Goal: Task Accomplishment & Management: Complete application form

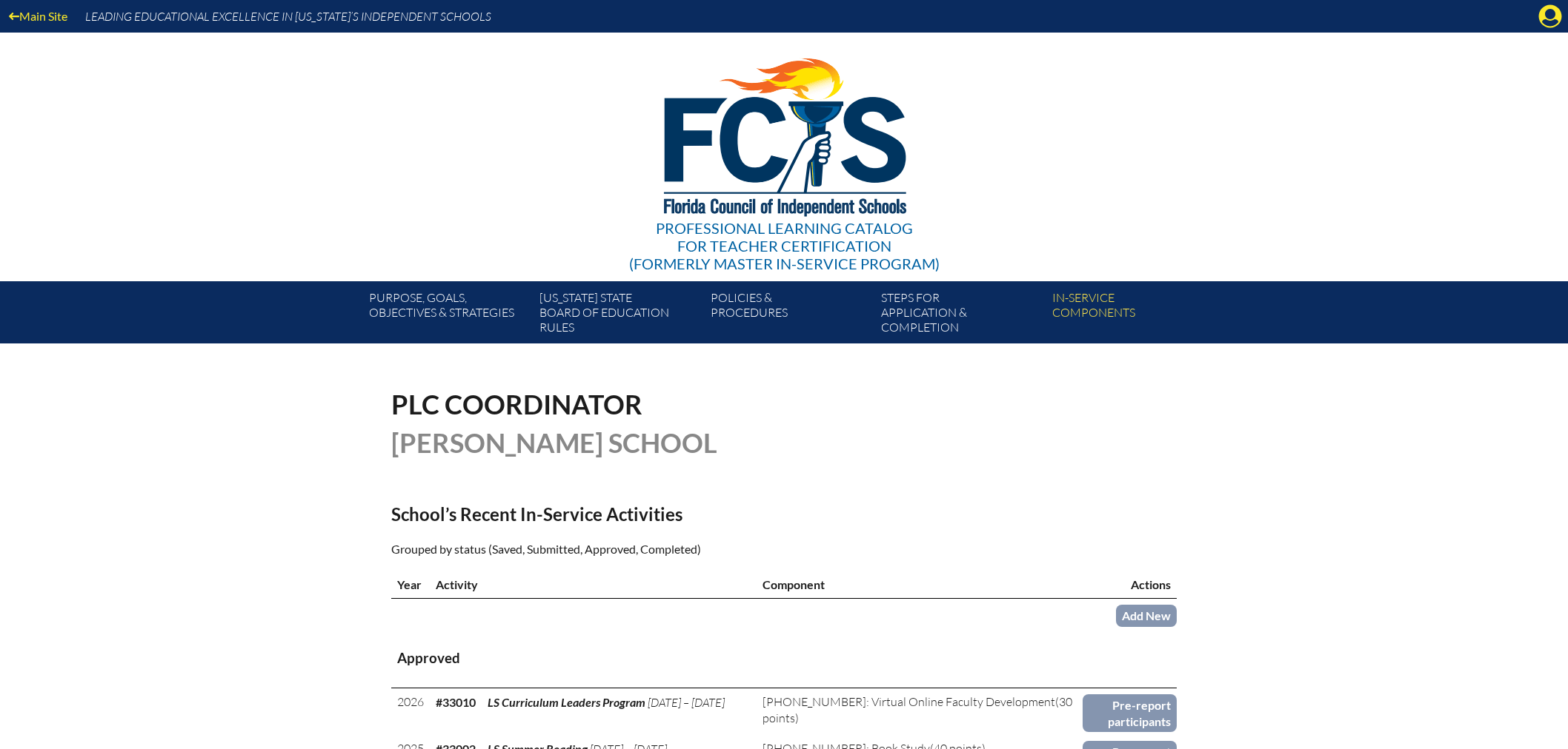
scroll to position [165, 0]
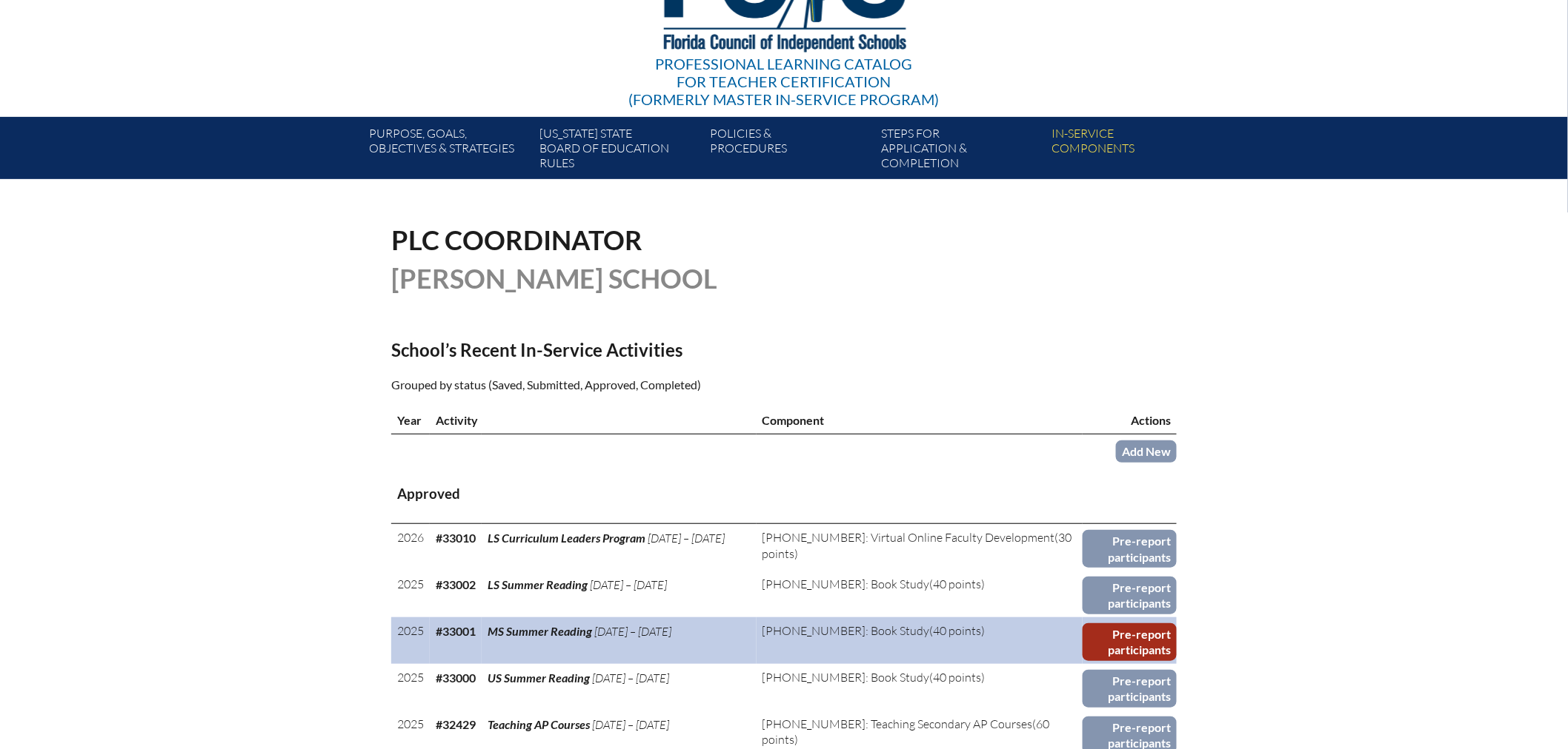
click at [1104, 631] on link "Pre-report participants" at bounding box center [1129, 643] width 94 height 38
click at [1102, 631] on link "Pre-report participants" at bounding box center [1129, 643] width 94 height 38
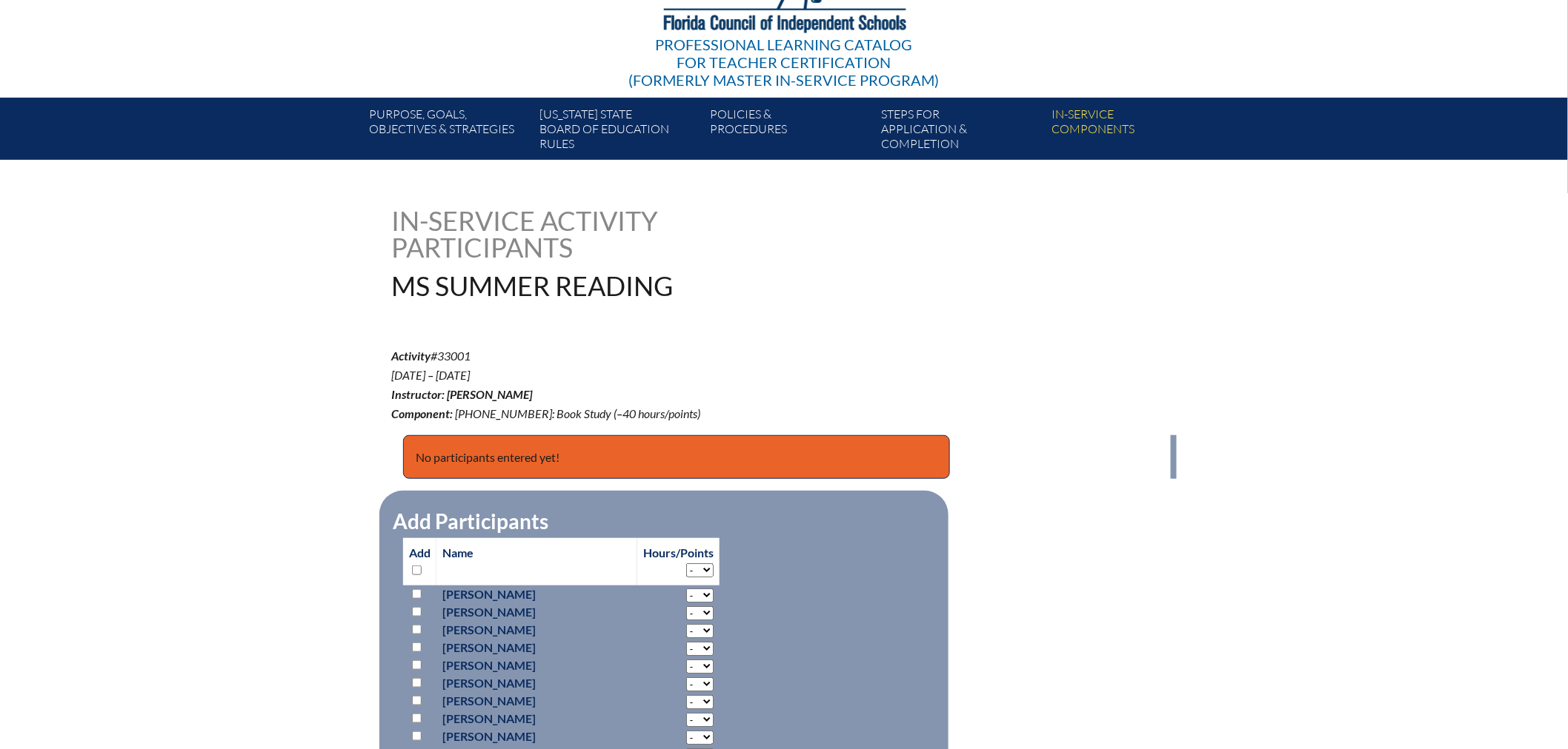
scroll to position [431, 0]
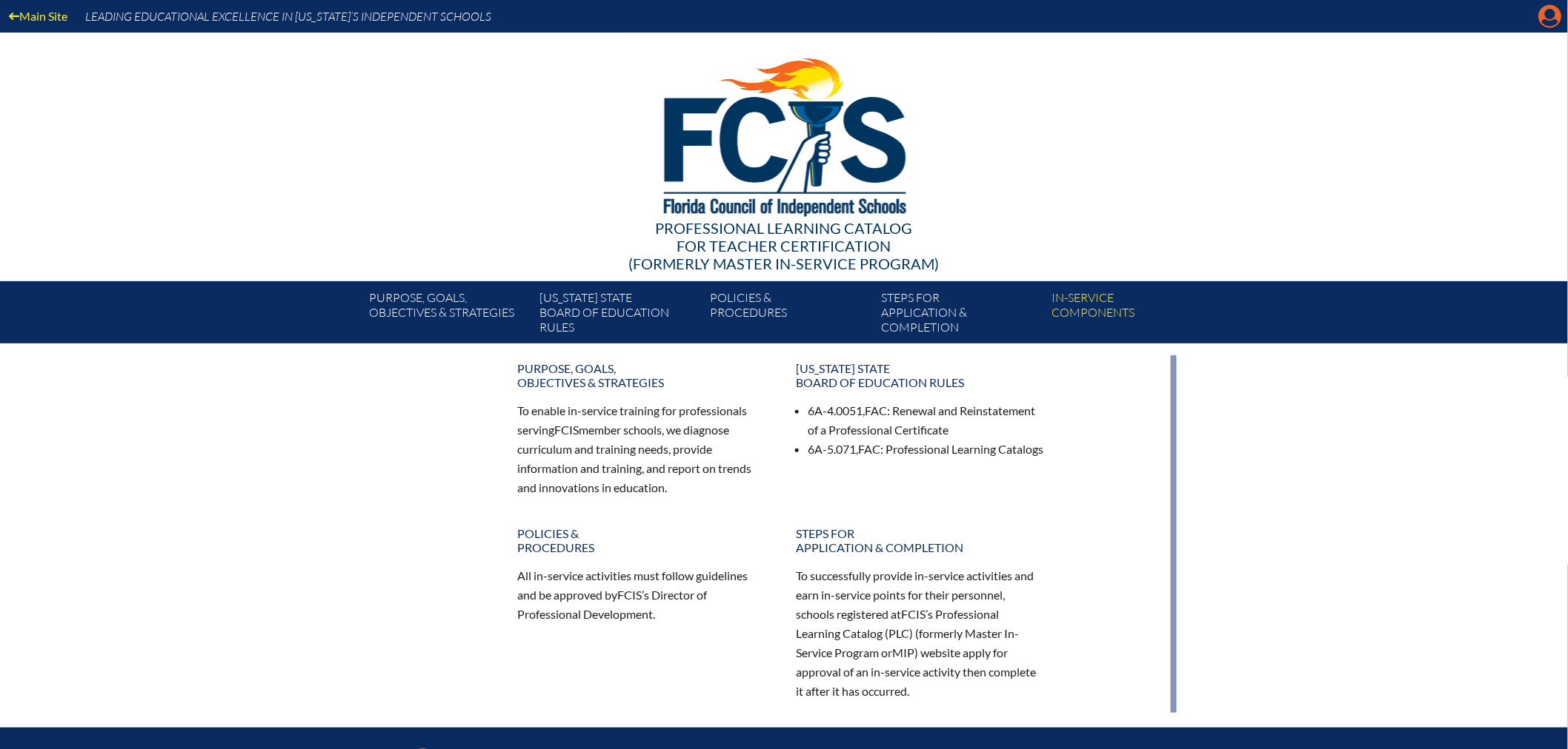
click at [1543, 14] on icon at bounding box center [1550, 16] width 23 height 23
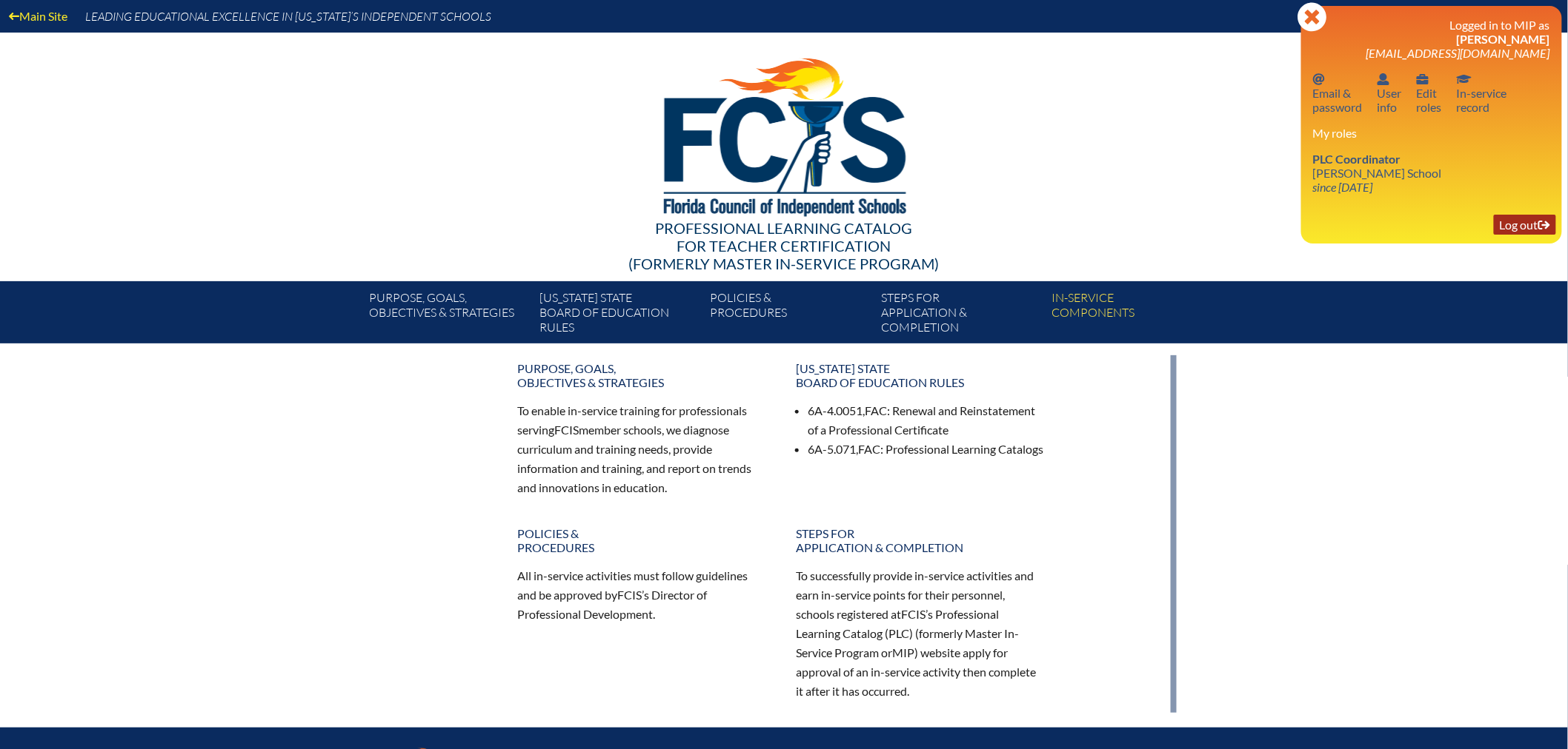
click at [1507, 220] on link "Log out Log out" at bounding box center [1524, 225] width 62 height 20
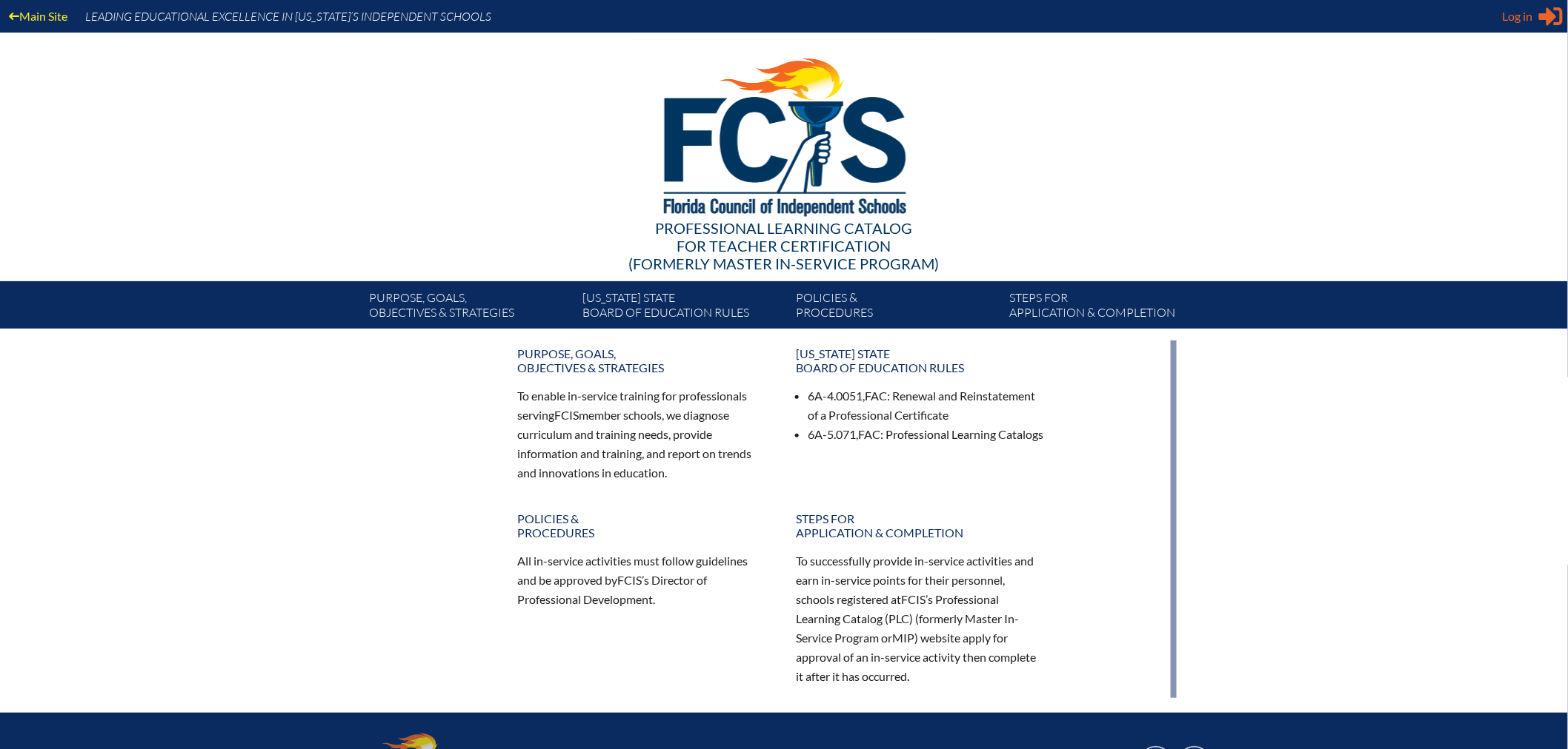
click at [1507, 17] on span "Log in" at bounding box center [1517, 16] width 30 height 18
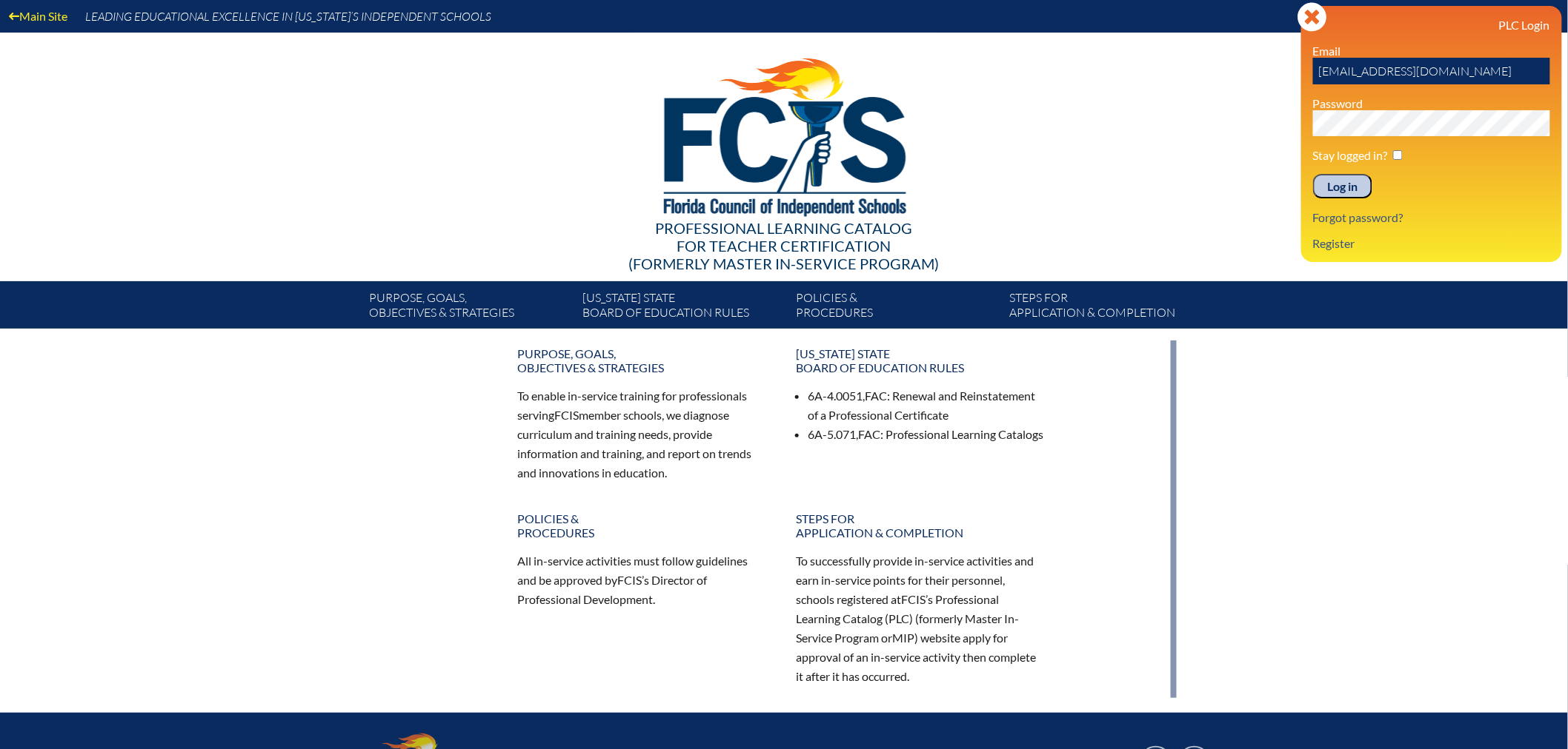
drag, startPoint x: 1516, startPoint y: 68, endPoint x: 1123, endPoint y: 63, distance: 393.0
click at [1123, 63] on div "Main Site Leading Educational Excellence in Florida’s Independent Schools Profe…" at bounding box center [784, 165] width 1568 height 329
type input "fcismember"
click at [1172, 107] on div "Main Site Leading Educational Excellence in Florida’s Independent Schools Profe…" at bounding box center [784, 165] width 1568 height 329
click at [1343, 179] on input "Log in" at bounding box center [1342, 186] width 59 height 25
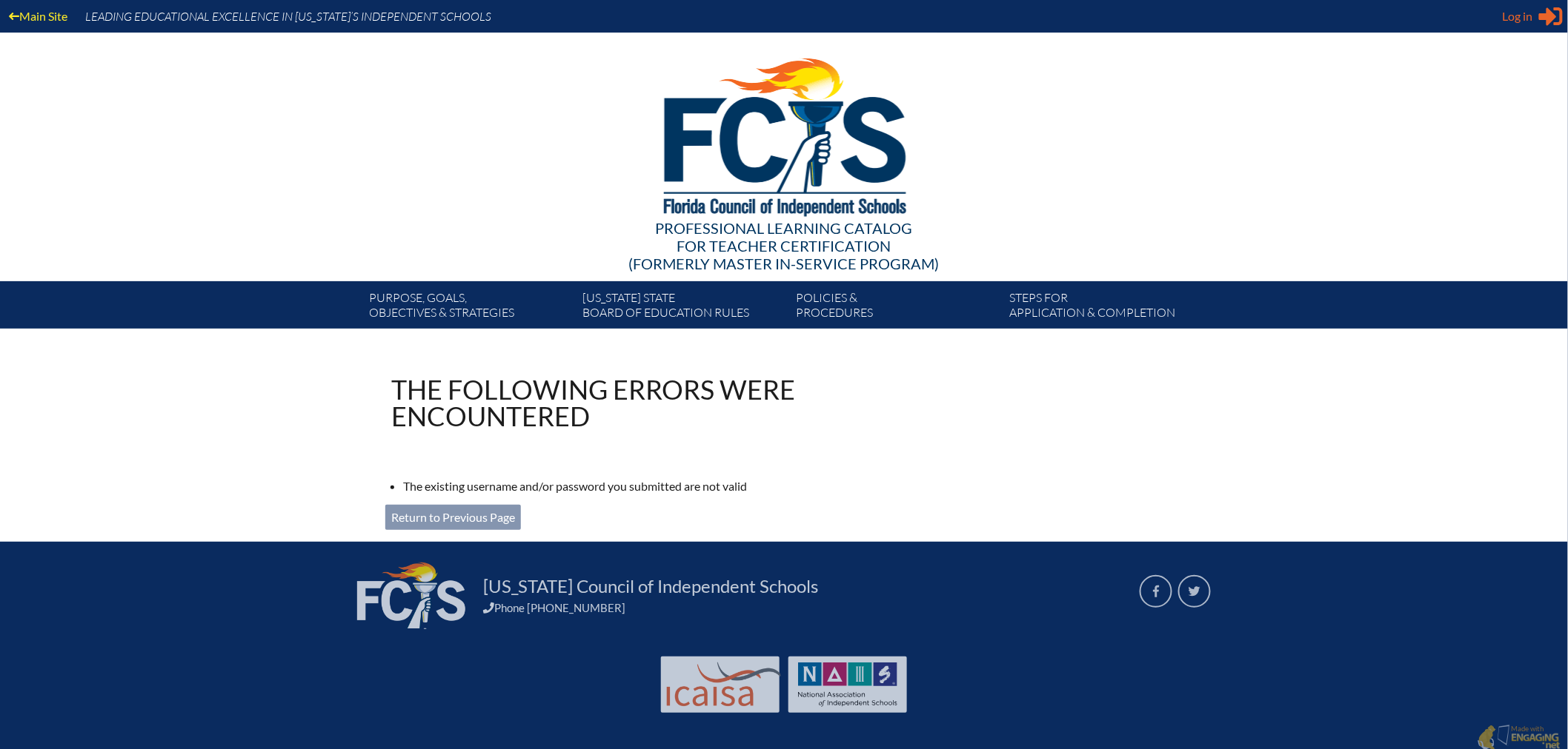
type input "[EMAIL_ADDRESS][DOMAIN_NAME]"
click at [1513, 20] on span "Log in" at bounding box center [1517, 16] width 30 height 18
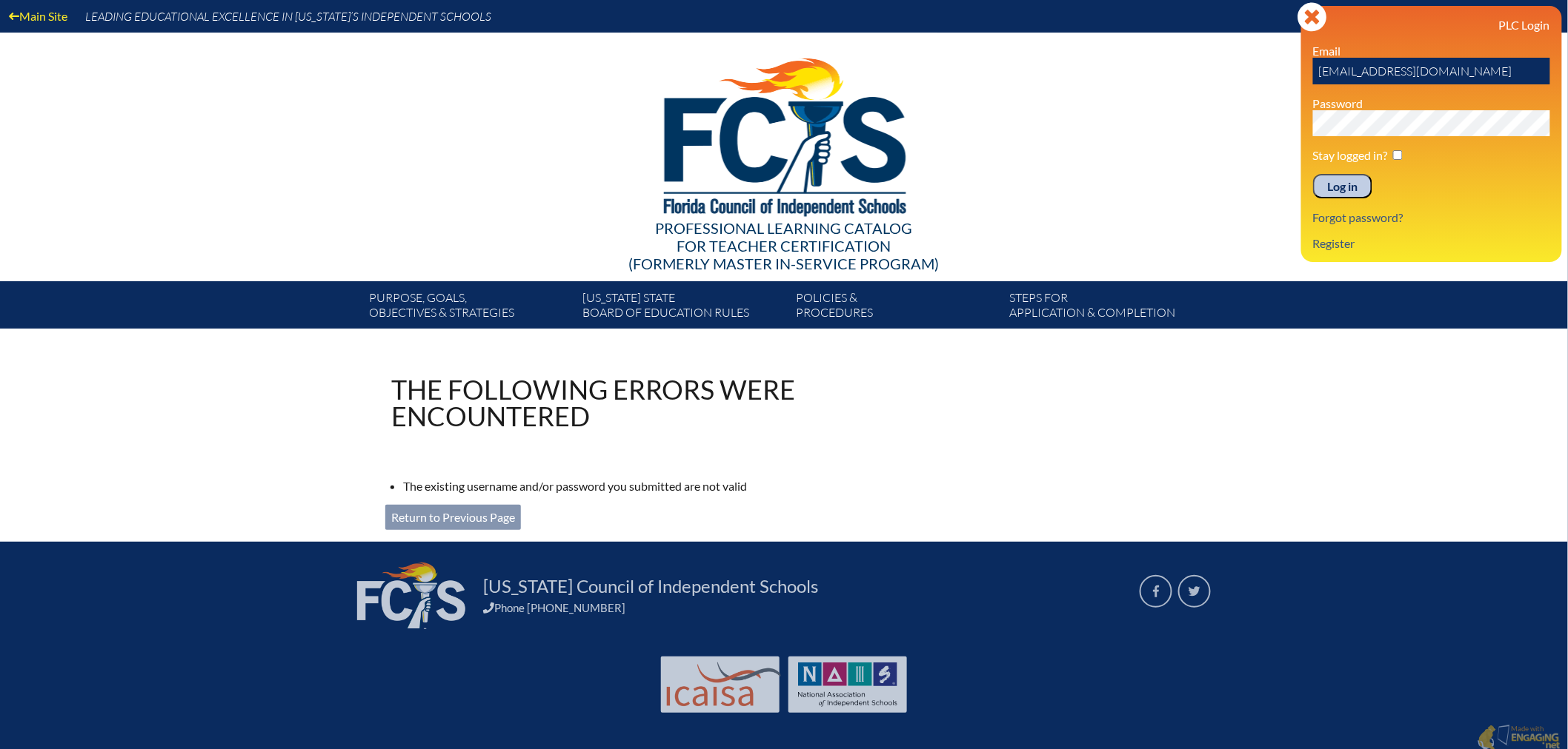
drag, startPoint x: 1515, startPoint y: 67, endPoint x: 1320, endPoint y: 70, distance: 195.0
click at [1320, 70] on input "[EMAIL_ADDRESS][DOMAIN_NAME]" at bounding box center [1431, 71] width 237 height 26
click at [1315, 245] on link "Register" at bounding box center [1333, 244] width 54 height 20
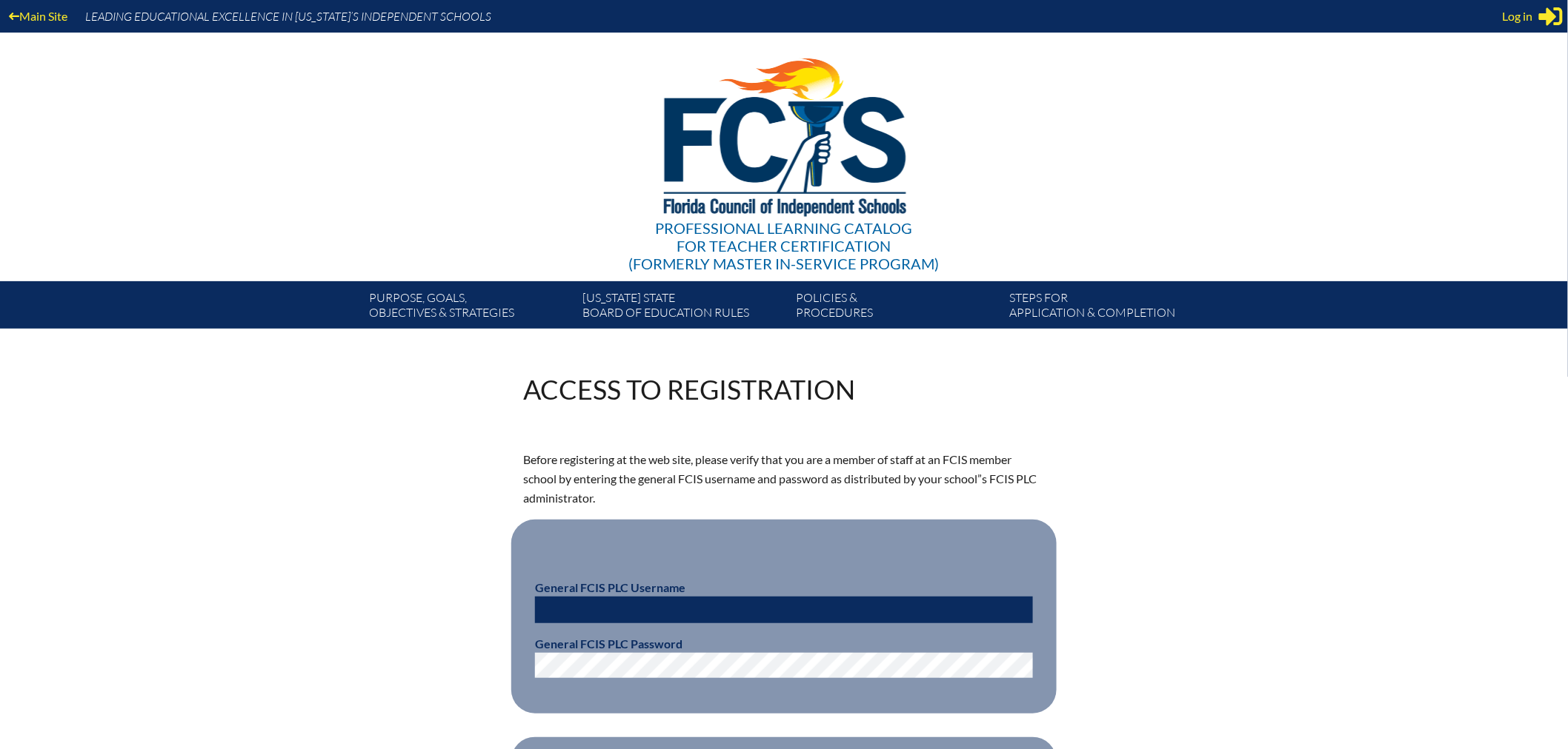
type input "[EMAIL_ADDRESS][DOMAIN_NAME]"
drag, startPoint x: 719, startPoint y: 611, endPoint x: 341, endPoint y: 594, distance: 378.4
click at [354, 594] on div "Access to Registration Before registering at the web site, please verify that y…" at bounding box center [784, 593] width 1568 height 434
type input "g"
type input "fcismember"
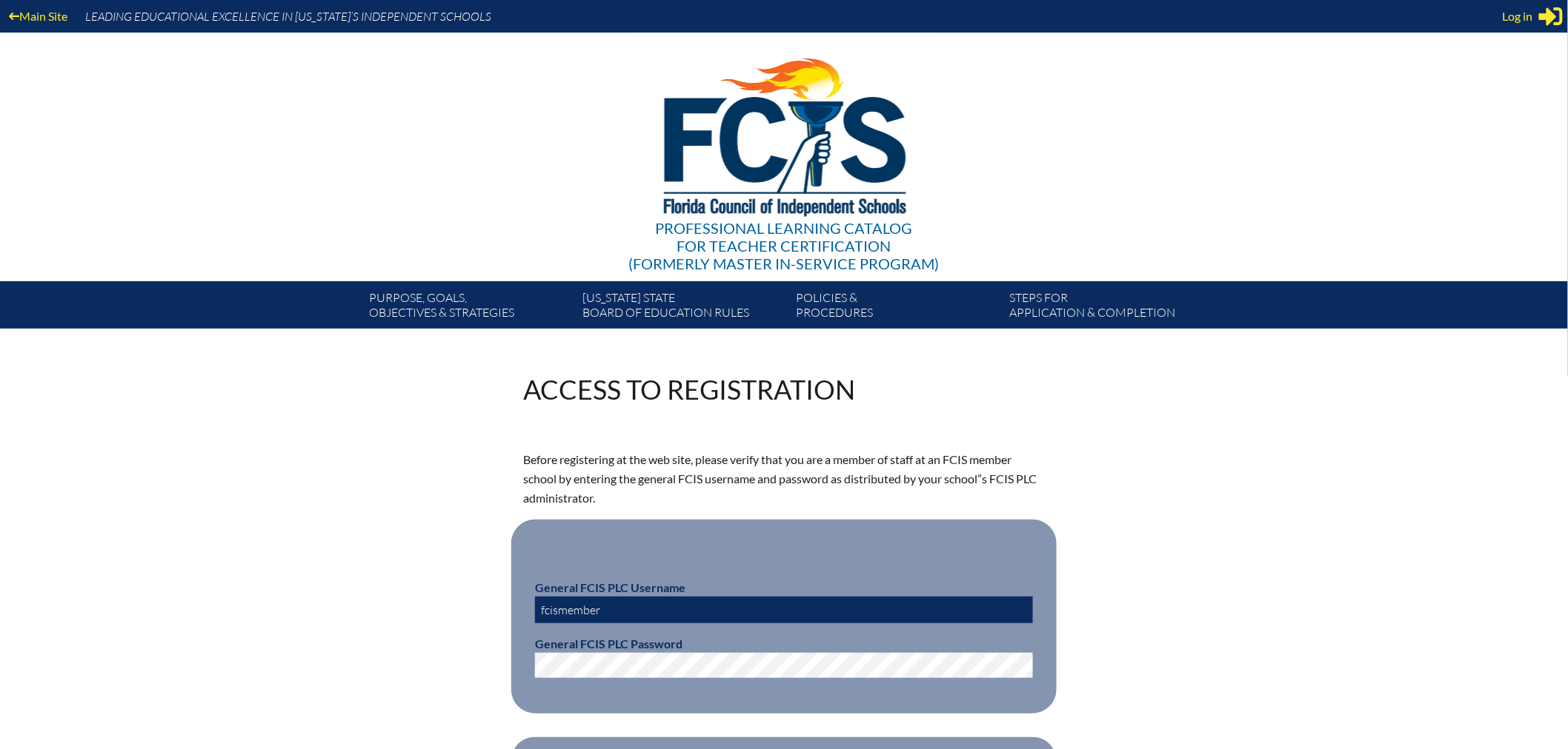
click at [476, 657] on div "Access to Registration Before registering at the web site, please verify that y…" at bounding box center [784, 593] width 833 height 434
click at [841, 498] on p "Before registering at the web site, please verify that you are a member of staf…" at bounding box center [783, 479] width 521 height 58
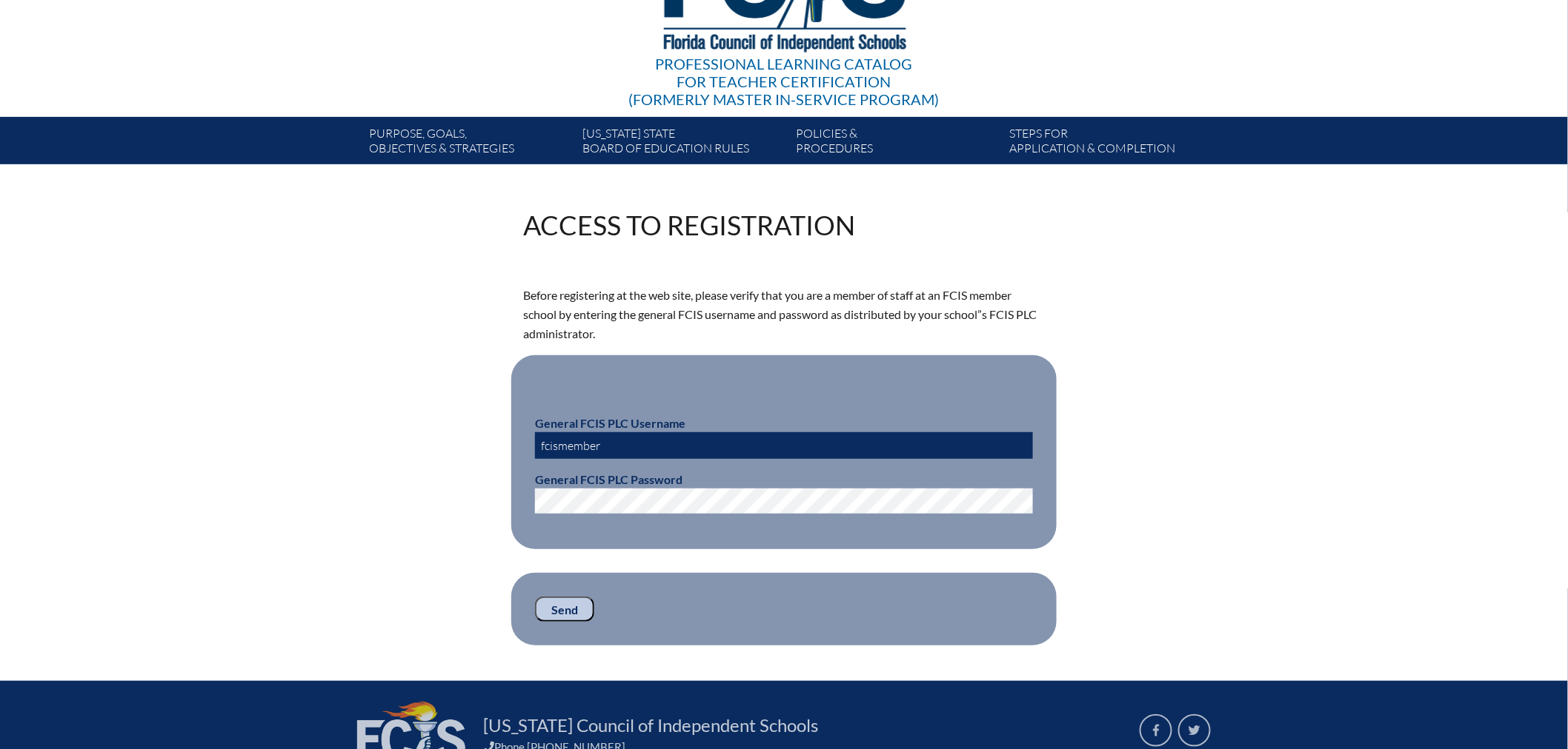
click at [561, 605] on input "Send" at bounding box center [564, 610] width 59 height 25
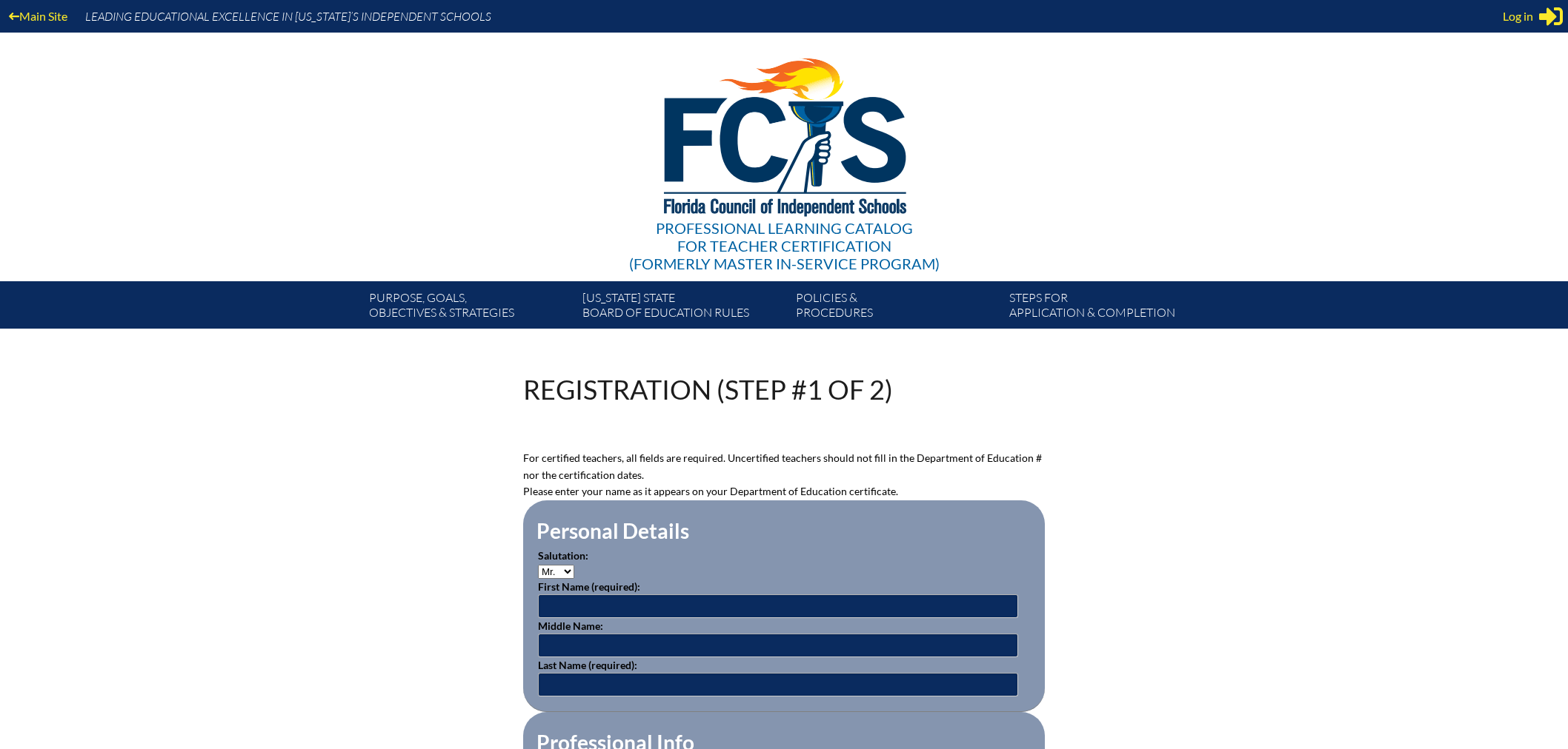
scroll to position [165, 0]
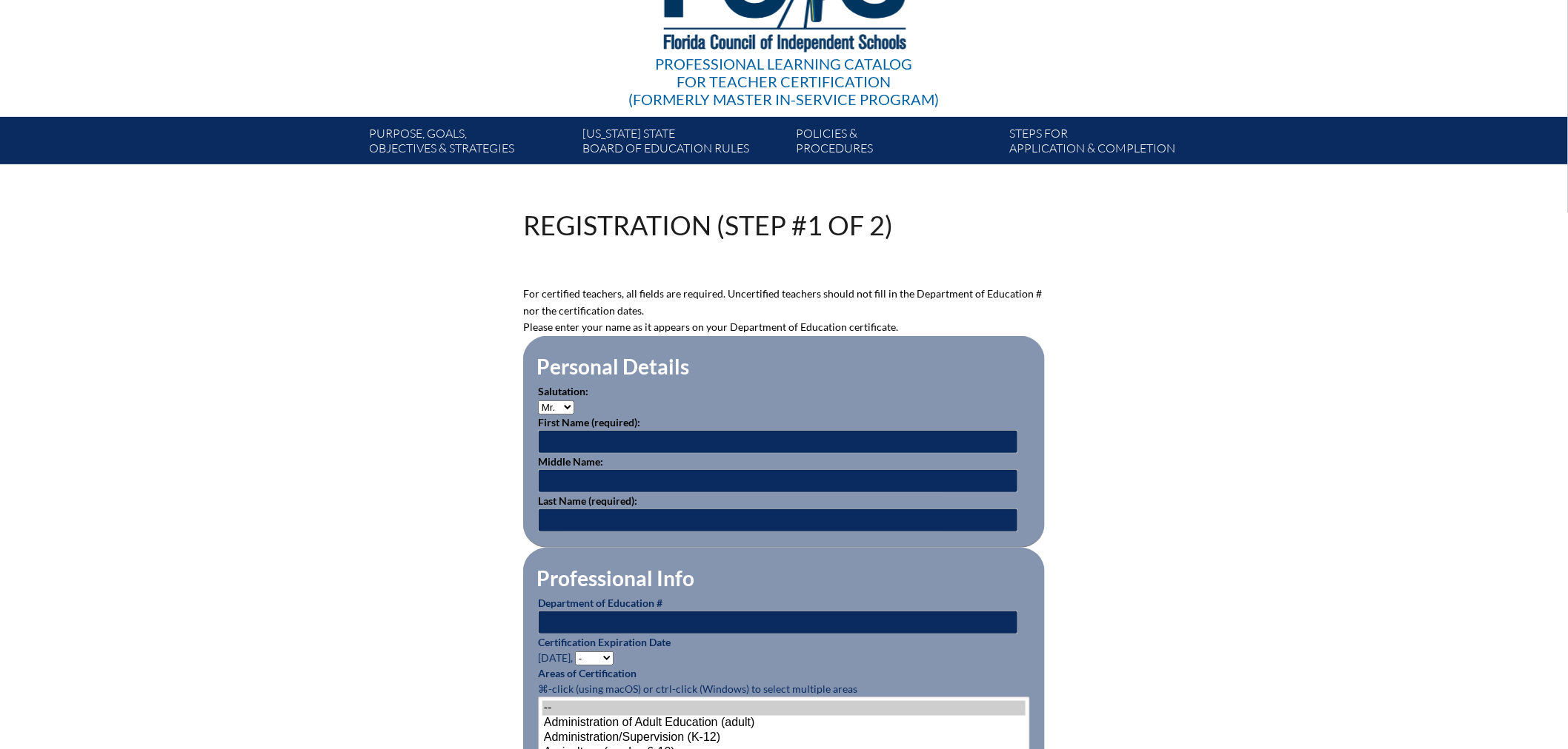
type input "[EMAIL_ADDRESS][DOMAIN_NAME]"
click at [598, 435] on input "text" at bounding box center [778, 442] width 480 height 24
click at [570, 401] on select "Mr. Mrs. Ms. Dr. Rev." at bounding box center [556, 407] width 36 height 14
select select "Ms."
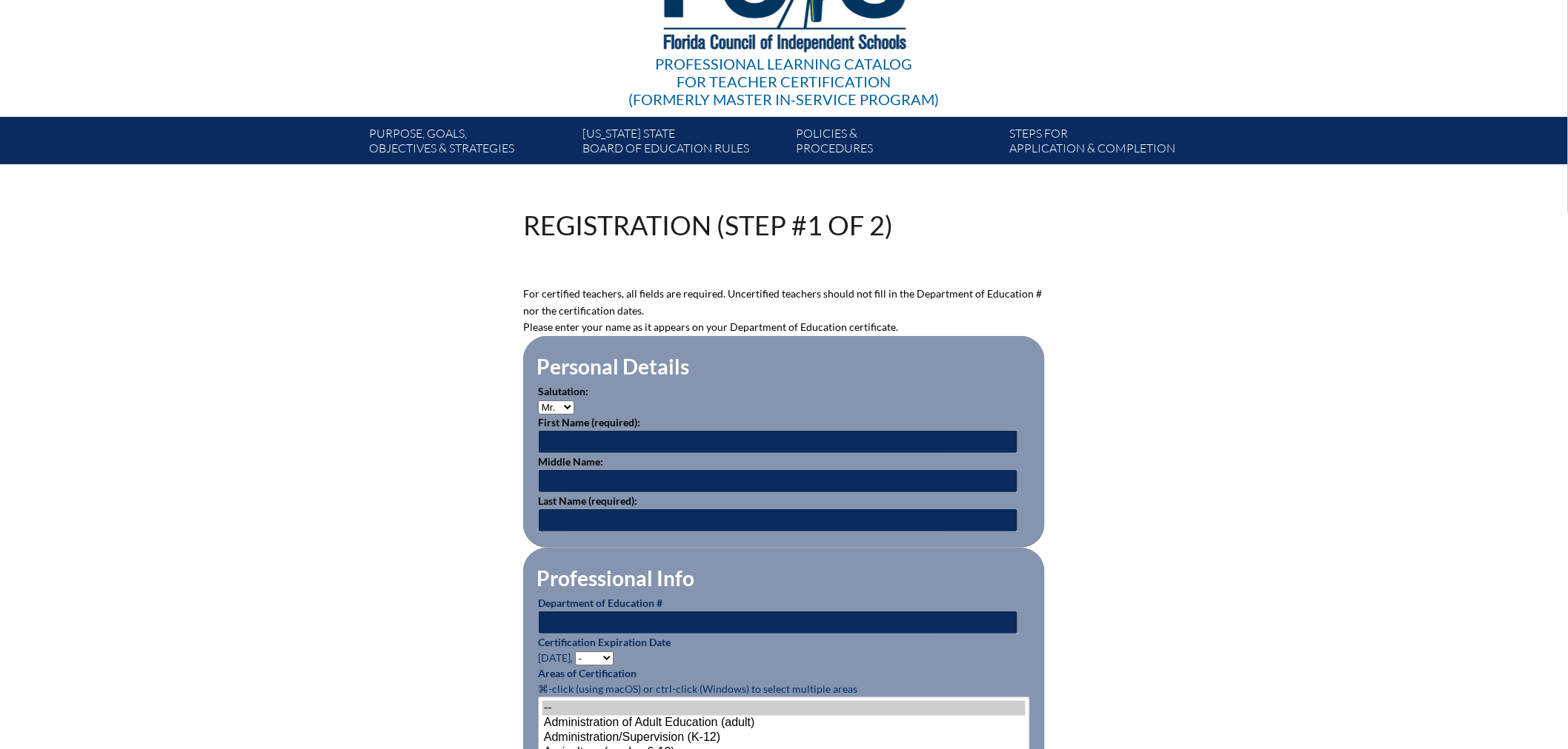
click at [538, 401] on select "Mr. Mrs. Ms. Dr. Rev." at bounding box center [556, 407] width 36 height 14
click at [570, 441] on input "text" at bounding box center [778, 442] width 480 height 24
type input "[PERSON_NAME]"
type input "Bonea"
click at [551, 617] on input "text" at bounding box center [778, 623] width 480 height 24
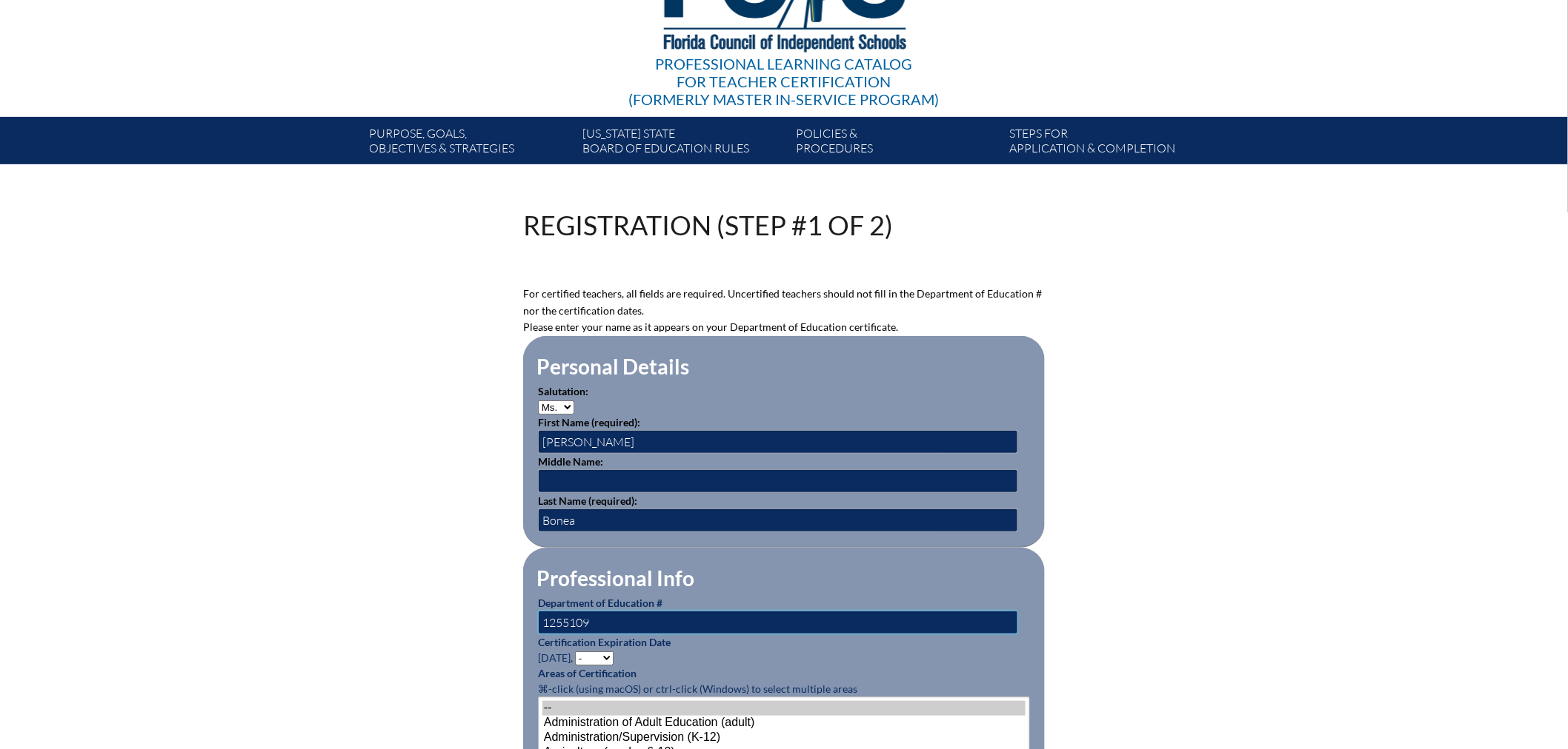
type input "1255109"
click at [589, 652] on select "- 2031 2030 2029 2028 2027 2026 2025 2024 2023 2022 2021 2020 2019 2018 2017 20…" at bounding box center [594, 658] width 38 height 14
select select "2029"
click at [578, 652] on select "- 2031 2030 2029 2028 2027 2026 2025 2024 2023 2022 2021 2020 2019 2018 2017 20…" at bounding box center [594, 658] width 38 height 14
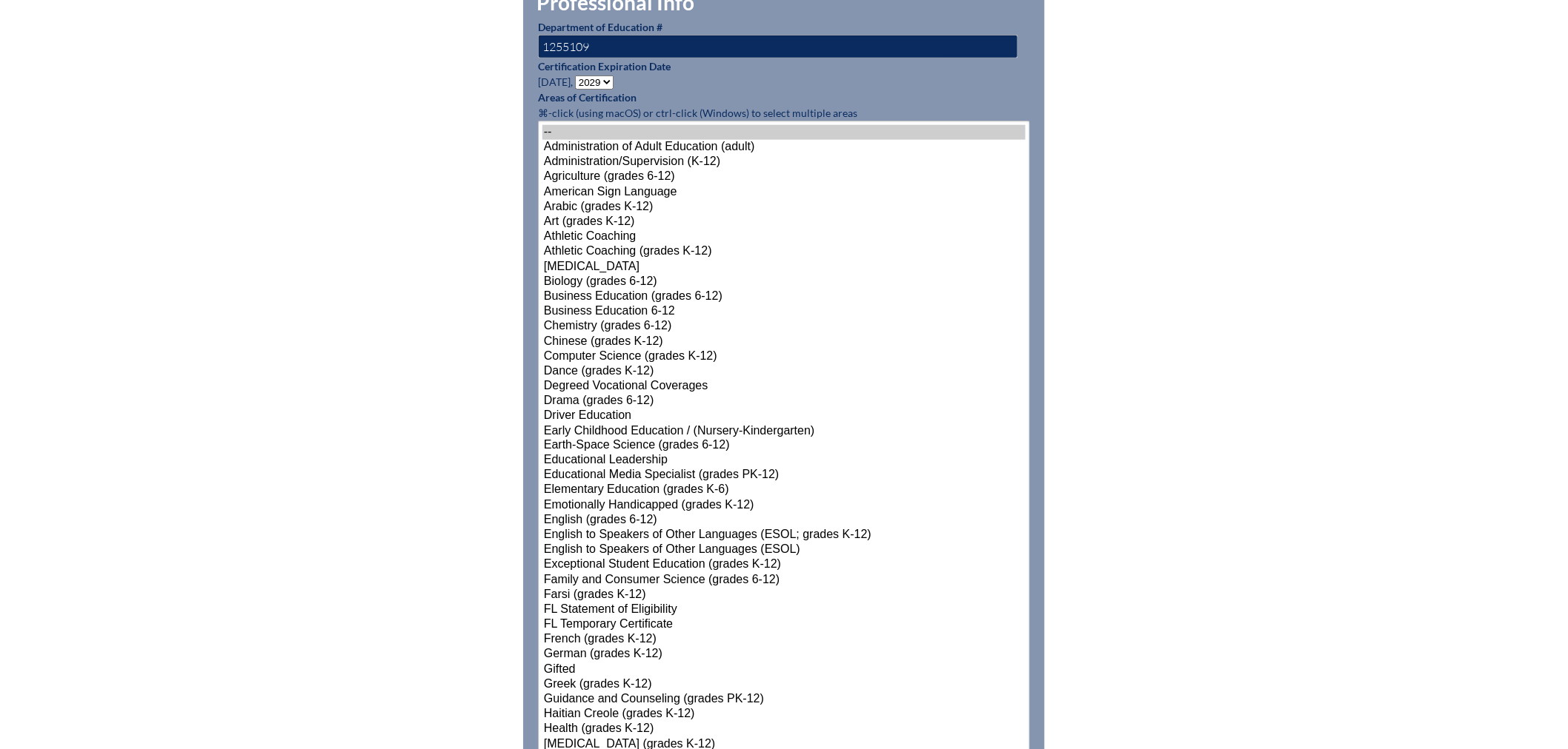
scroll to position [987, 0]
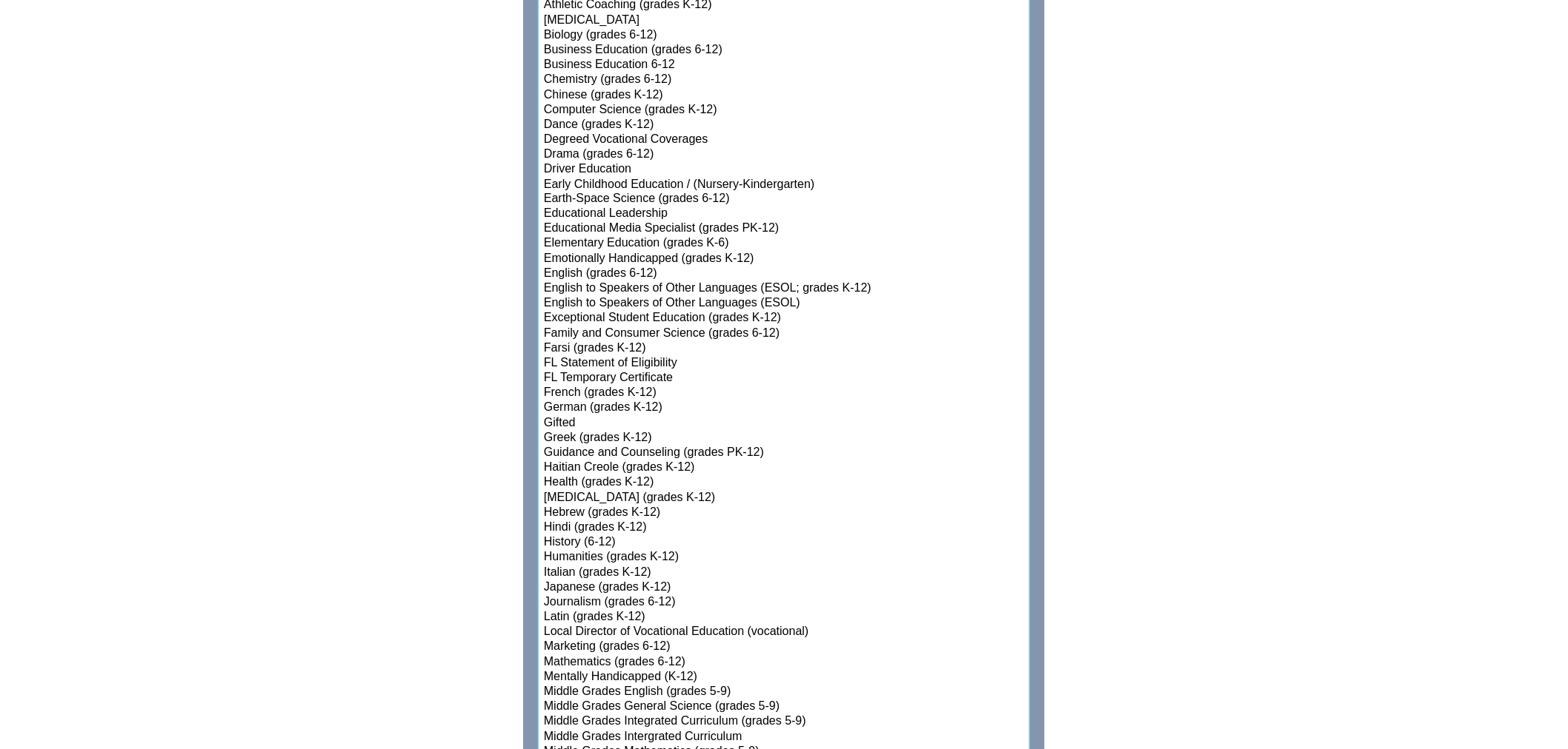
select select"]"] "15142"
click at [669, 656] on option "Mathematics (grades 6-12)" at bounding box center [783, 664] width 483 height 15
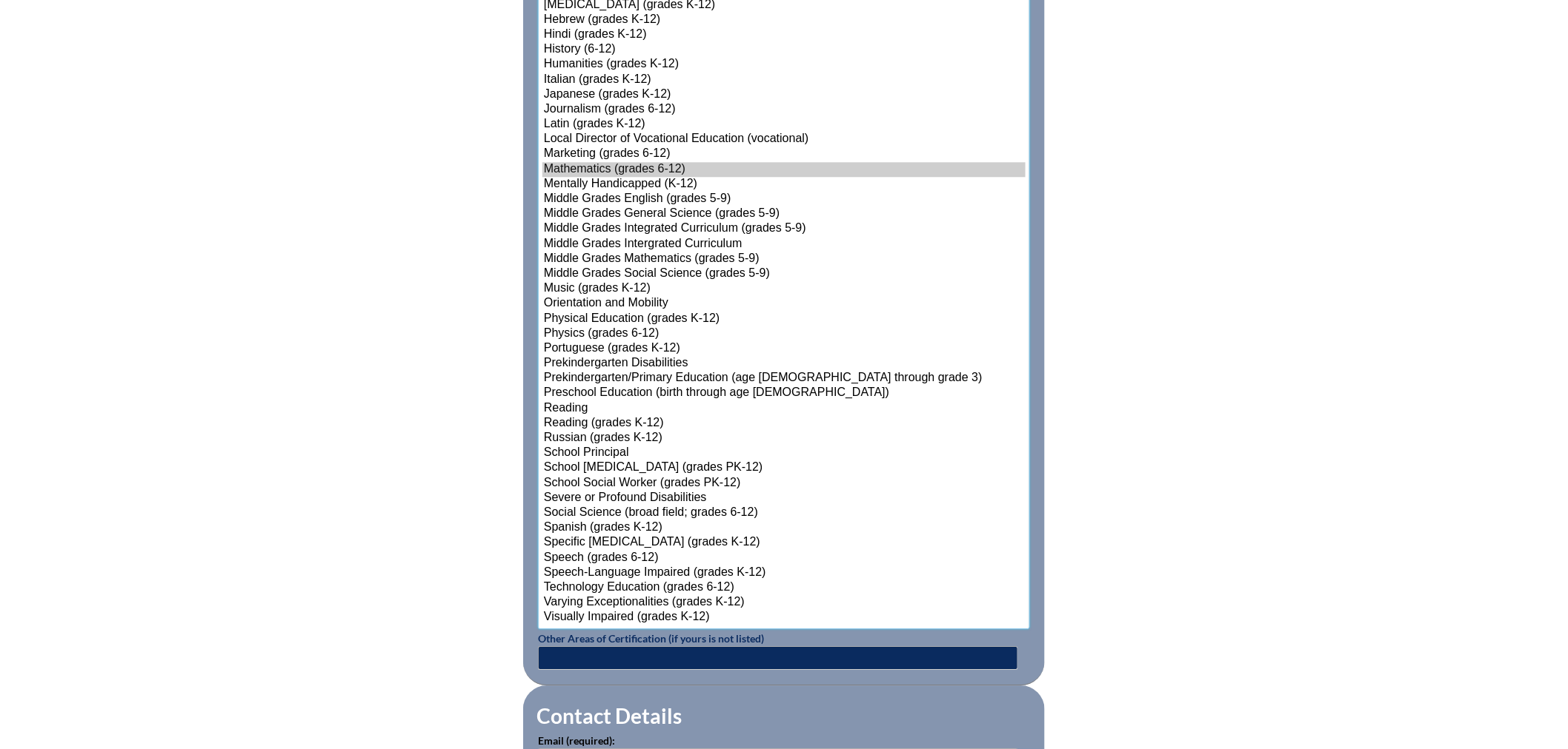
scroll to position [1563, 0]
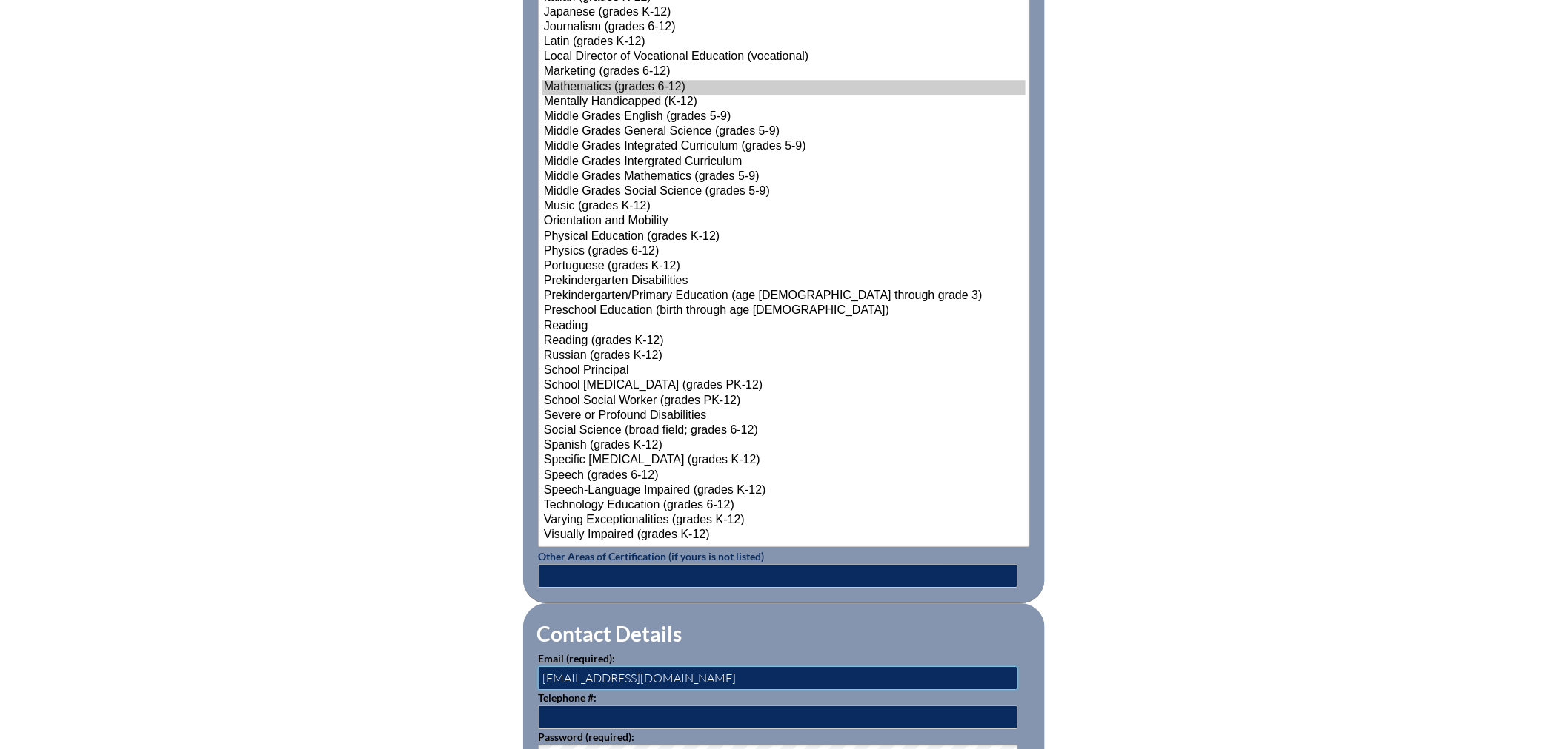
drag, startPoint x: 745, startPoint y: 673, endPoint x: 464, endPoint y: 659, distance: 281.3
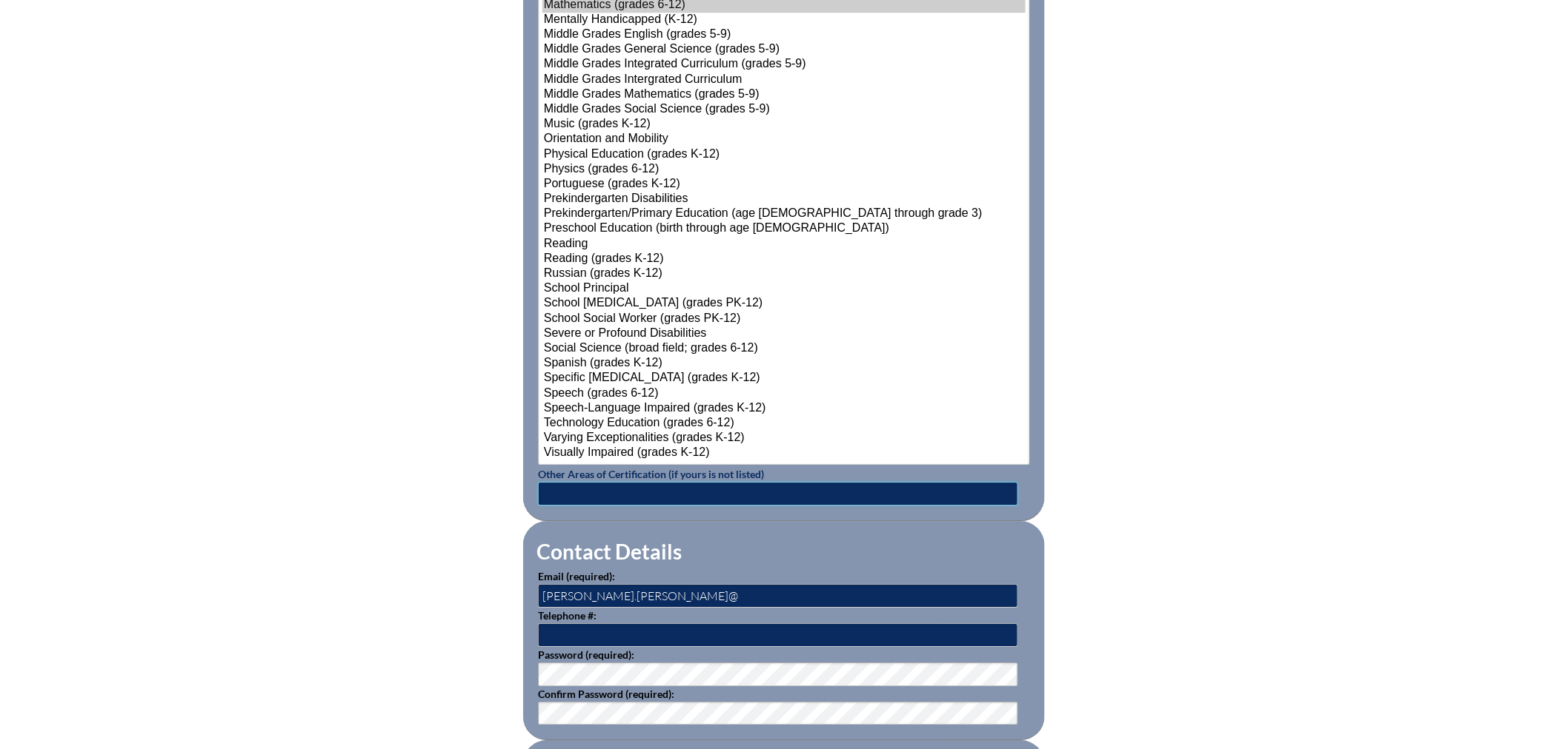
click at [561, 487] on input "text" at bounding box center [778, 494] width 480 height 24
click at [633, 593] on input "brittany.bonea@" at bounding box center [778, 596] width 480 height 24
type input "[EMAIL_ADDRESS][DOMAIN_NAME]"
click at [541, 633] on input "text" at bounding box center [778, 635] width 480 height 24
click at [577, 634] on input "text" at bounding box center [778, 635] width 480 height 24
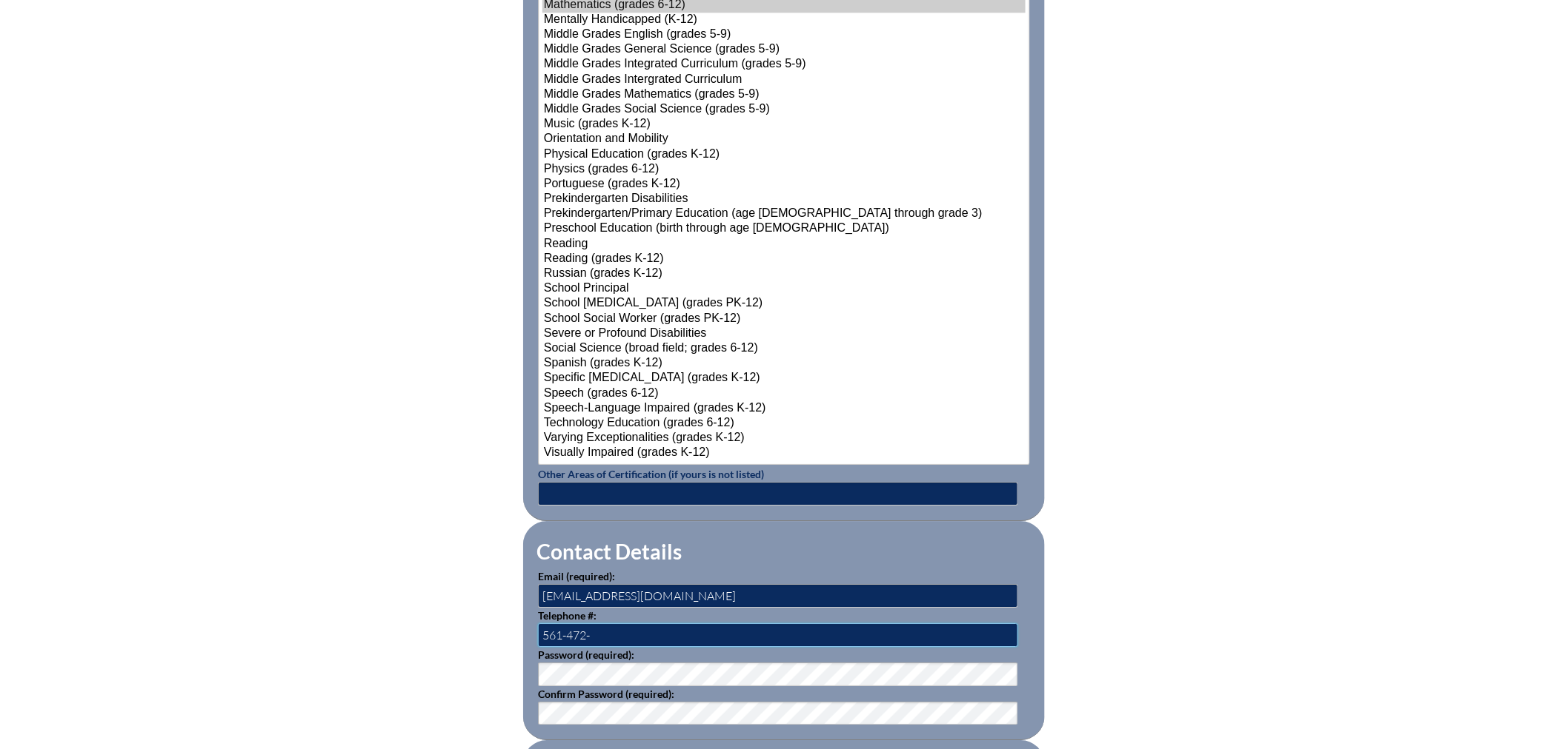
type input "561-472-3405"
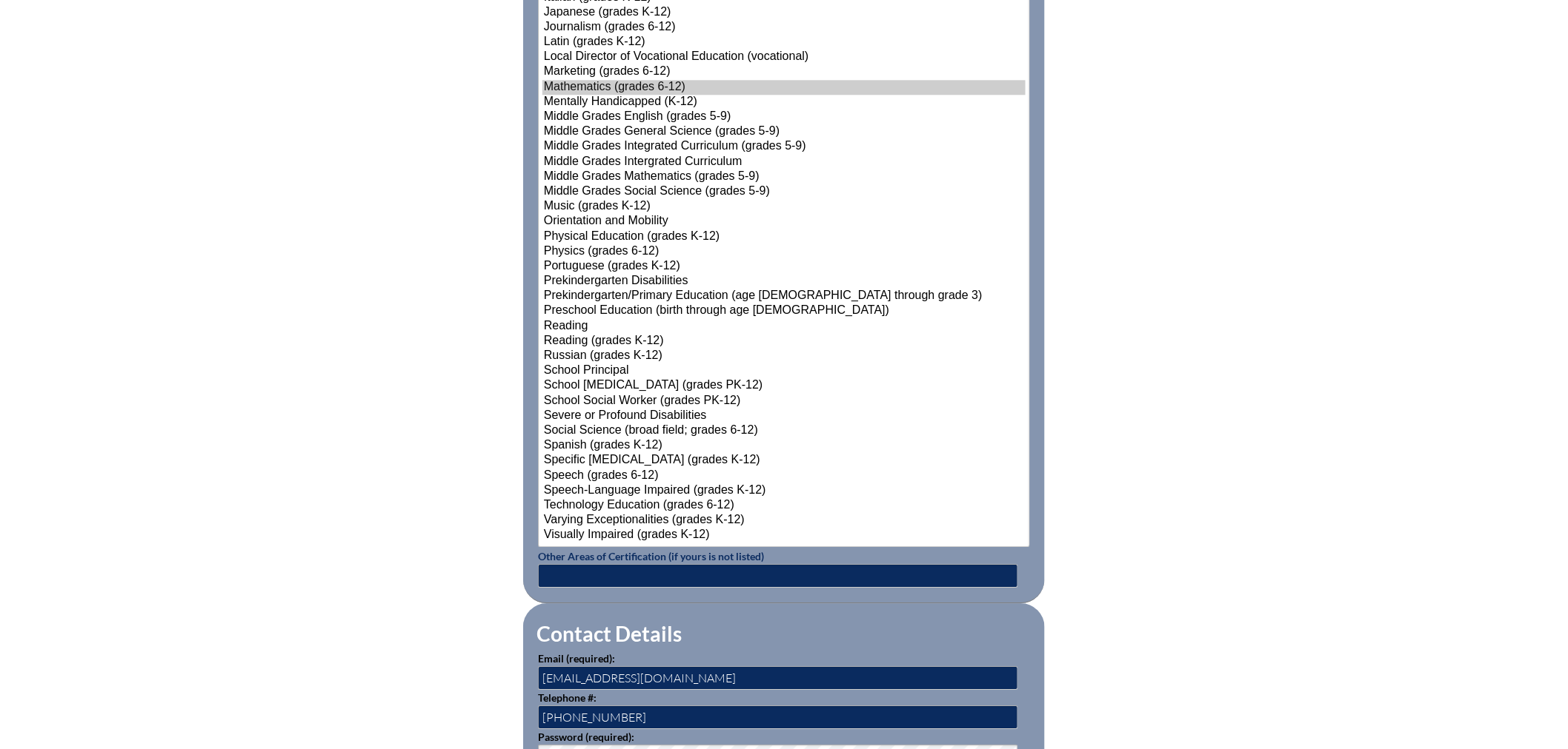
scroll to position [1892, 0]
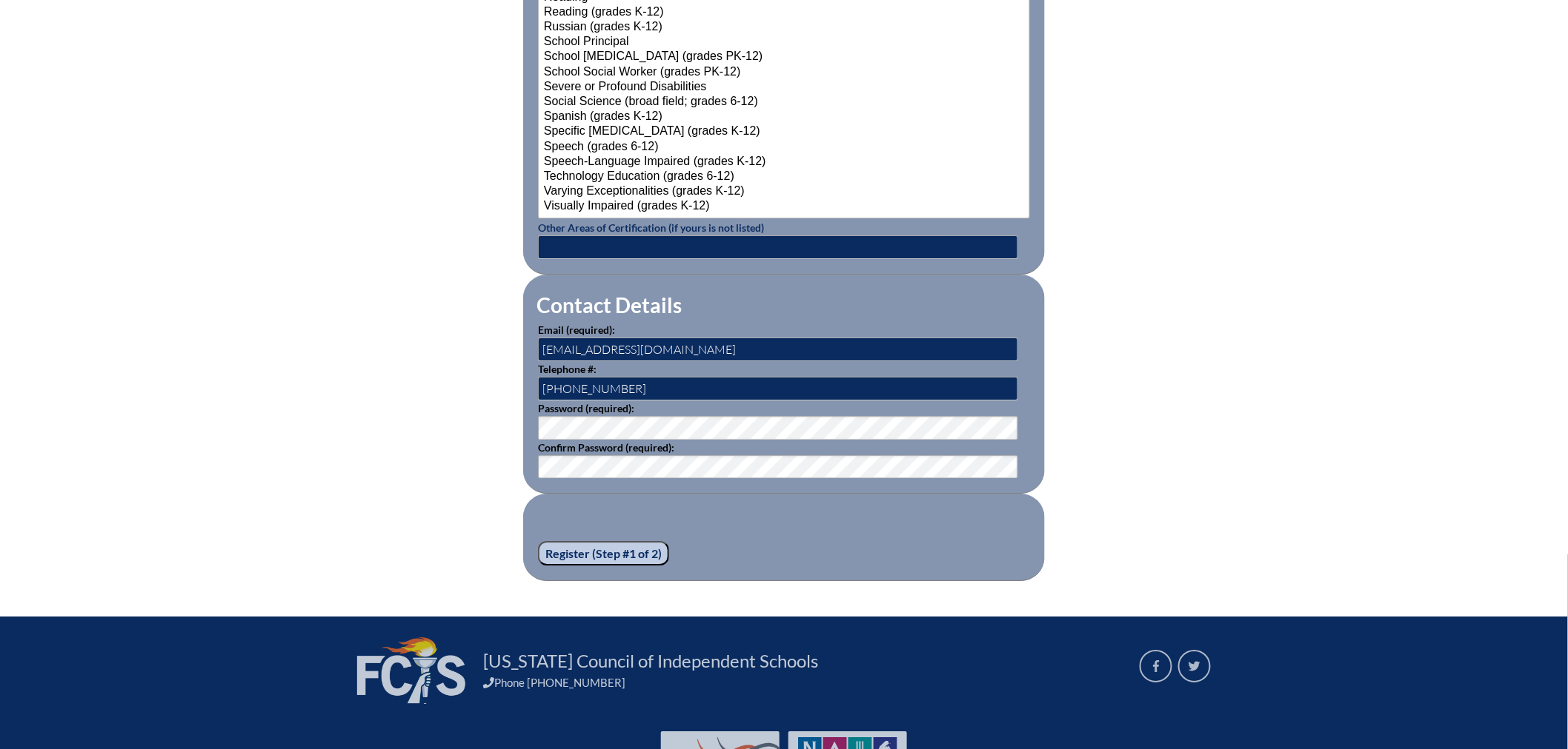
click at [584, 550] on input "Register (Step #1 of 2)" at bounding box center [603, 554] width 131 height 25
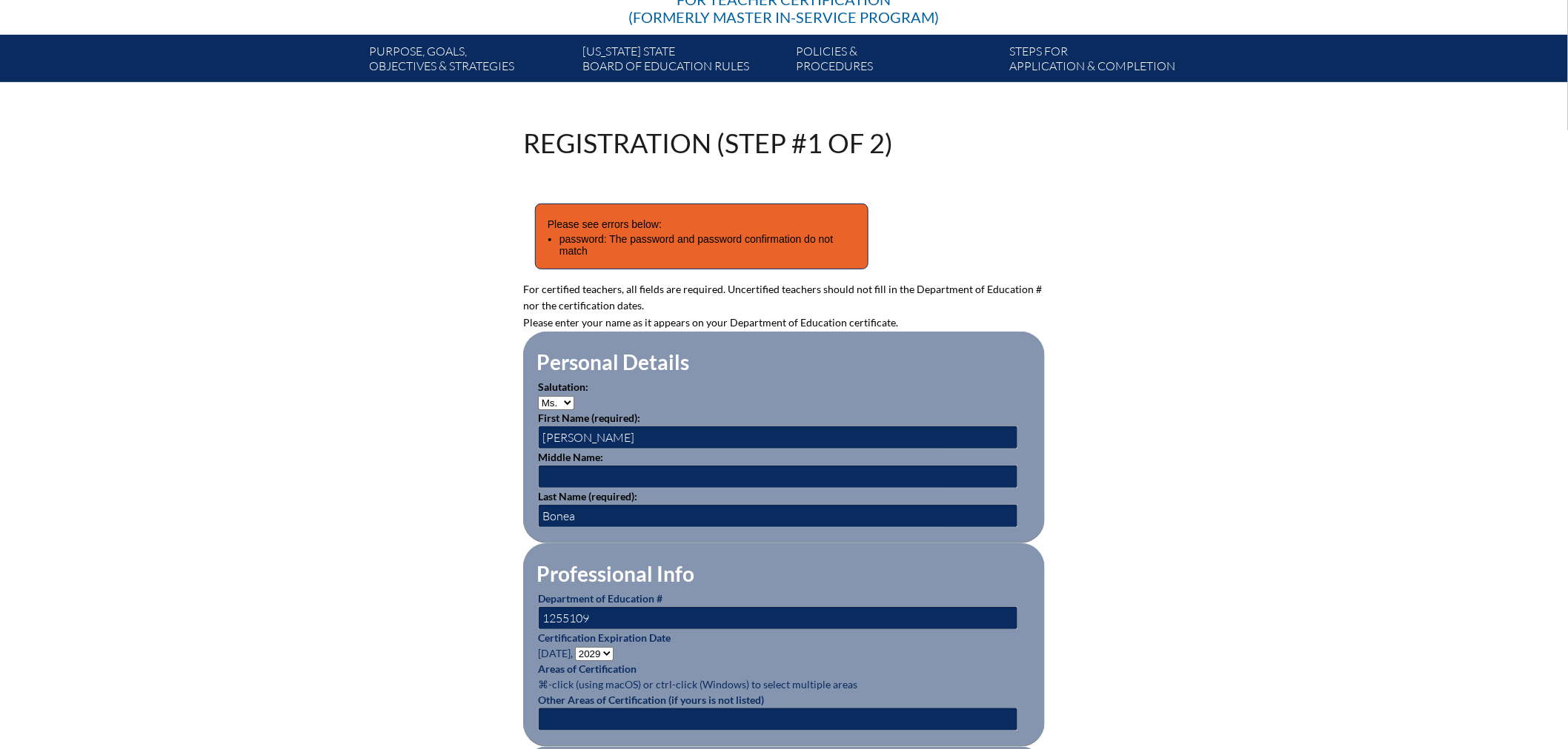
scroll to position [329, 0]
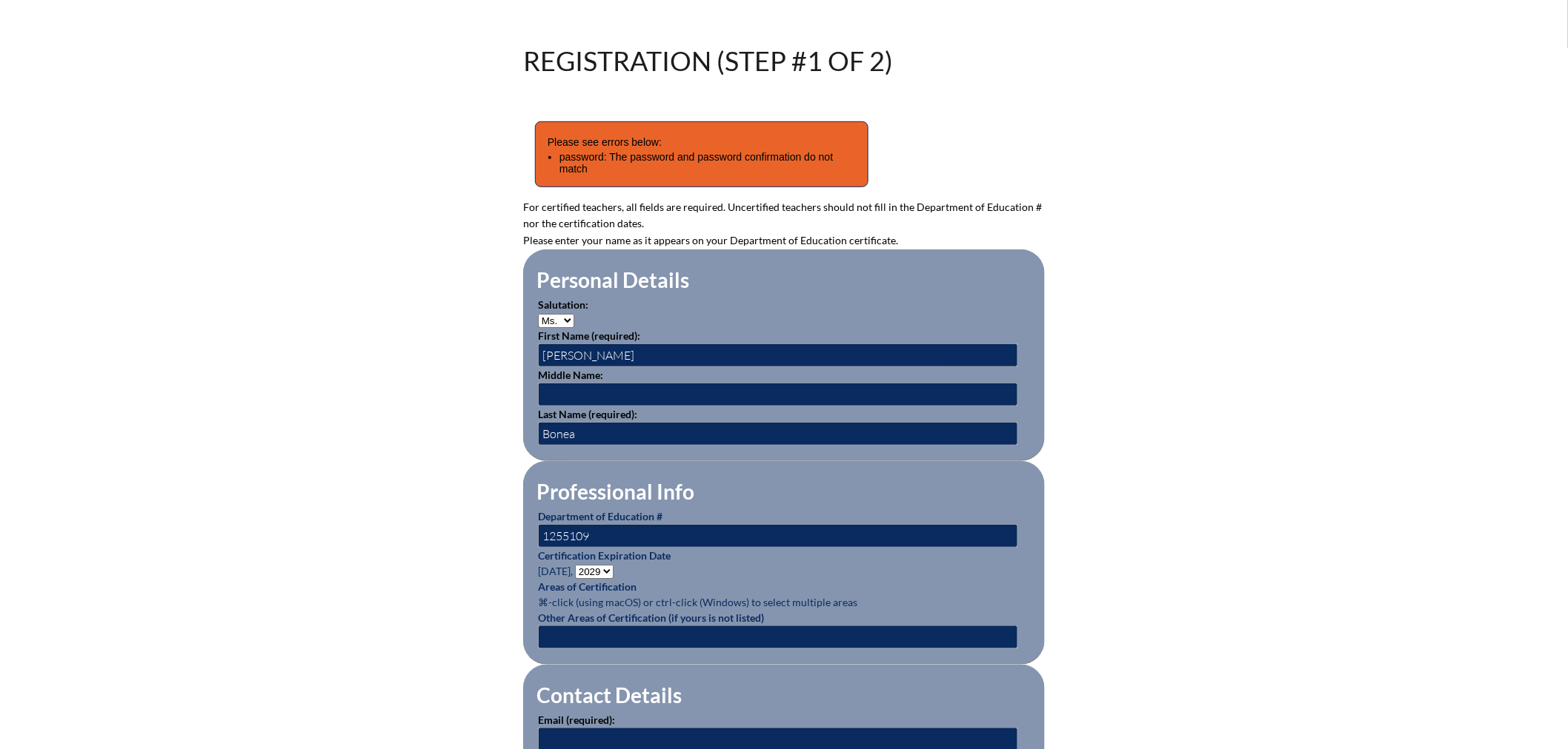
type input "[EMAIL_ADDRESS][DOMAIN_NAME]"
click at [581, 629] on input "text" at bounding box center [778, 637] width 480 height 24
click at [609, 637] on input "text" at bounding box center [778, 637] width 480 height 24
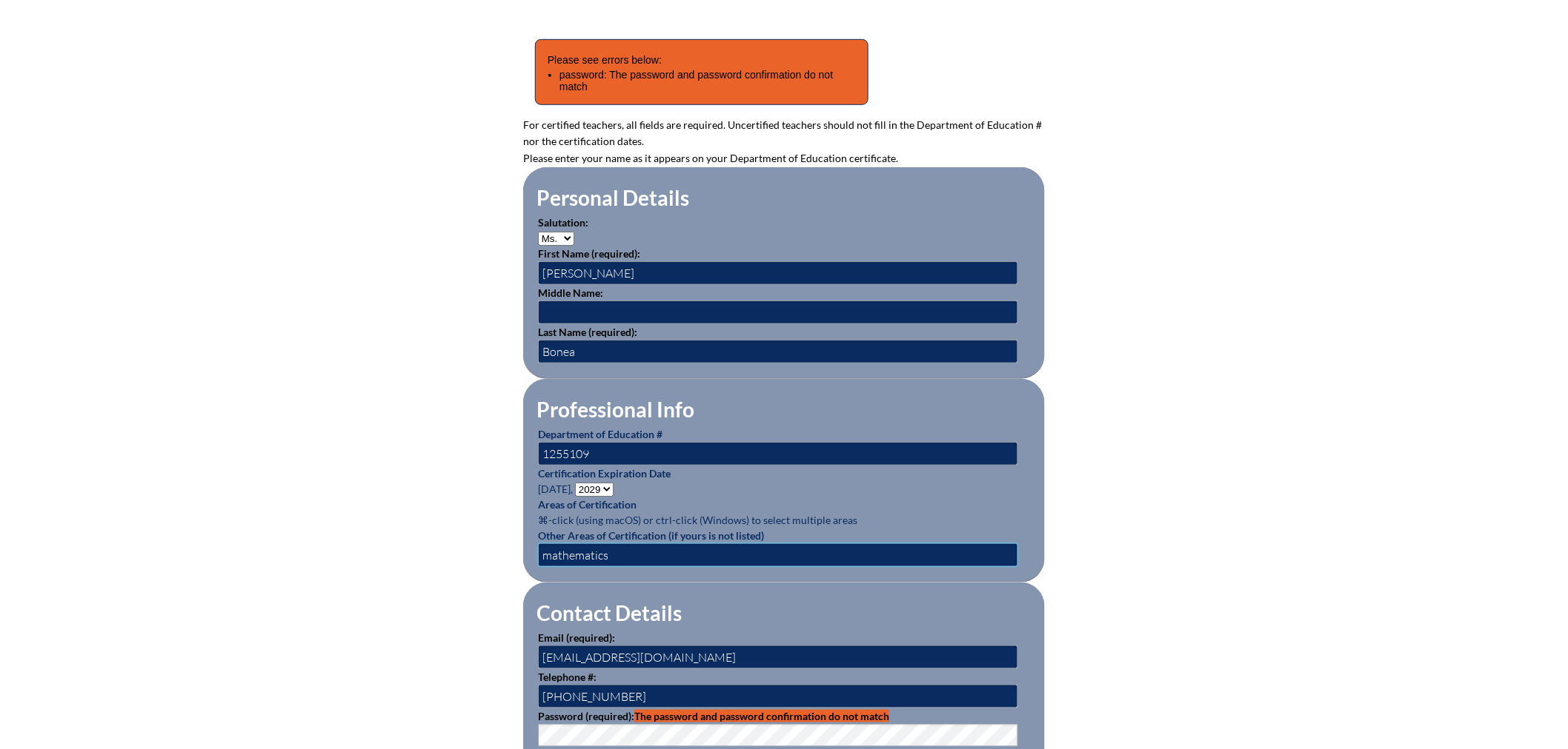
scroll to position [494, 0]
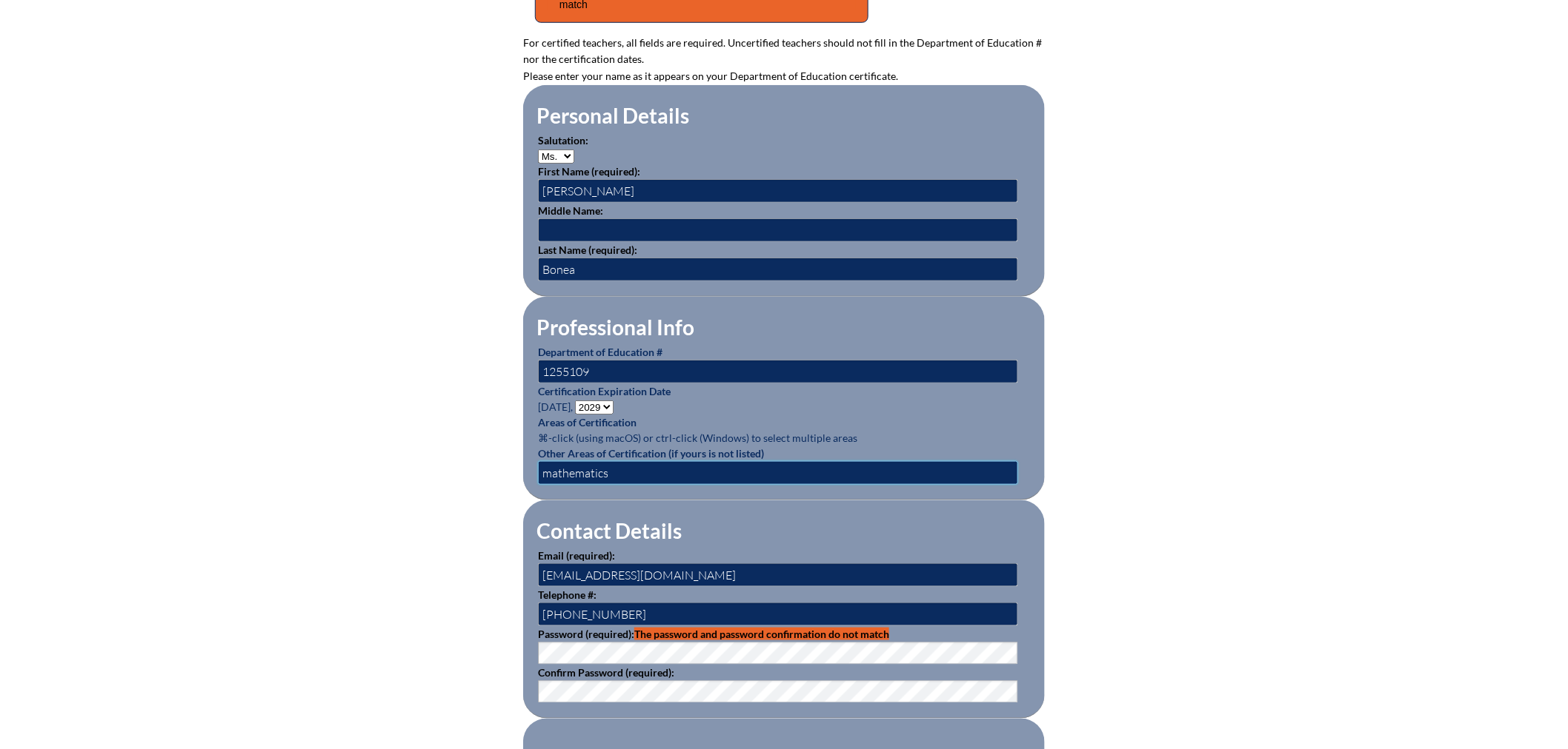
type input "mathematics"
click at [487, 639] on div "Registration (Step #1 of 2) Please see errors below: password: The password and…" at bounding box center [784, 345] width 833 height 924
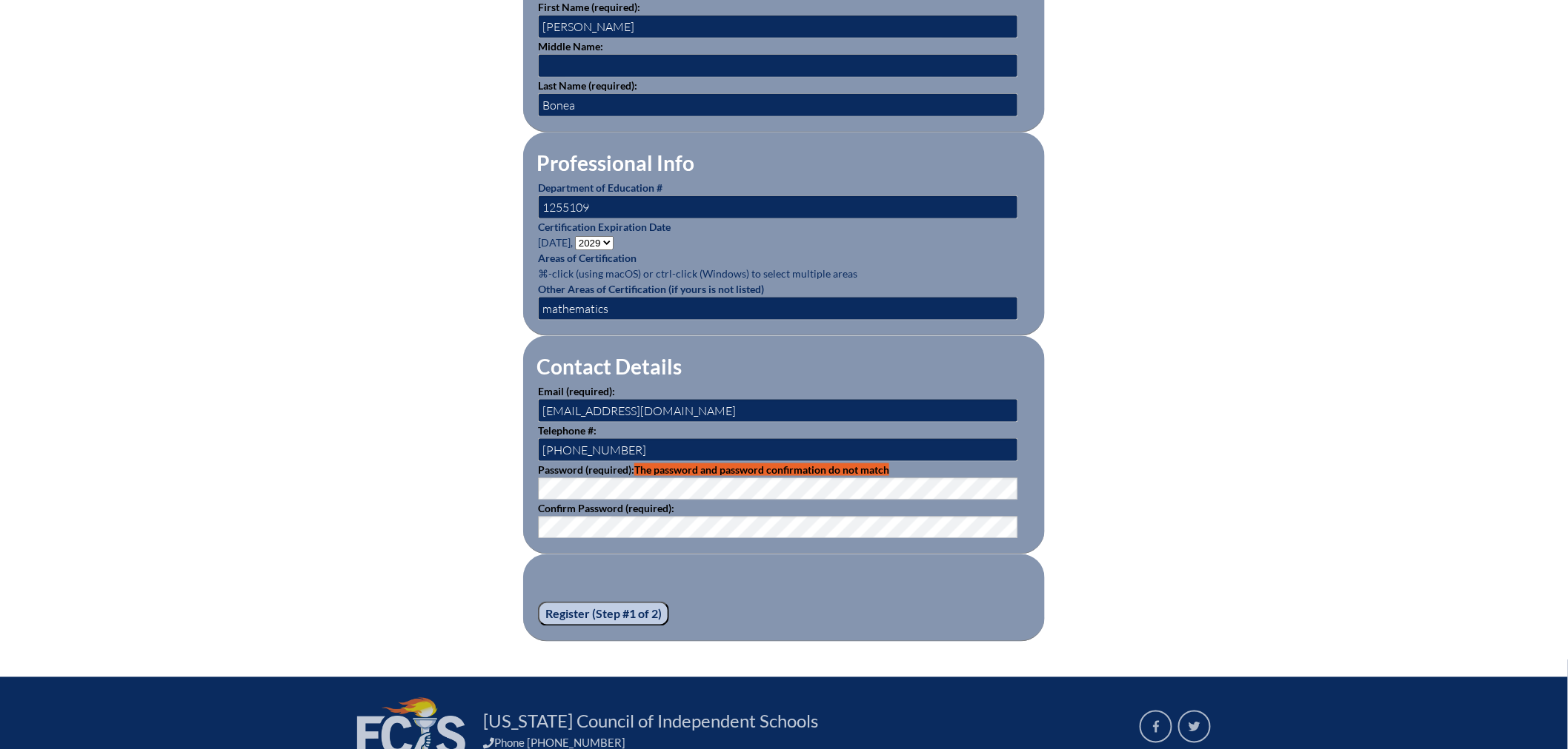
click at [606, 605] on input "Register (Step #1 of 2)" at bounding box center [603, 614] width 131 height 25
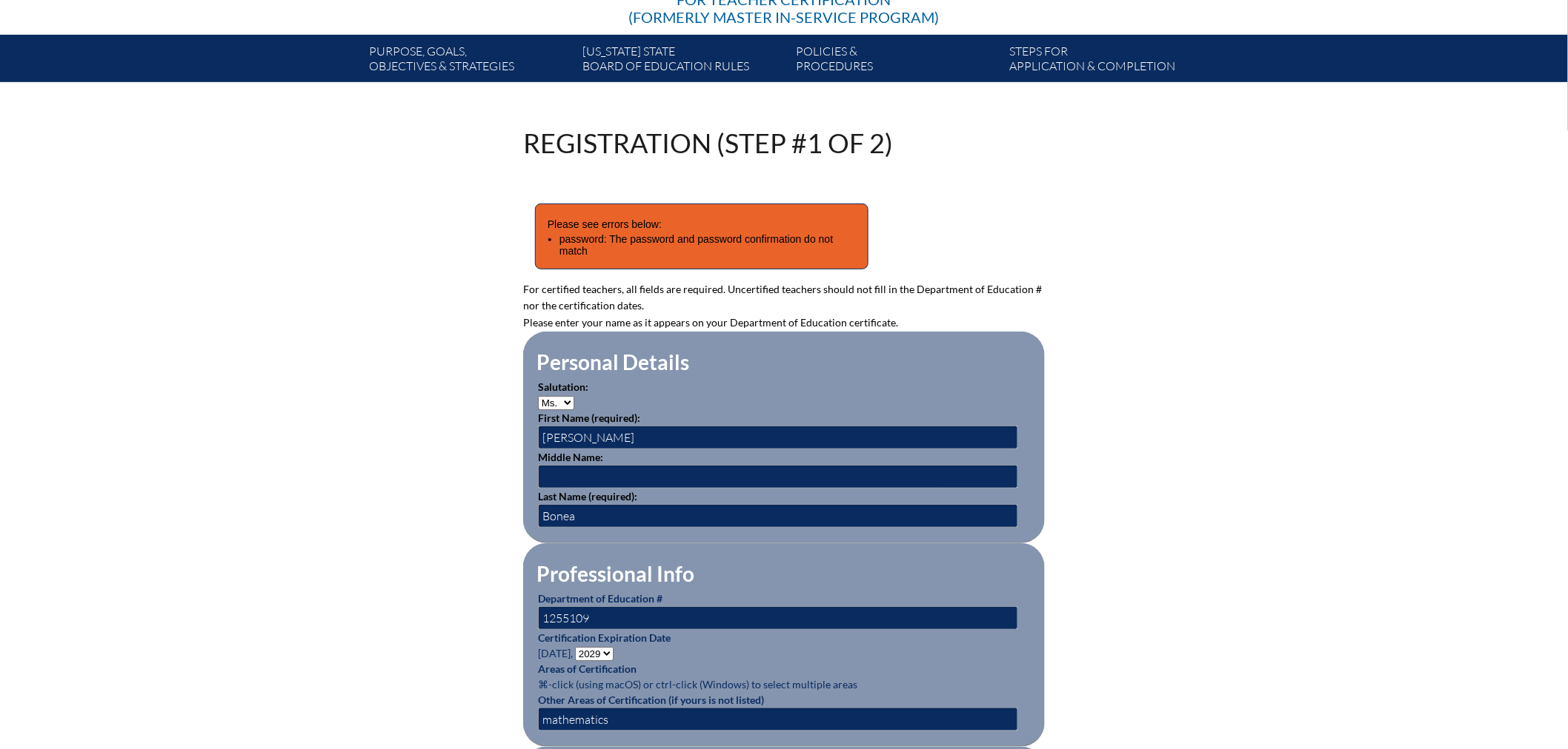
scroll to position [575, 0]
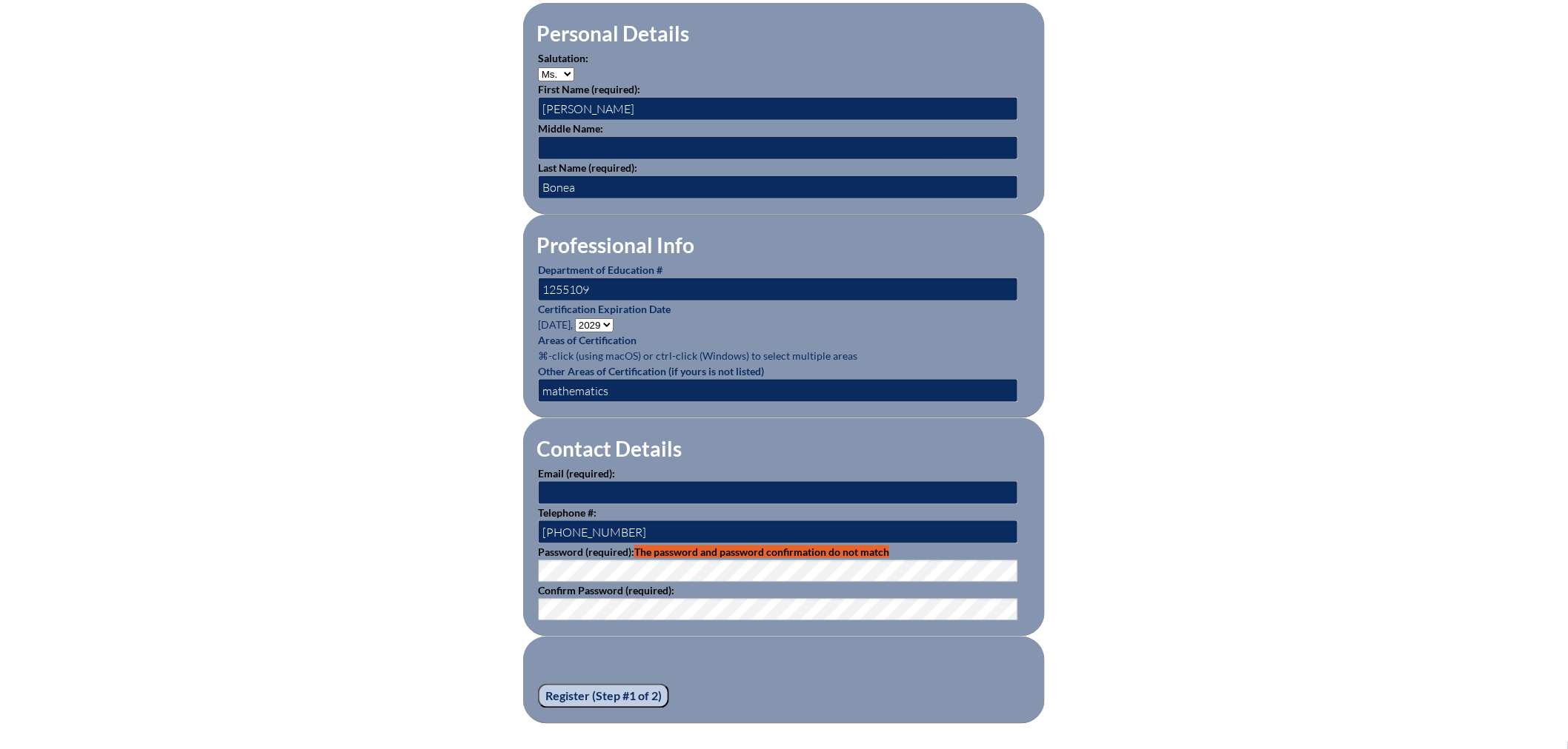
type input "[EMAIL_ADDRESS][DOMAIN_NAME]"
click at [412, 559] on div "Registration (Step #1 of 2) Please see errors below: password: The password and…" at bounding box center [784, 263] width 833 height 924
click at [836, 668] on fieldset "Register (Step #1 of 2)" at bounding box center [783, 681] width 521 height 88
click at [715, 583] on p "Confirm Password (required):" at bounding box center [783, 602] width 492 height 38
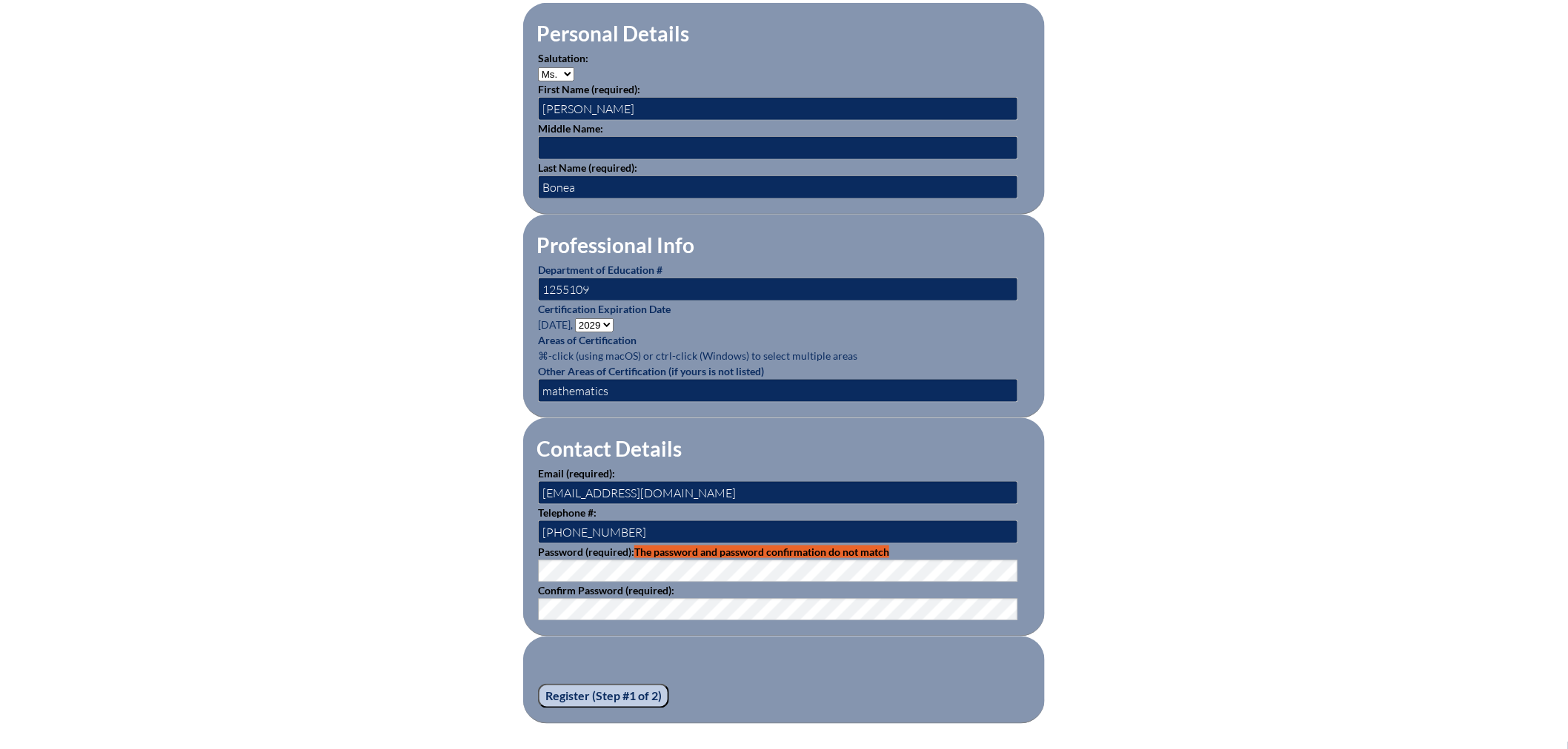
click at [668, 545] on span "The password and password confirmation do not match" at bounding box center [761, 552] width 255 height 13
click at [1448, 167] on div "Registration (Step #1 of 2) Please see errors below: password: The password and…" at bounding box center [784, 263] width 1568 height 924
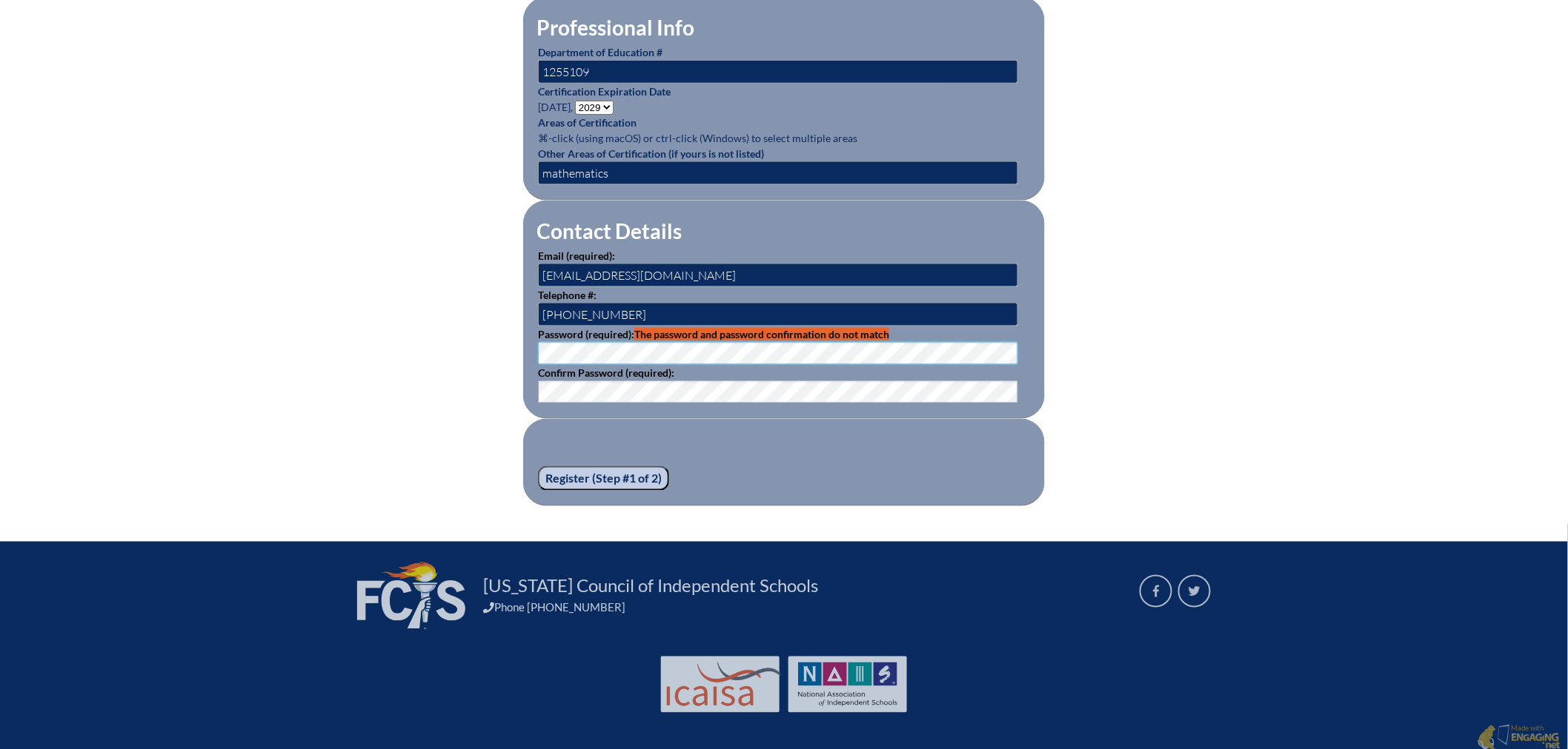
click at [459, 342] on div "Registration (Step #1 of 2) Please see errors below: password: The password and…" at bounding box center [784, 45] width 833 height 924
click at [581, 471] on input "Register (Step #1 of 2)" at bounding box center [603, 479] width 131 height 25
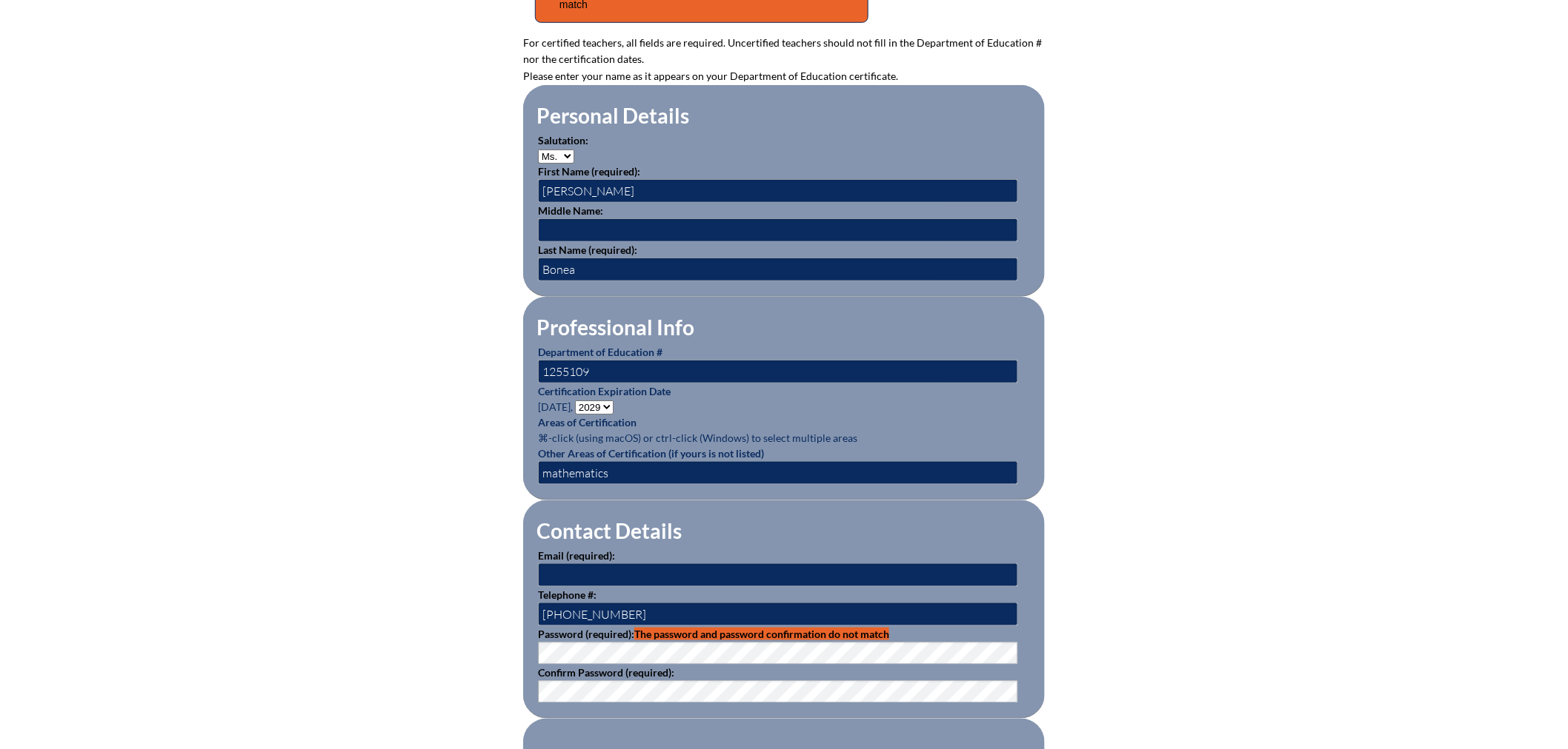
scroll to position [575, 0]
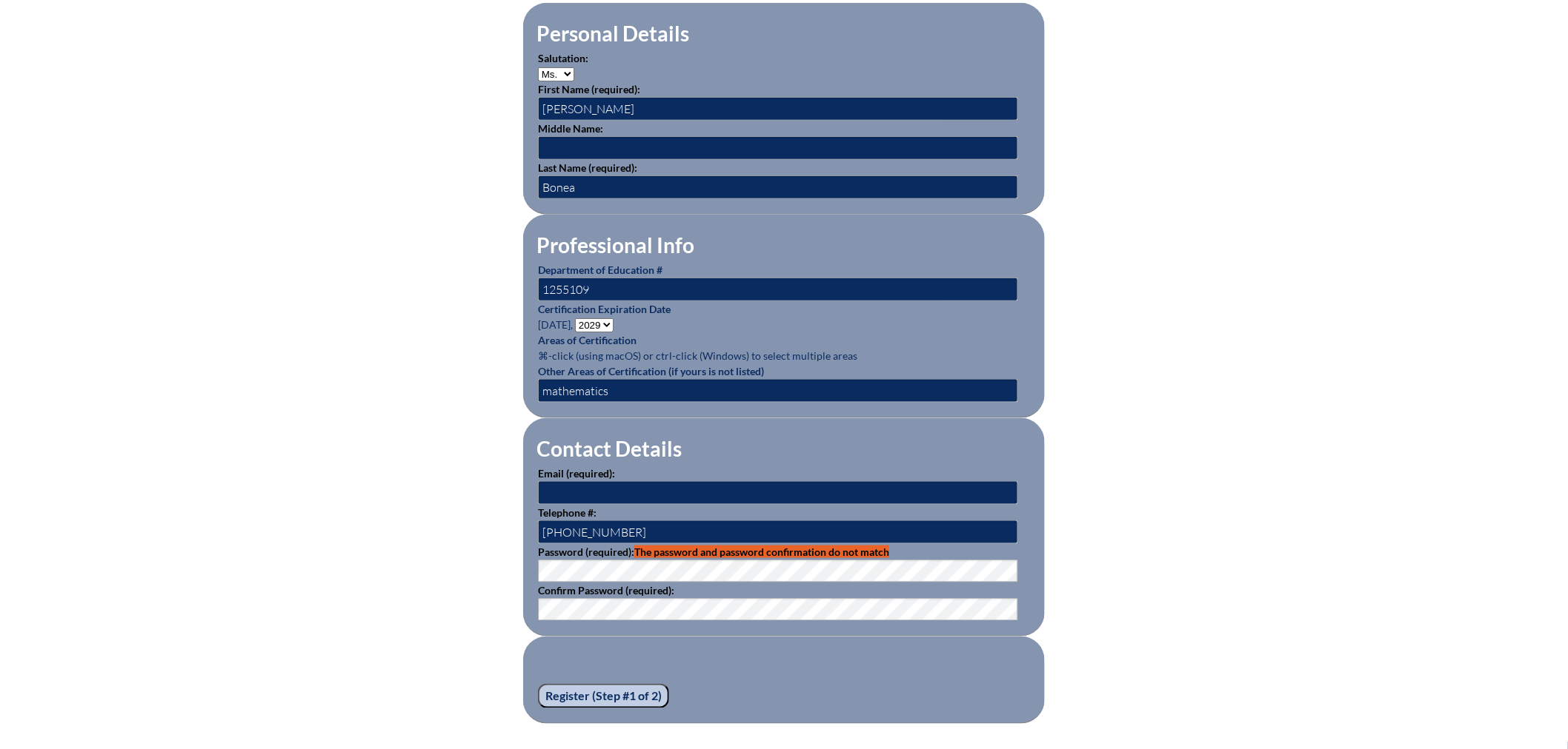
type input "[EMAIL_ADDRESS][DOMAIN_NAME]"
click at [483, 558] on div "Registration (Step #1 of 2) Please see errors below: password: The password and…" at bounding box center [784, 263] width 833 height 924
click at [591, 687] on input "Register (Step #1 of 2)" at bounding box center [603, 697] width 131 height 25
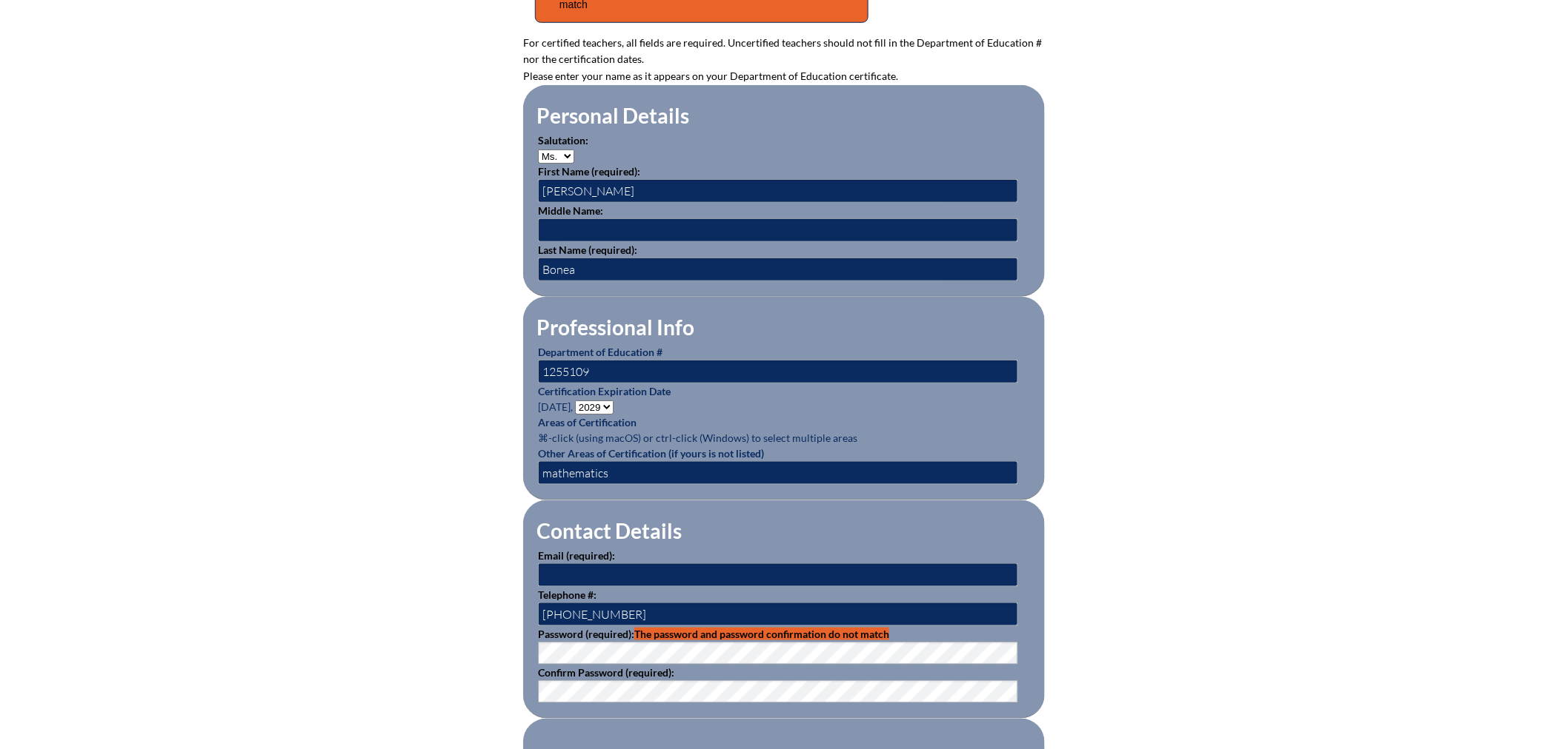
scroll to position [575, 0]
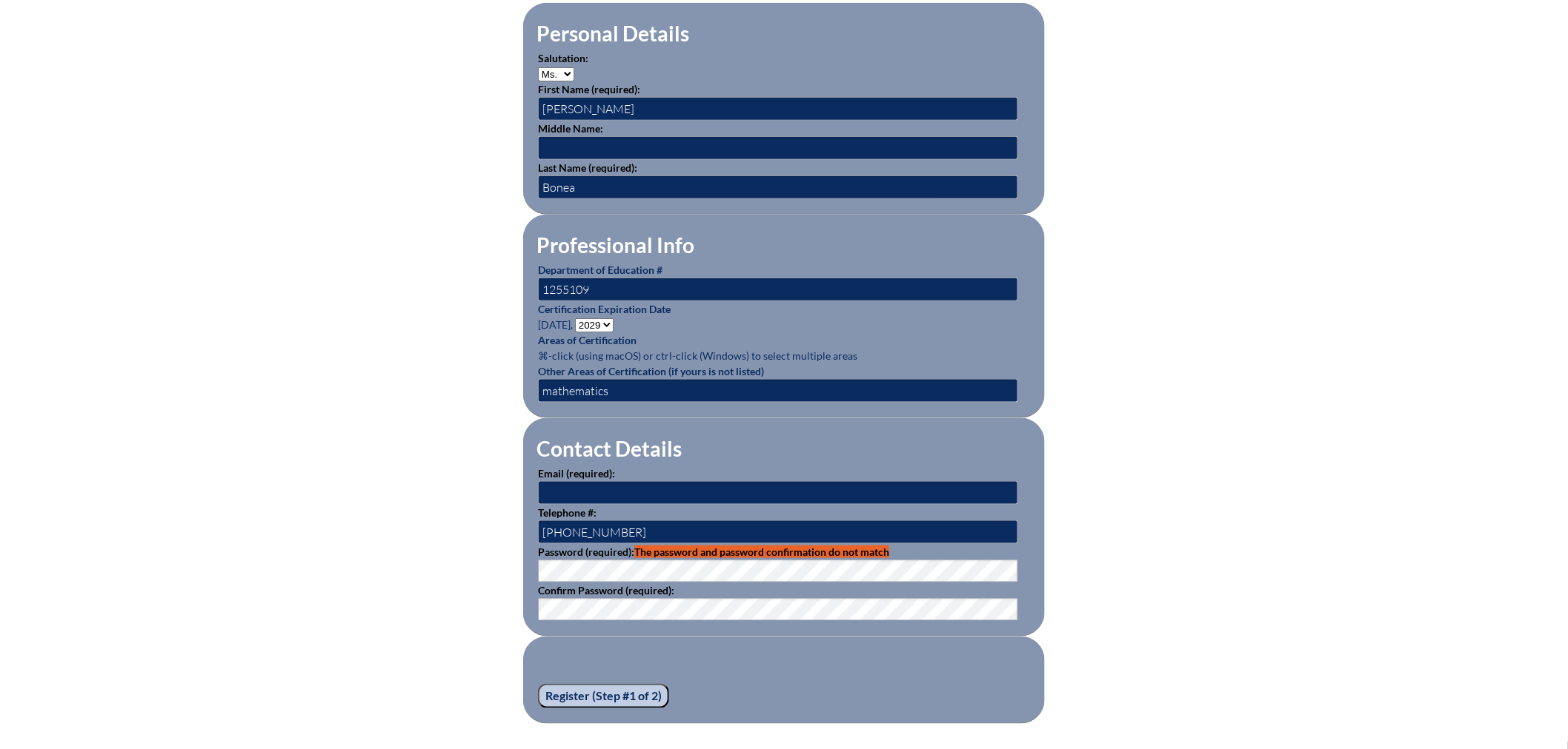
type input "[EMAIL_ADDRESS][DOMAIN_NAME]"
click at [487, 563] on div "Registration (Step #1 of 2) Please see errors below: password: The password and…" at bounding box center [784, 263] width 833 height 924
click at [515, 565] on div "Registration (Step #1 of 2) Please see errors below: password: The password and…" at bounding box center [784, 263] width 833 height 924
click at [528, 596] on fieldset "Contact Details Email (required): brittany.bonea@thebenjaminschool.org Telephon…" at bounding box center [783, 527] width 521 height 218
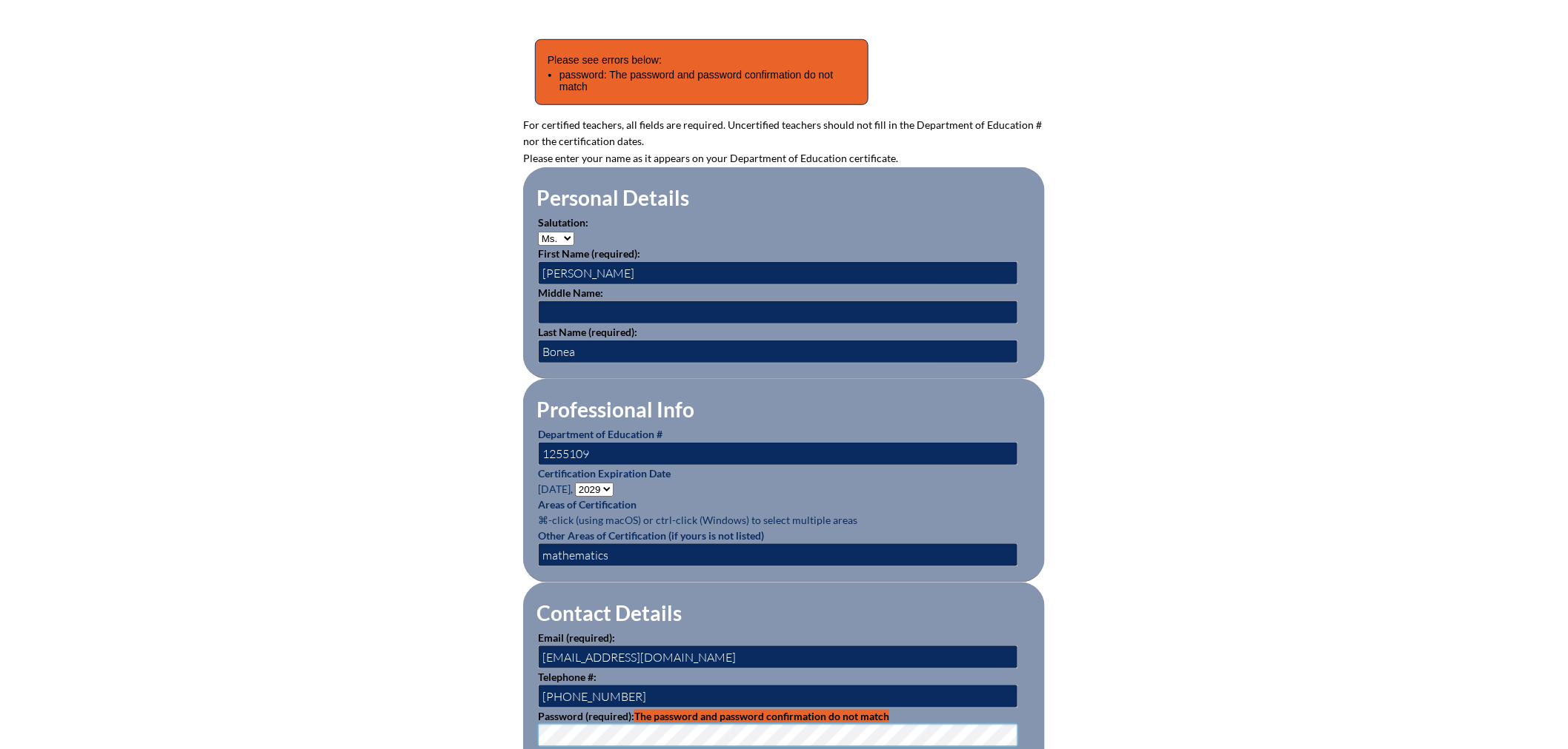
scroll to position [657, 0]
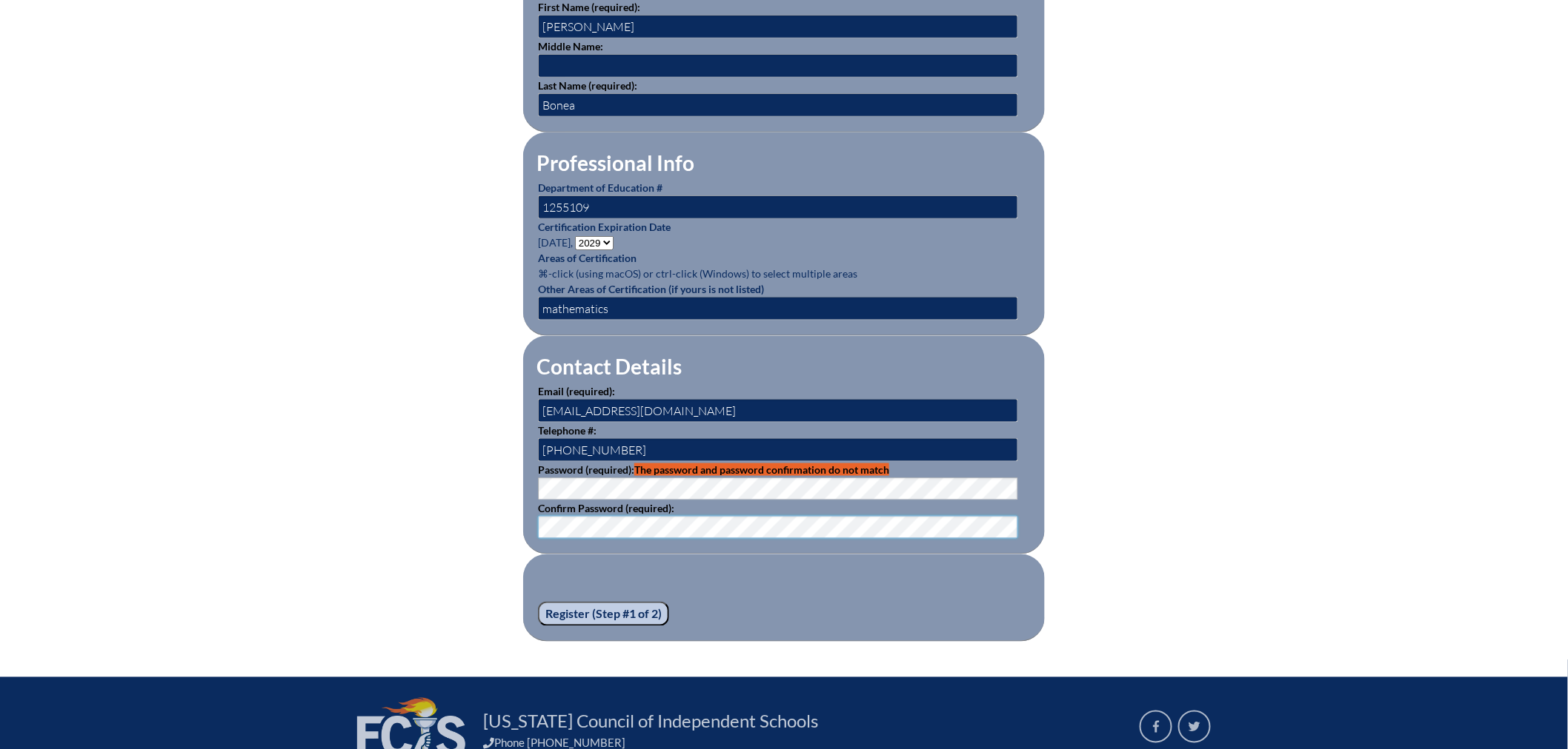
click at [370, 521] on div "Registration (Step #1 of 2) Please see errors below: password: The password and…" at bounding box center [784, 180] width 833 height 924
click at [511, 477] on div "Registration (Step #1 of 2) Please see errors below: password: The password and…" at bounding box center [784, 180] width 833 height 924
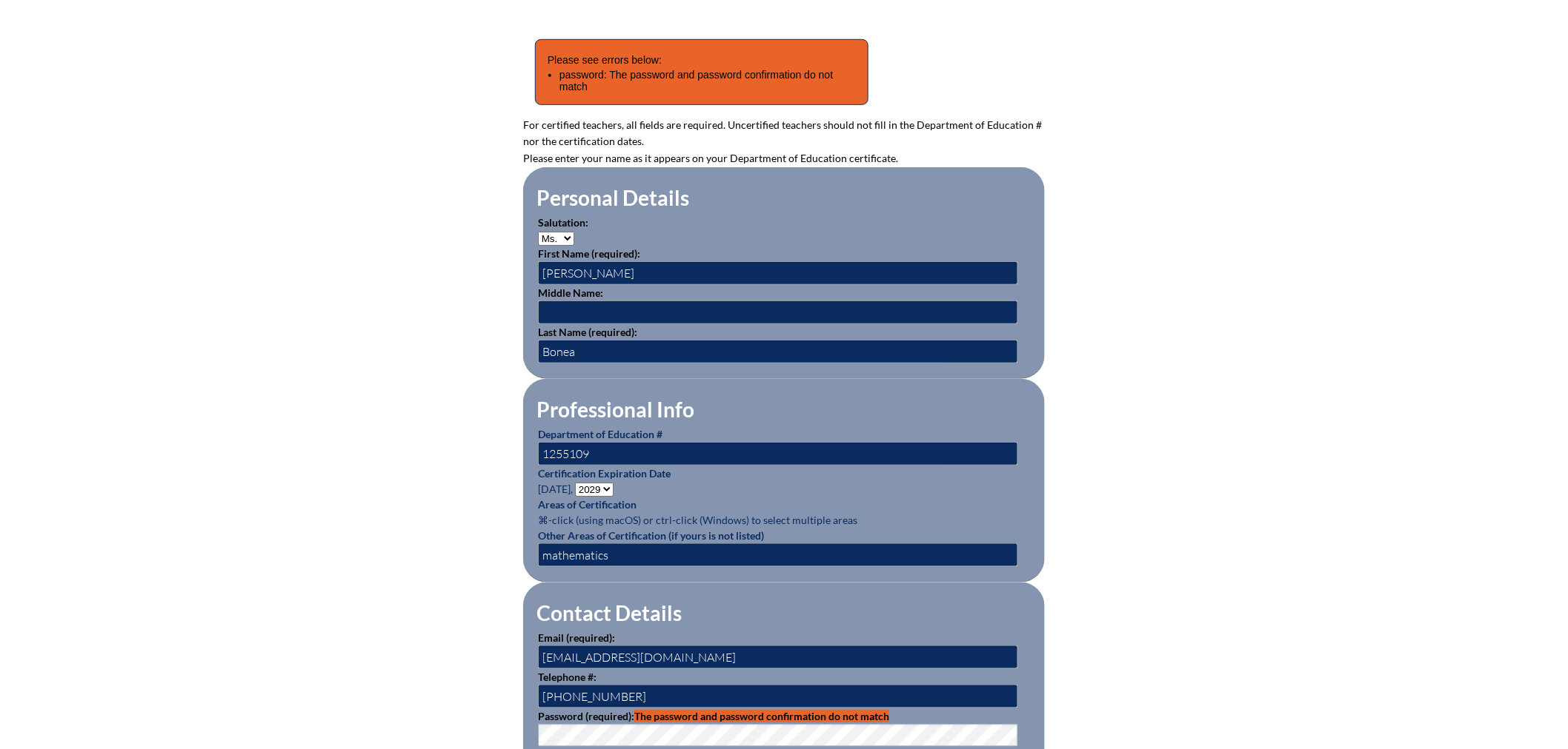
scroll to position [793, 0]
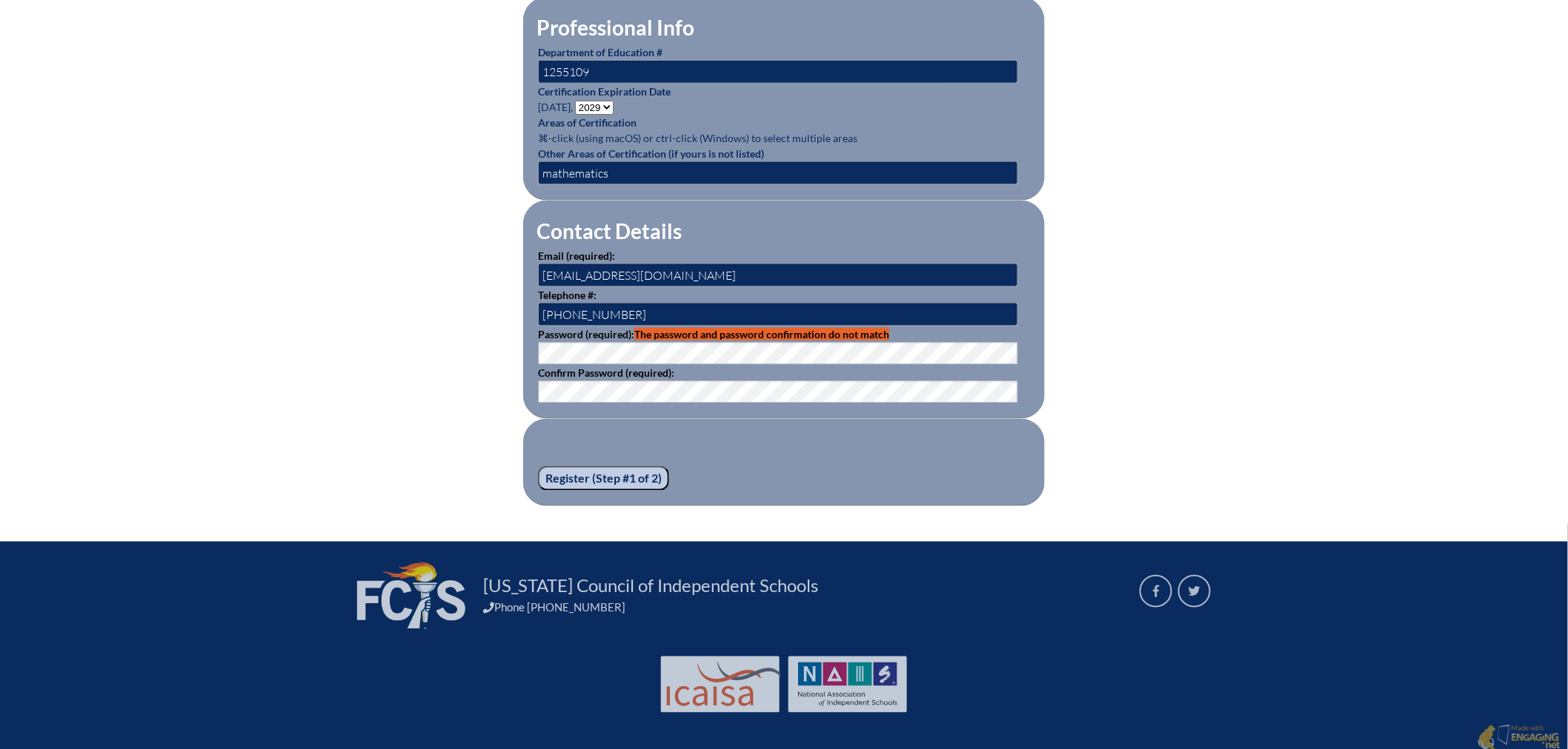
click at [570, 469] on input "Register (Step #1 of 2)" at bounding box center [603, 479] width 131 height 25
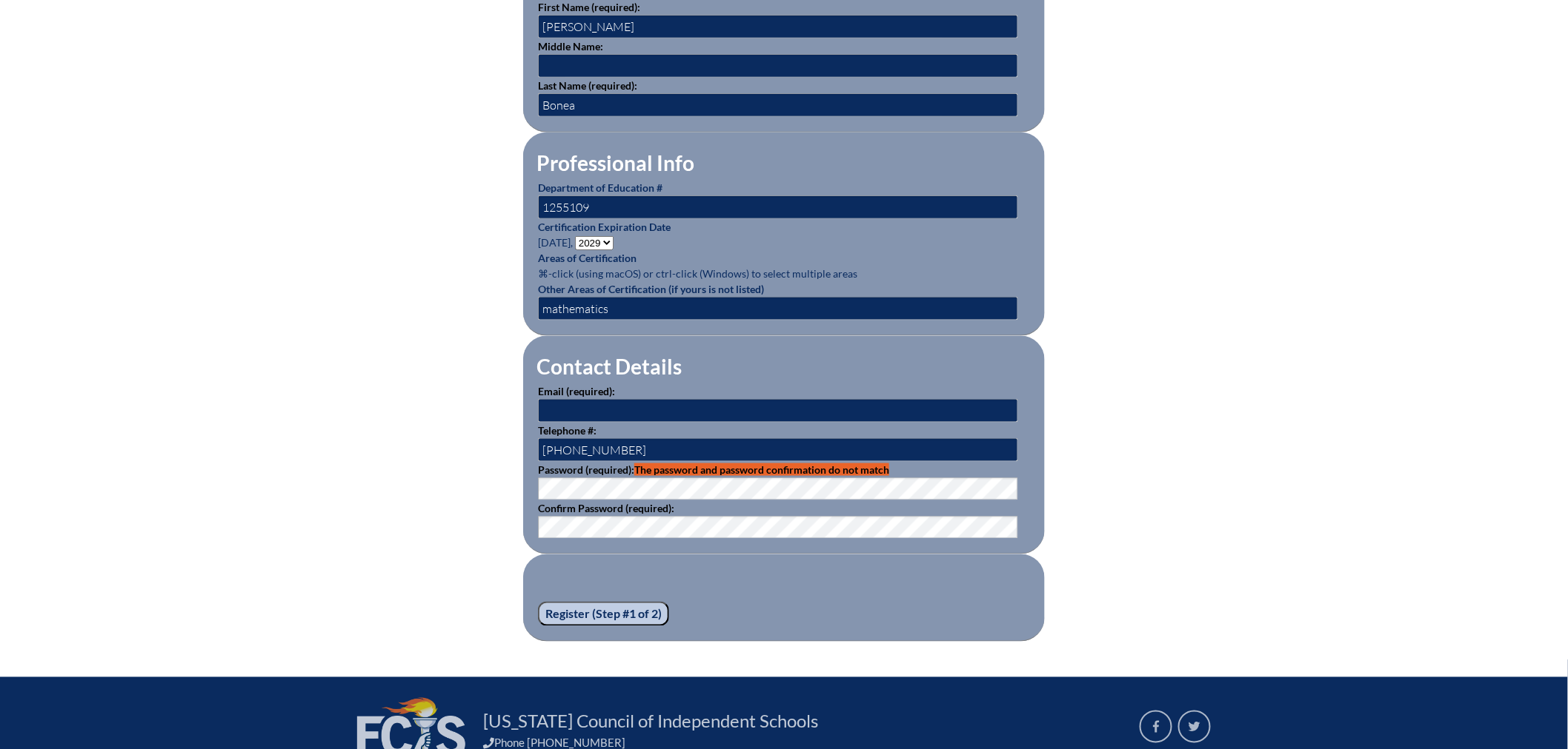
scroll to position [741, 0]
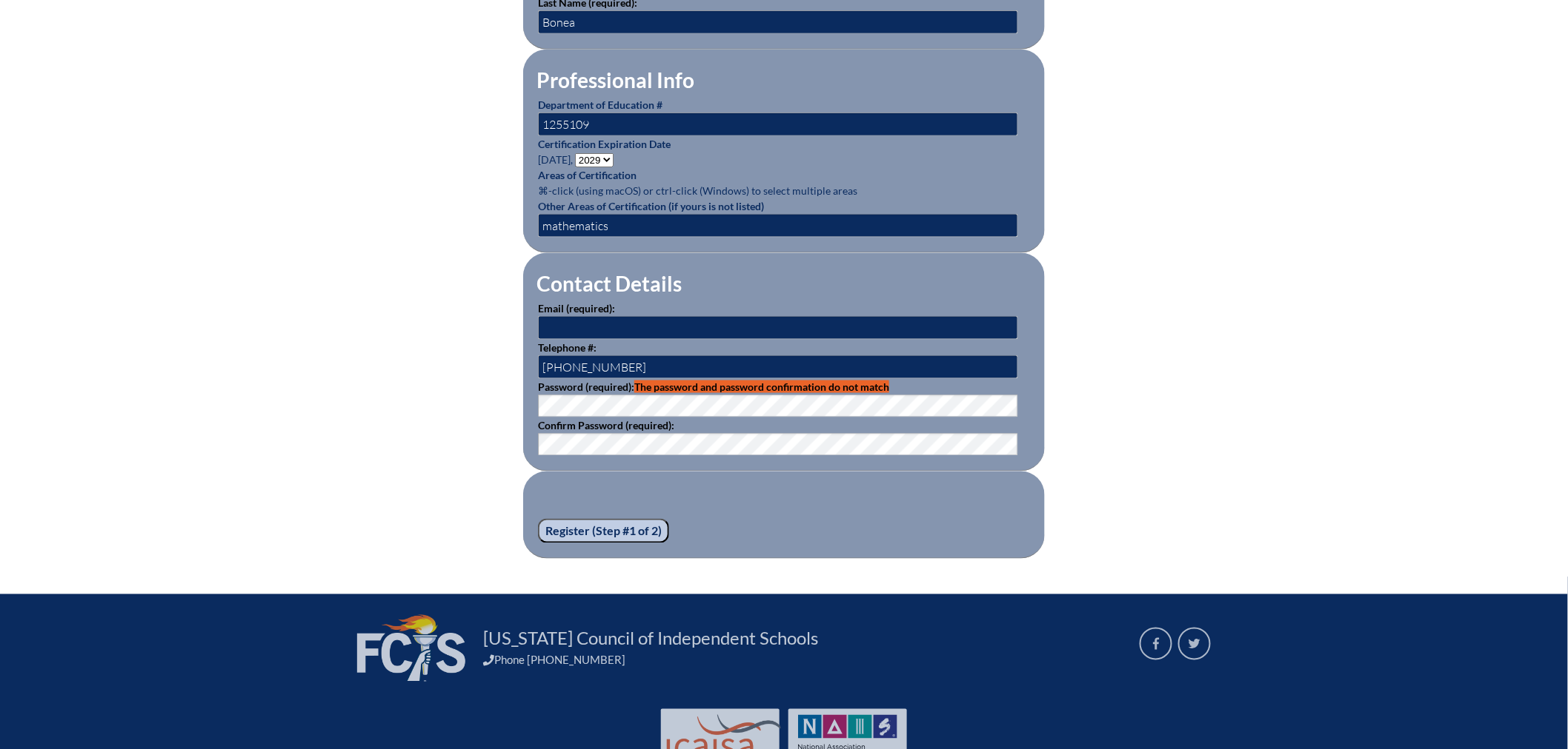
type input "[EMAIL_ADDRESS][DOMAIN_NAME]"
click at [627, 454] on fieldset "Contact Details Email (required): brittany.bonea@thebenjaminschool.org Telephon…" at bounding box center [783, 363] width 521 height 218
click at [631, 385] on p "Password (required): The password and password confirmation do not match" at bounding box center [783, 398] width 492 height 38
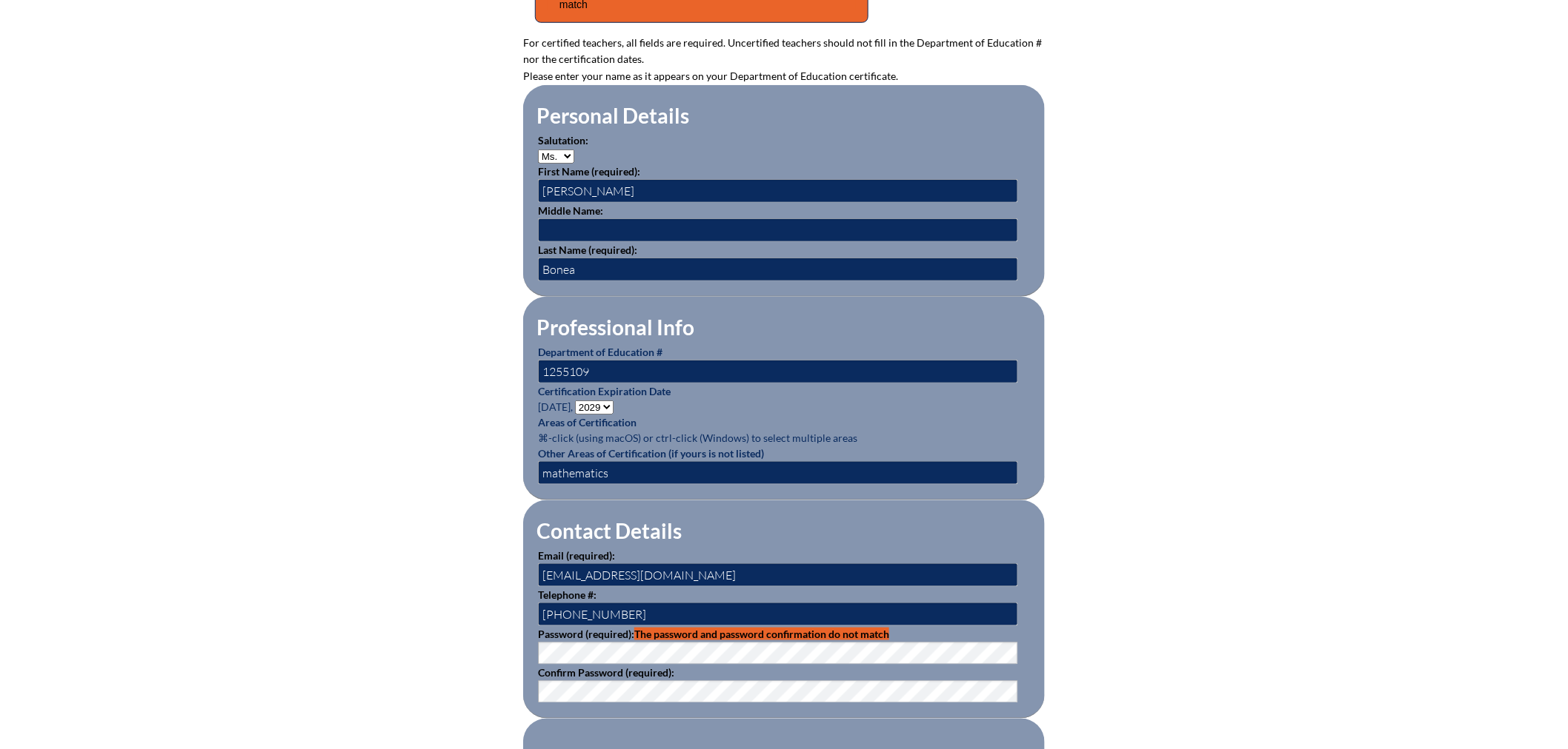
scroll to position [575, 0]
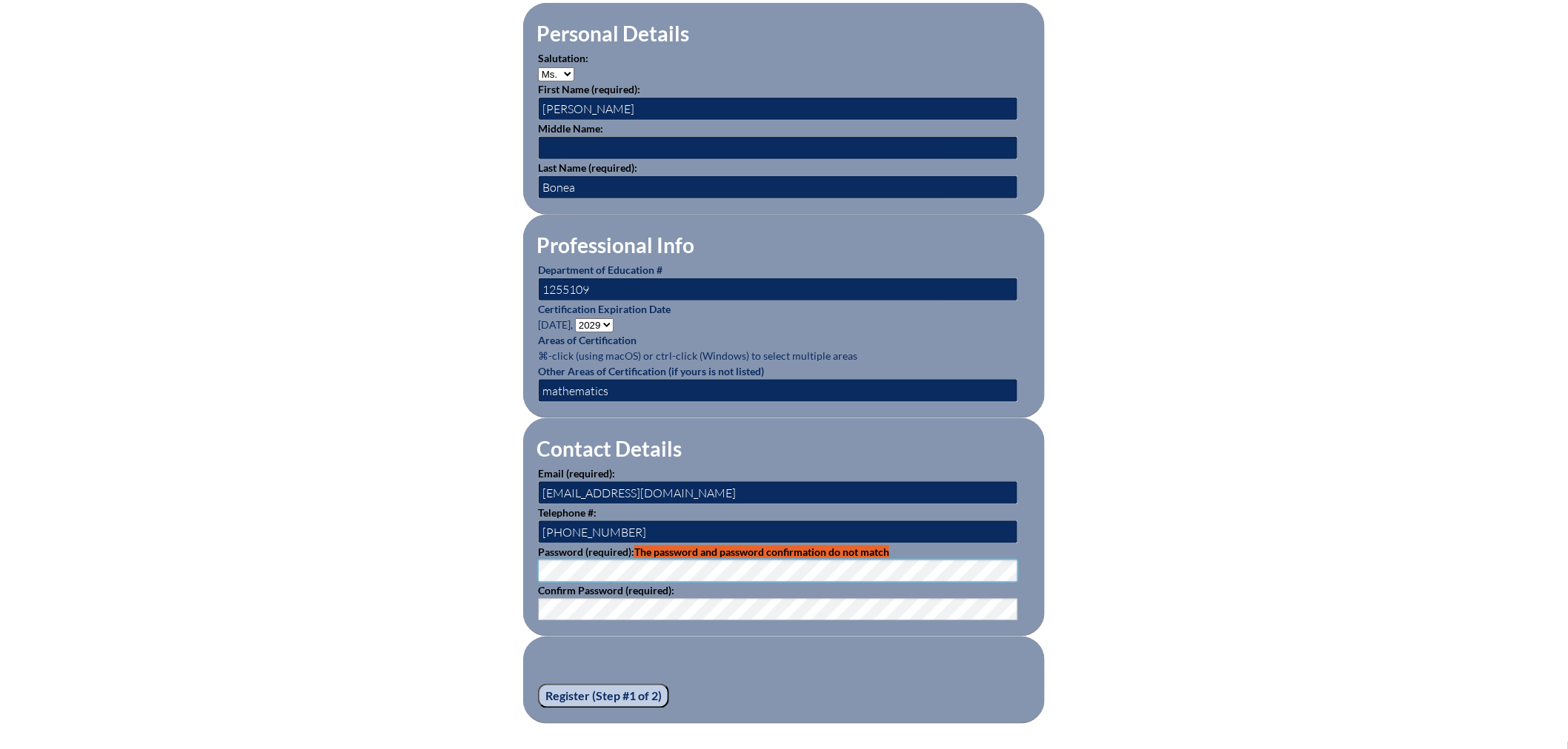
click at [334, 545] on div "Registration (Step #1 of 2) Please see errors below: password: The password and…" at bounding box center [784, 263] width 1568 height 924
click at [627, 686] on input "Register (Step #1 of 2)" at bounding box center [603, 697] width 131 height 25
click at [608, 690] on input "Register (Step #1 of 2)" at bounding box center [603, 697] width 131 height 25
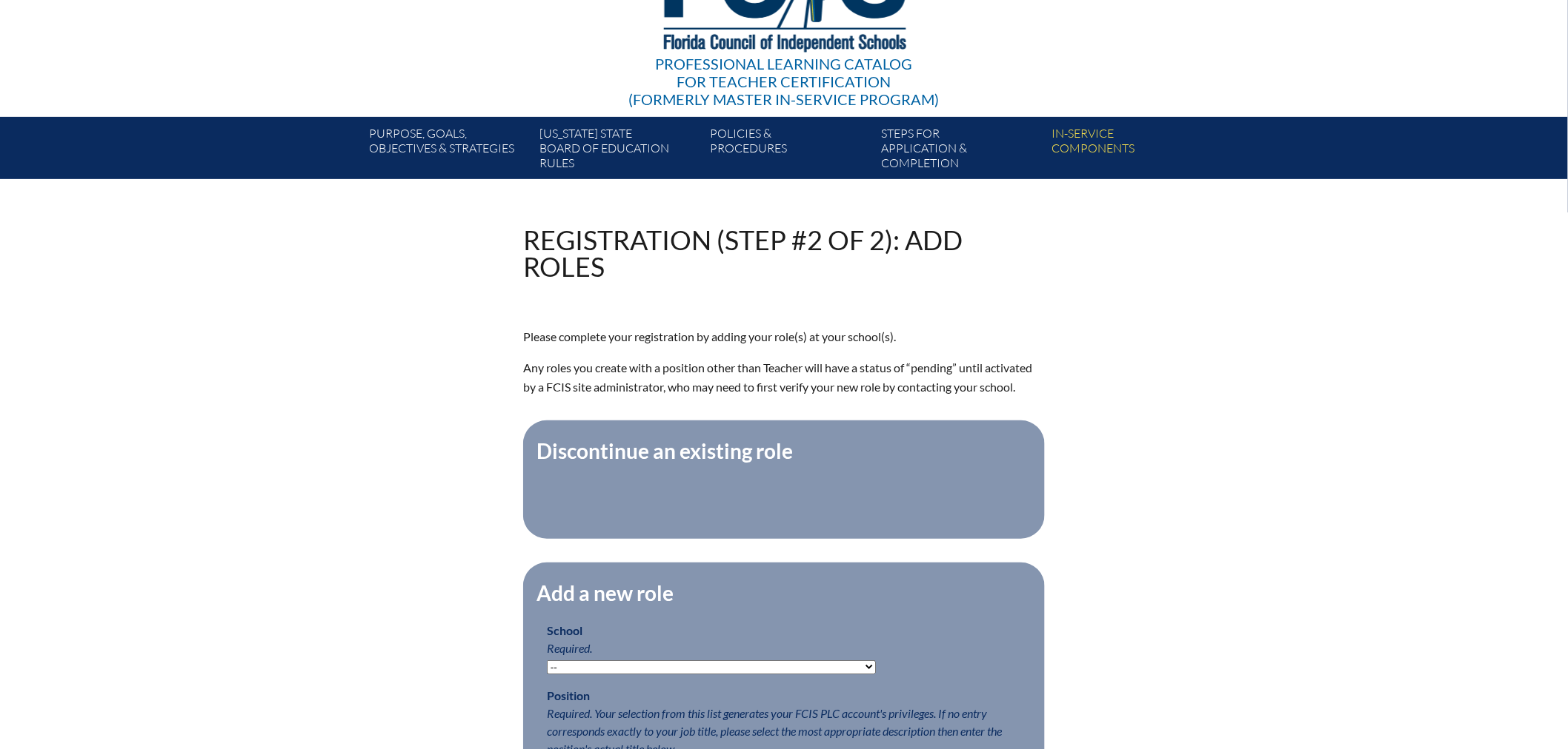
scroll to position [329, 0]
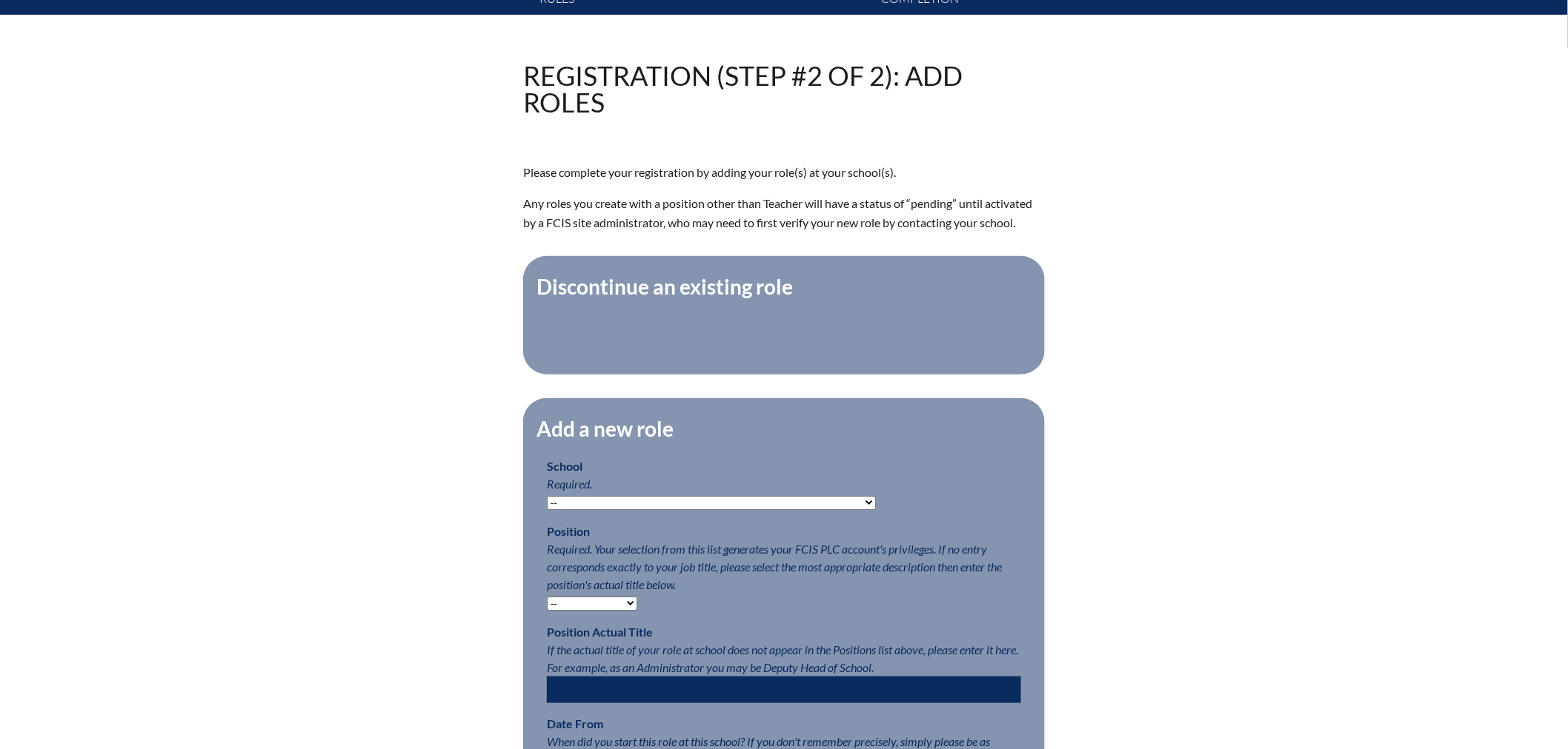
click at [616, 507] on select "-- [MEDICAL_DATA] Inspired Academy Academy at [GEOGRAPHIC_DATA] Academy at the …" at bounding box center [711, 503] width 329 height 14
select select "20261"
click at [547, 505] on select "-- [MEDICAL_DATA] Inspired Academy Academy at [GEOGRAPHIC_DATA] Academy at the …" at bounding box center [711, 503] width 329 height 14
click at [580, 611] on select "-- Teacher PLC Coordinator Head of School Administrator" at bounding box center [591, 604] width 90 height 14
select select "15563"
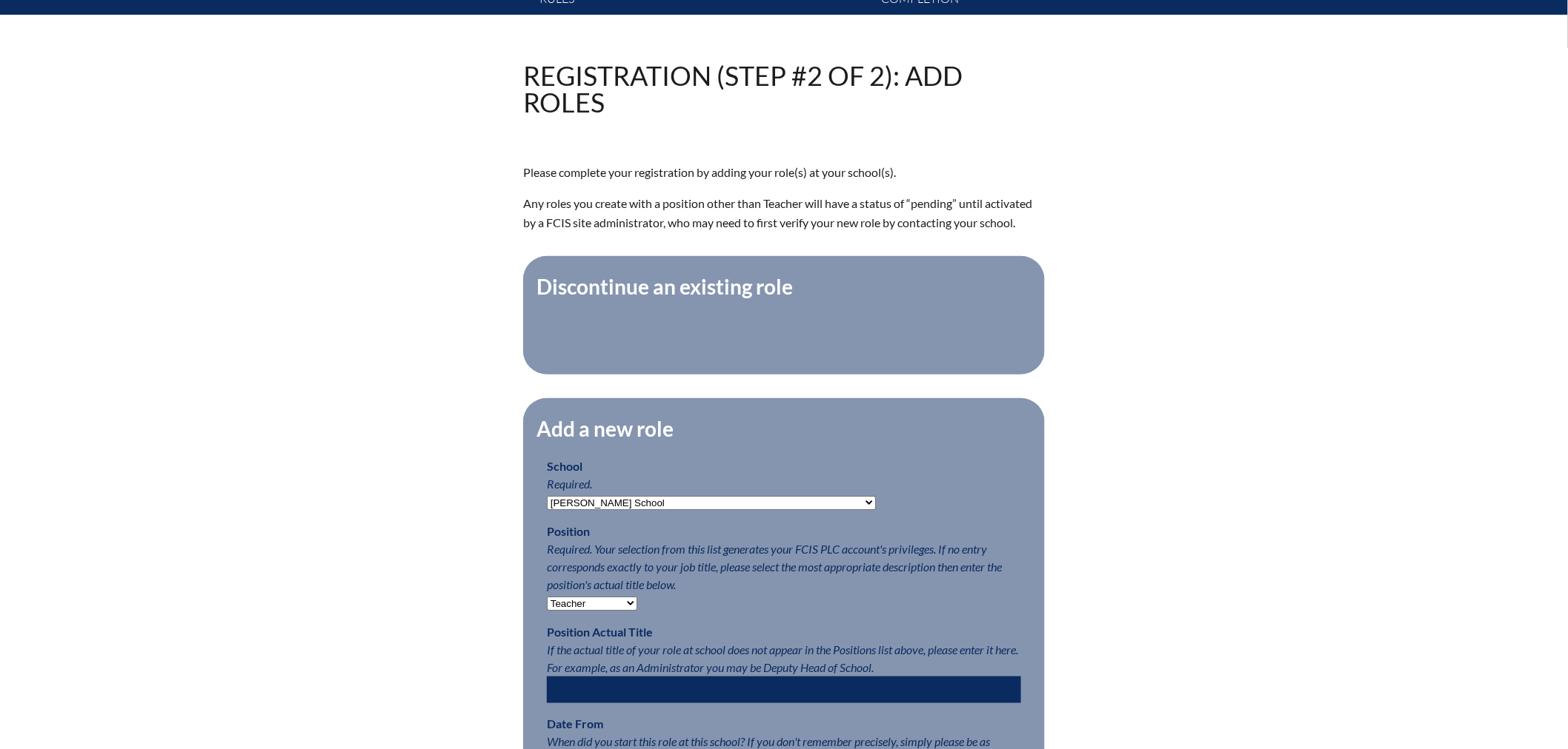
click at [547, 605] on select "-- Teacher PLC Coordinator Head of School Administrator" at bounding box center [591, 604] width 90 height 14
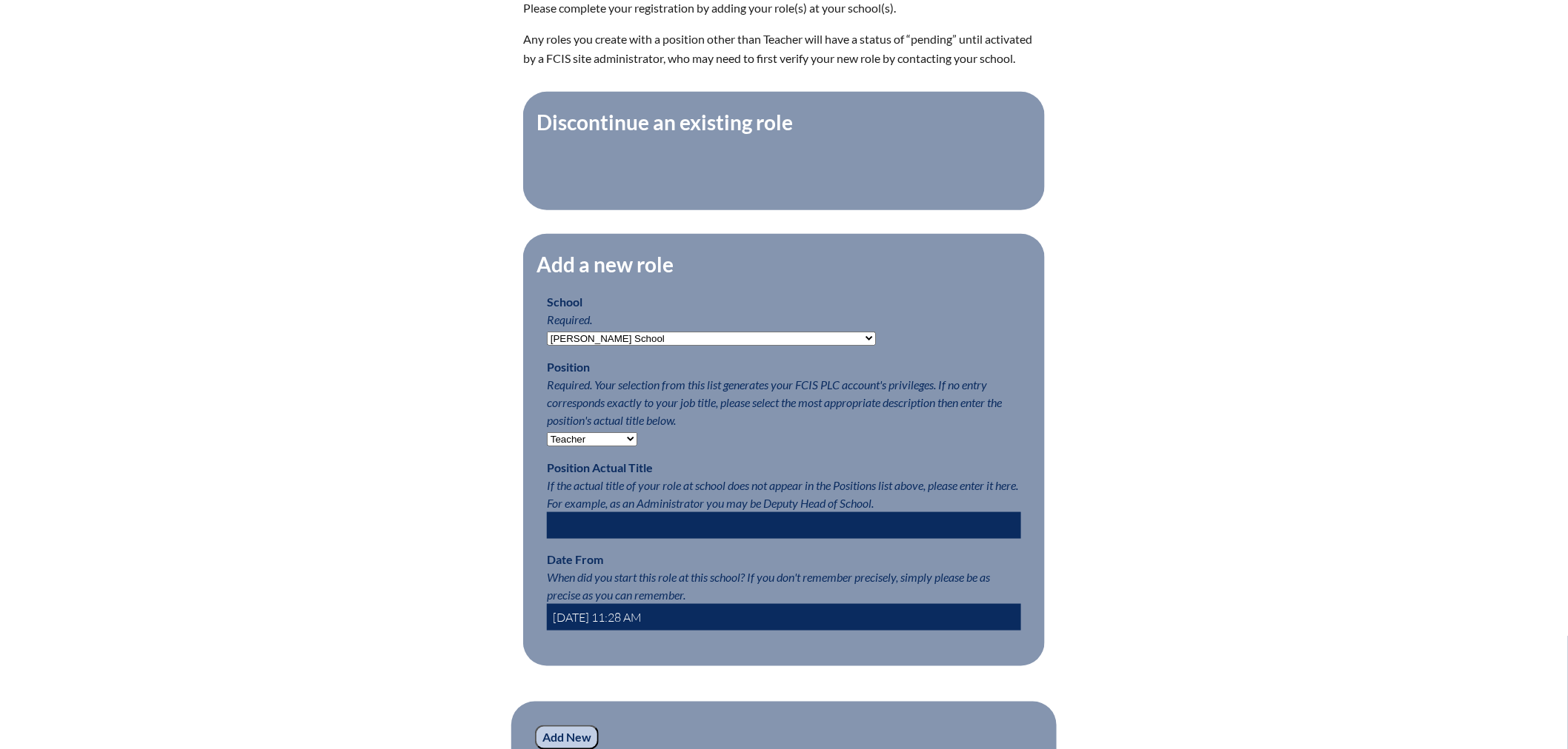
scroll to position [575, 0]
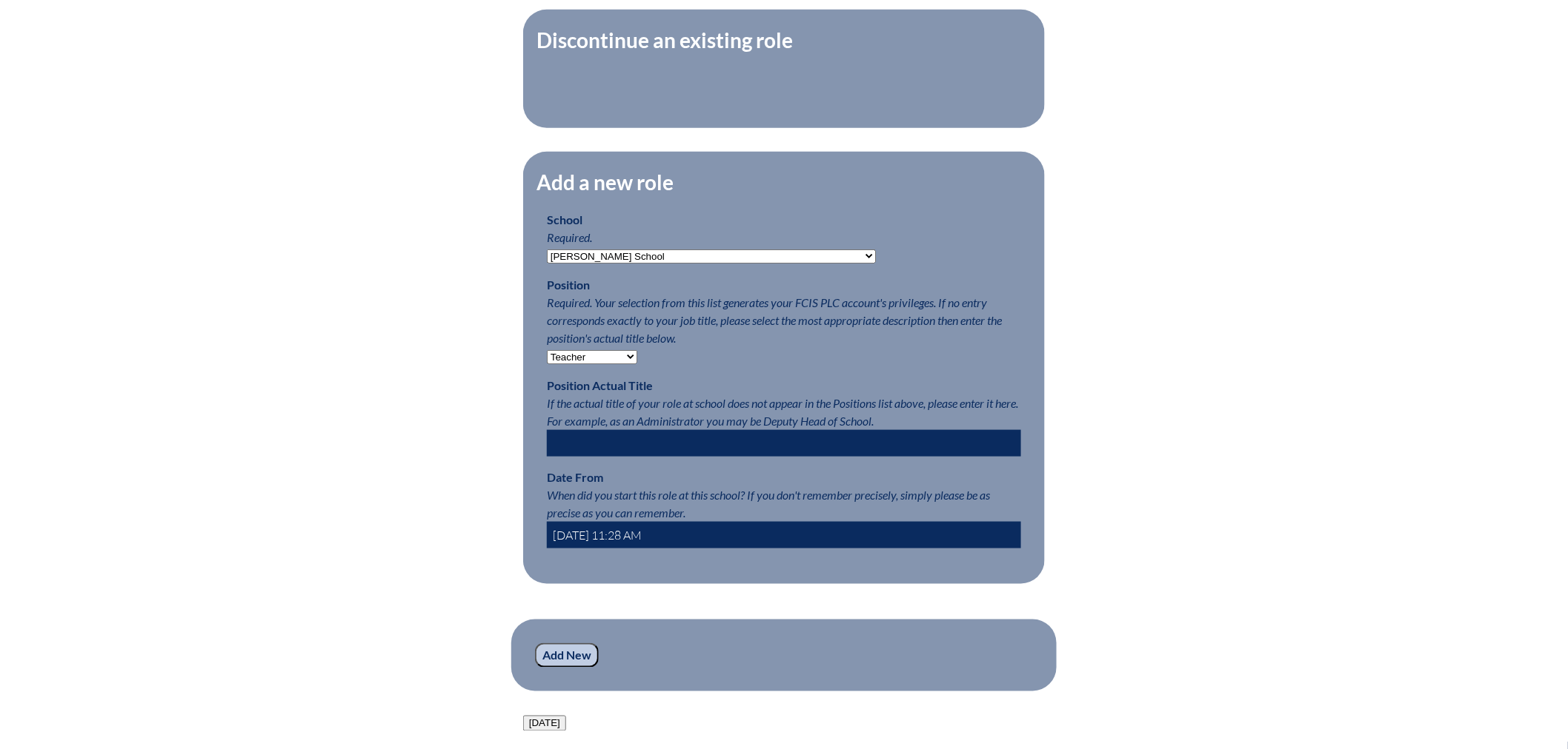
click at [610, 544] on input "[DATE] 11:28 AM" at bounding box center [783, 534] width 474 height 26
drag, startPoint x: 638, startPoint y: 544, endPoint x: 647, endPoint y: 545, distance: 9.1
click at [647, 545] on input "[DATE] 11:28 AM" at bounding box center [783, 534] width 474 height 26
click at [627, 543] on input "[DATE] 11:00 AM" at bounding box center [783, 534] width 474 height 26
click at [723, 548] on input "2025-08-01 8:00 AM" at bounding box center [783, 534] width 474 height 26
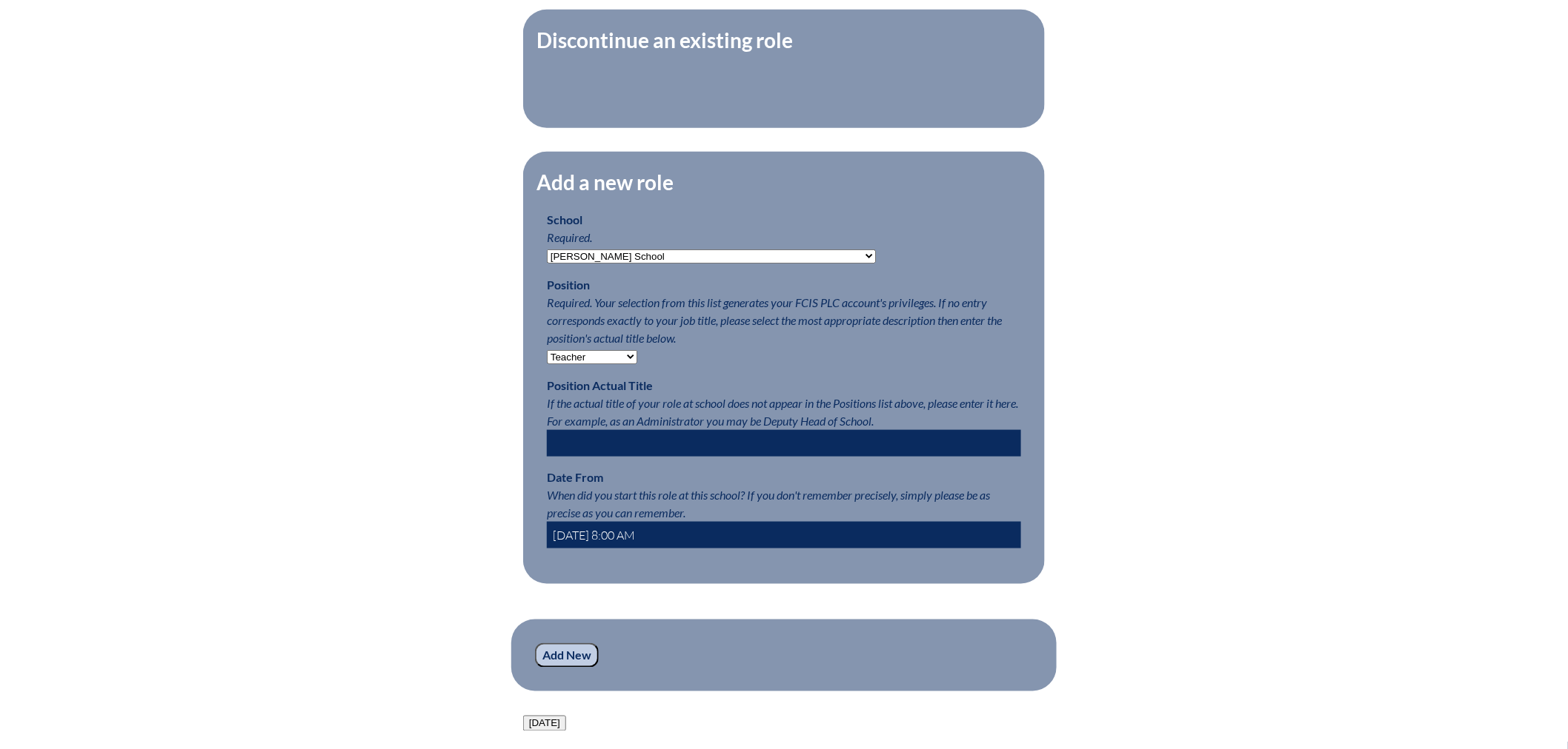
type input "2025-08-01 8:00 AM"
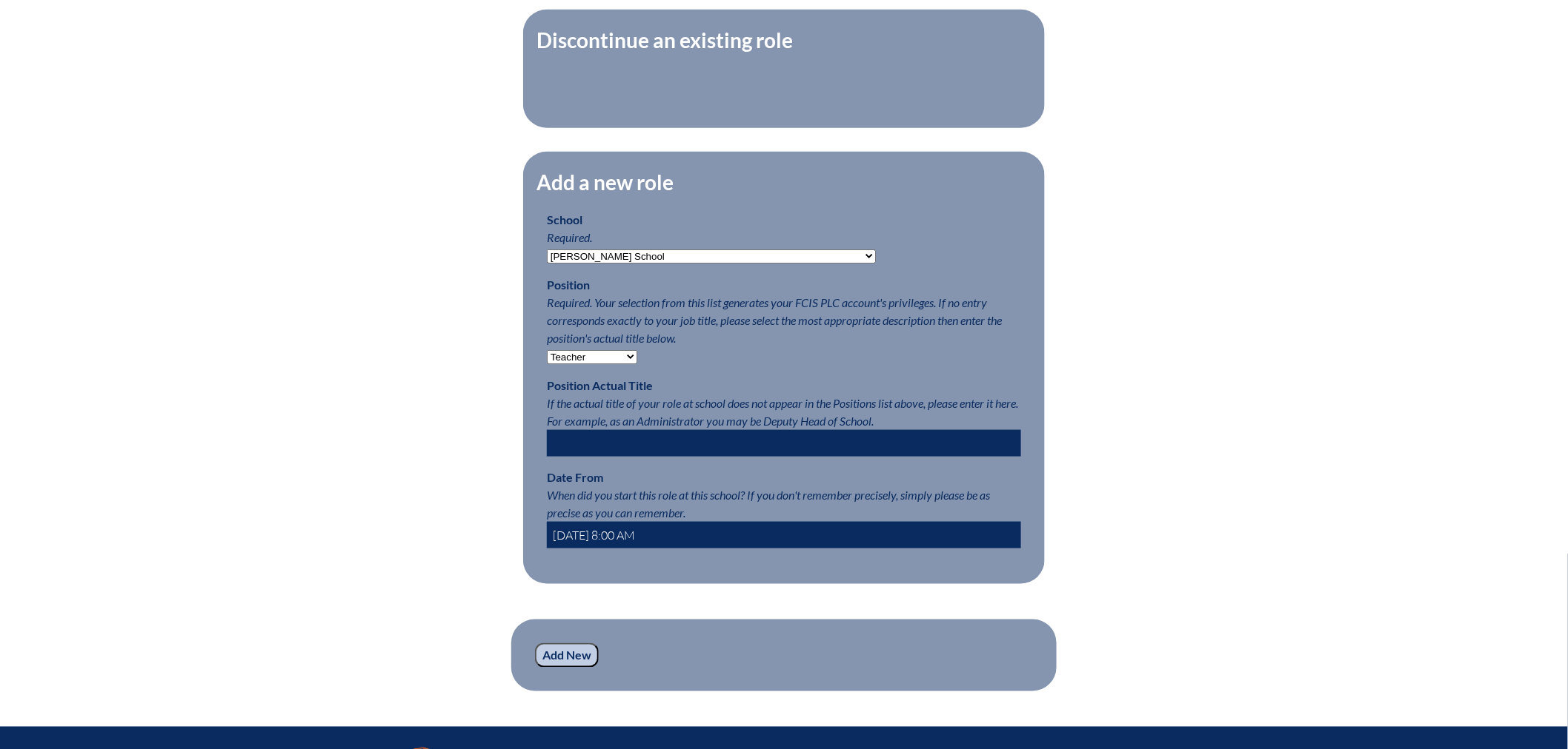
click at [561, 669] on input "Add New" at bounding box center [567, 656] width 64 height 25
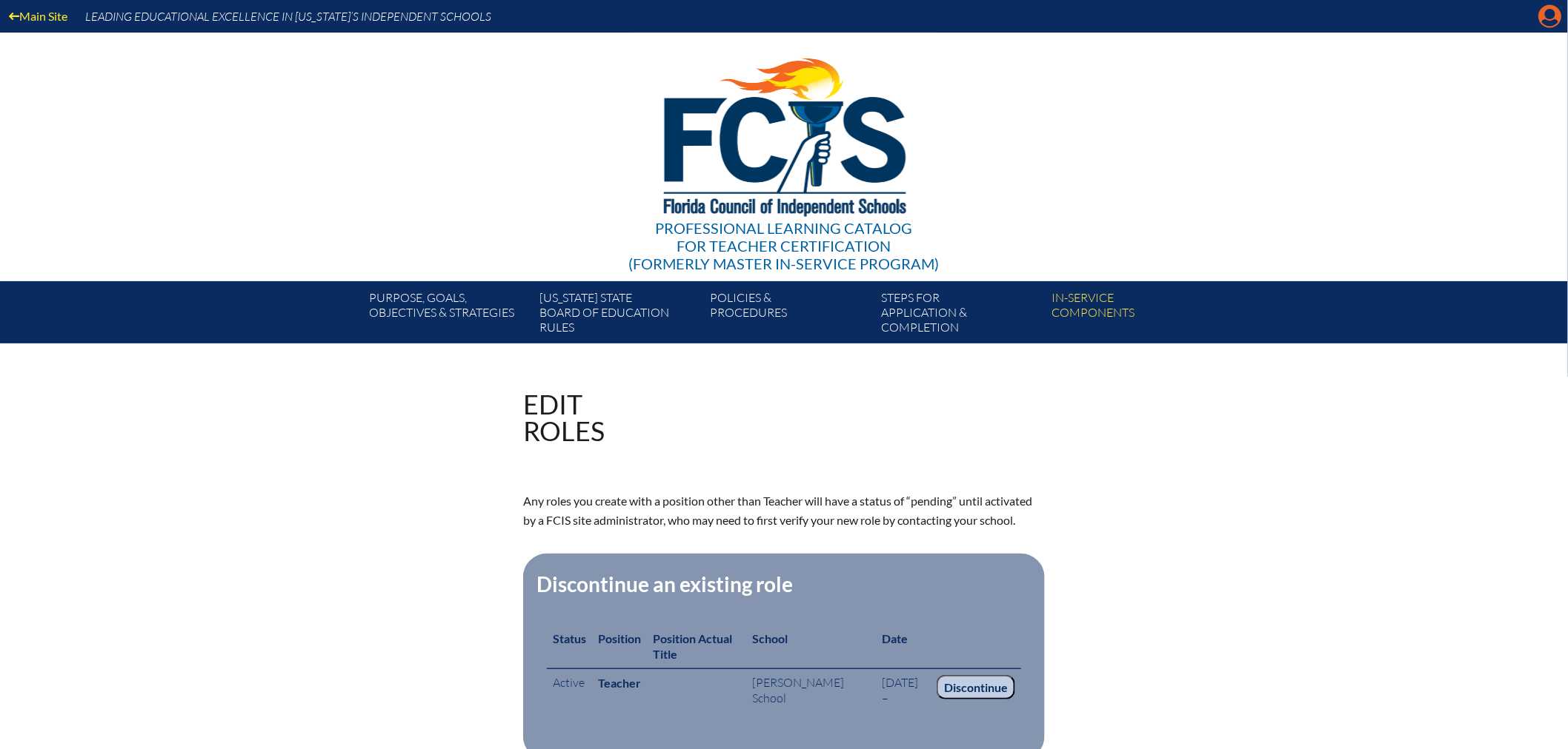
click at [1556, 13] on icon at bounding box center [1550, 16] width 23 height 23
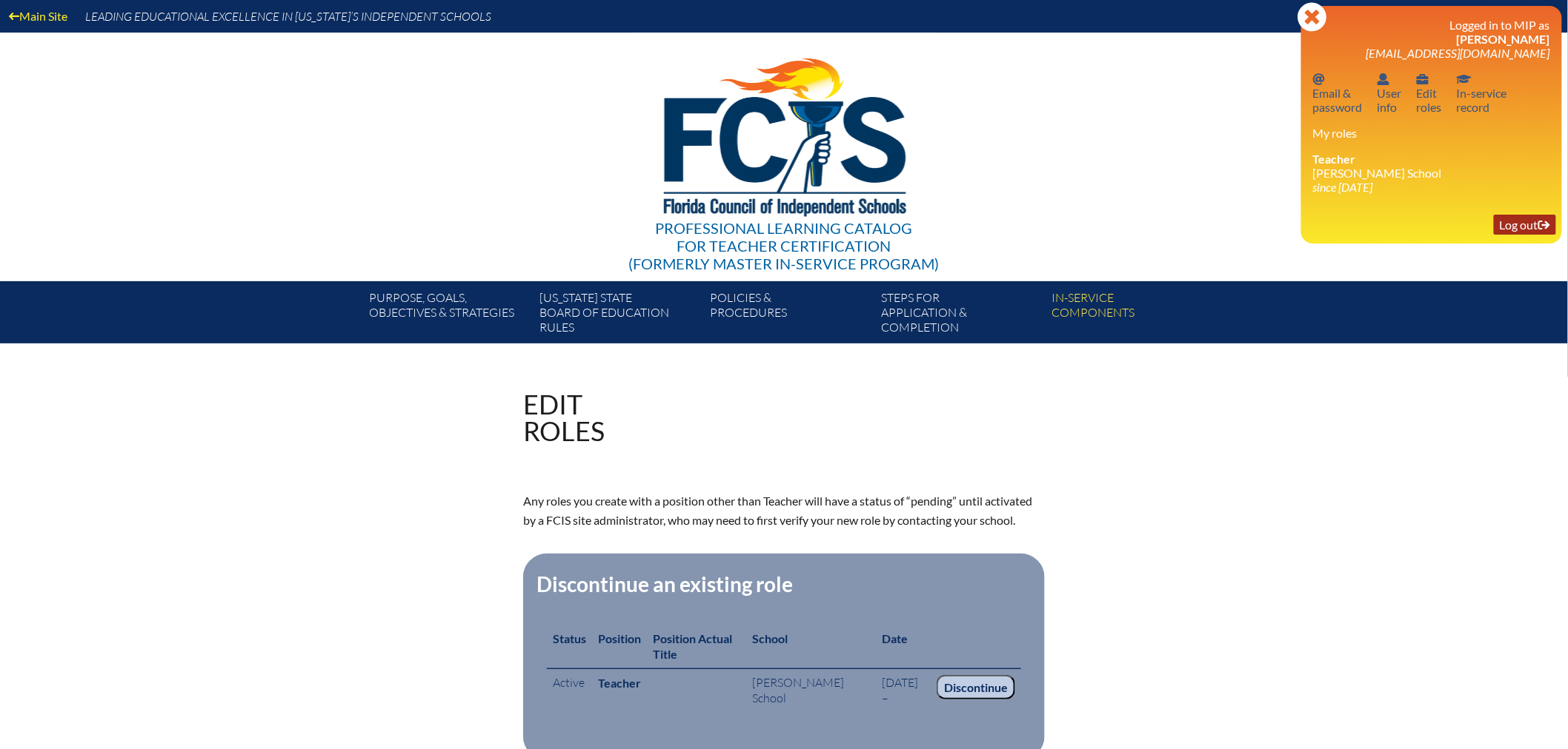
click at [1519, 225] on link "Log out Log out" at bounding box center [1524, 225] width 62 height 20
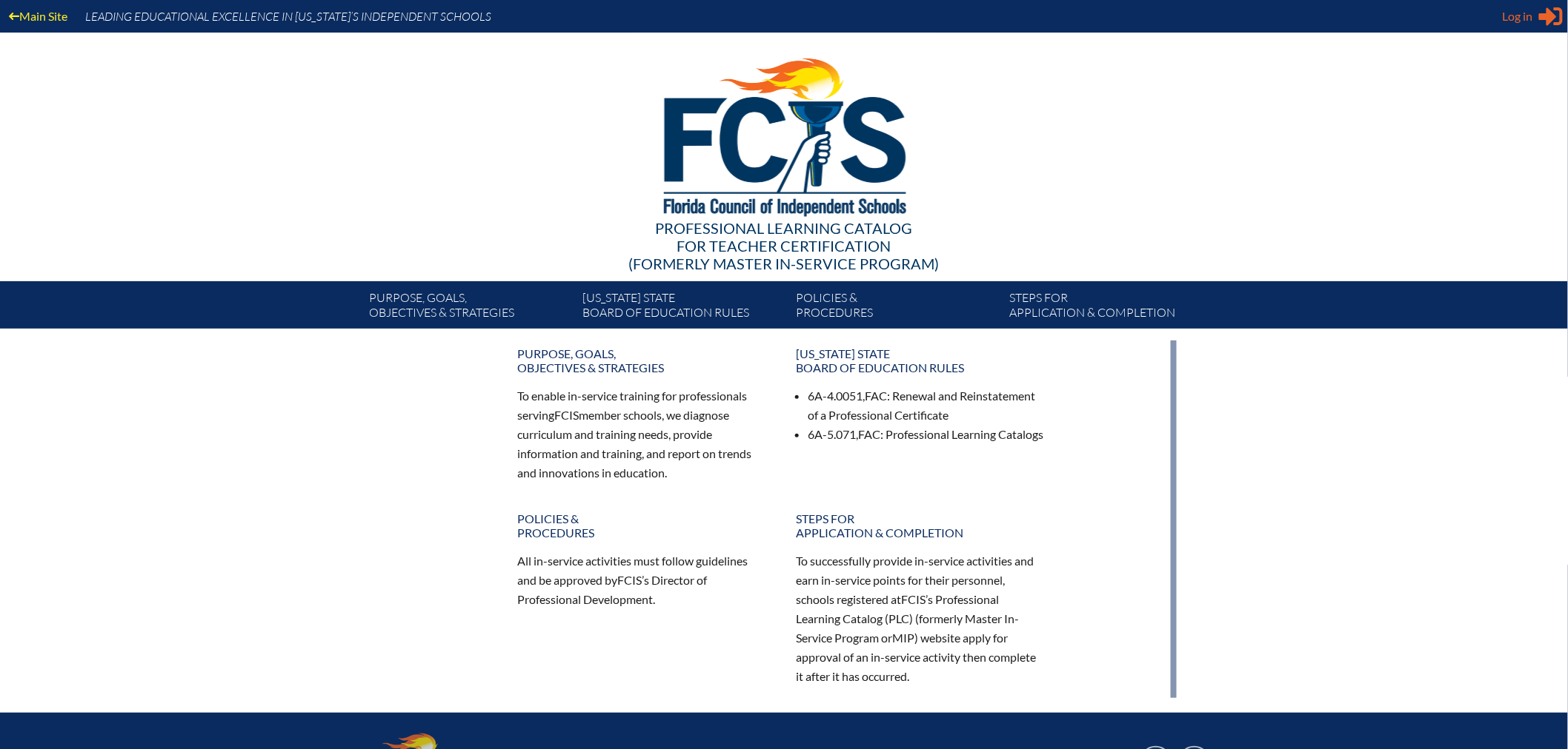
type input "[EMAIL_ADDRESS][DOMAIN_NAME]"
click at [1512, 10] on span "Log in" at bounding box center [1517, 16] width 30 height 18
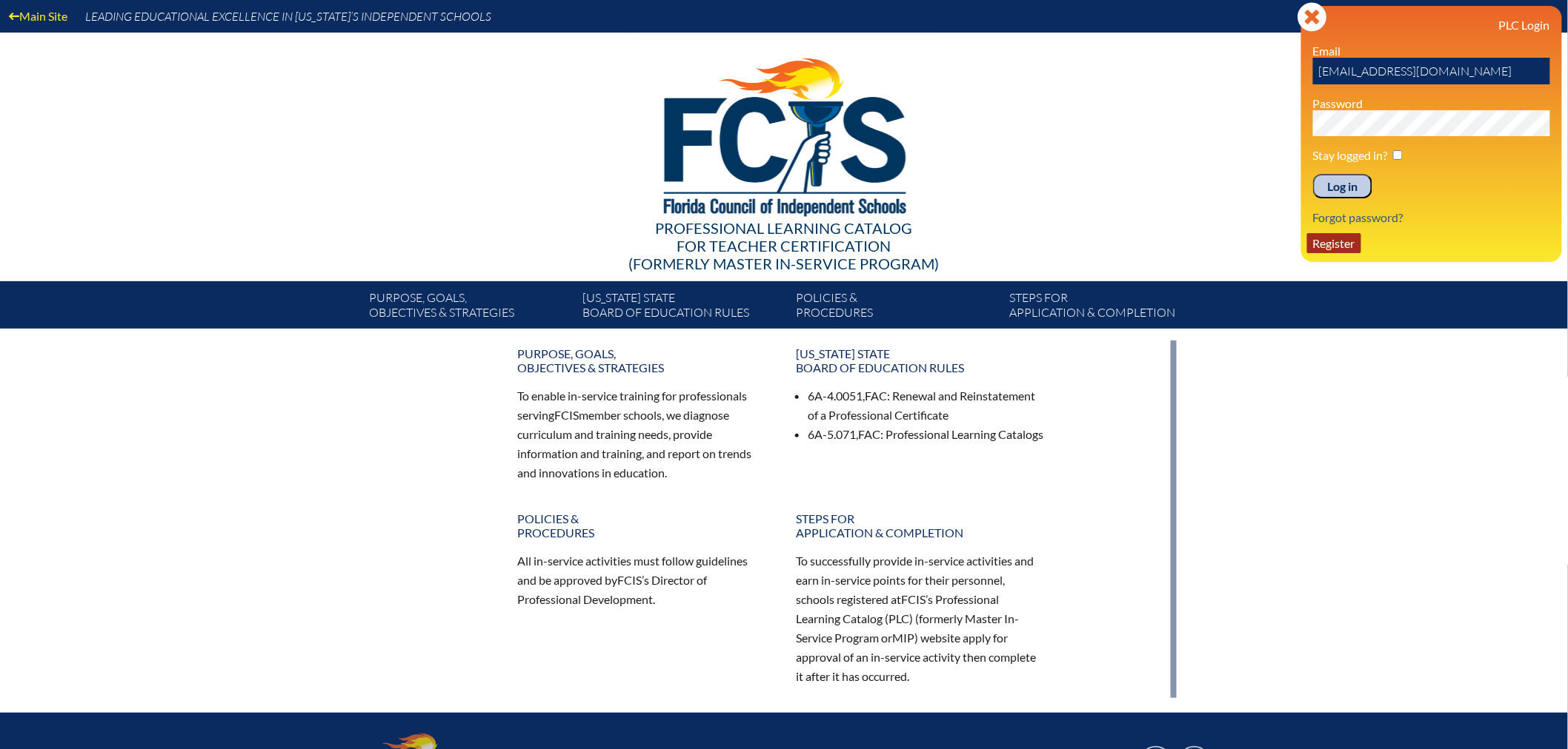
click at [1326, 238] on link "Register" at bounding box center [1333, 244] width 54 height 20
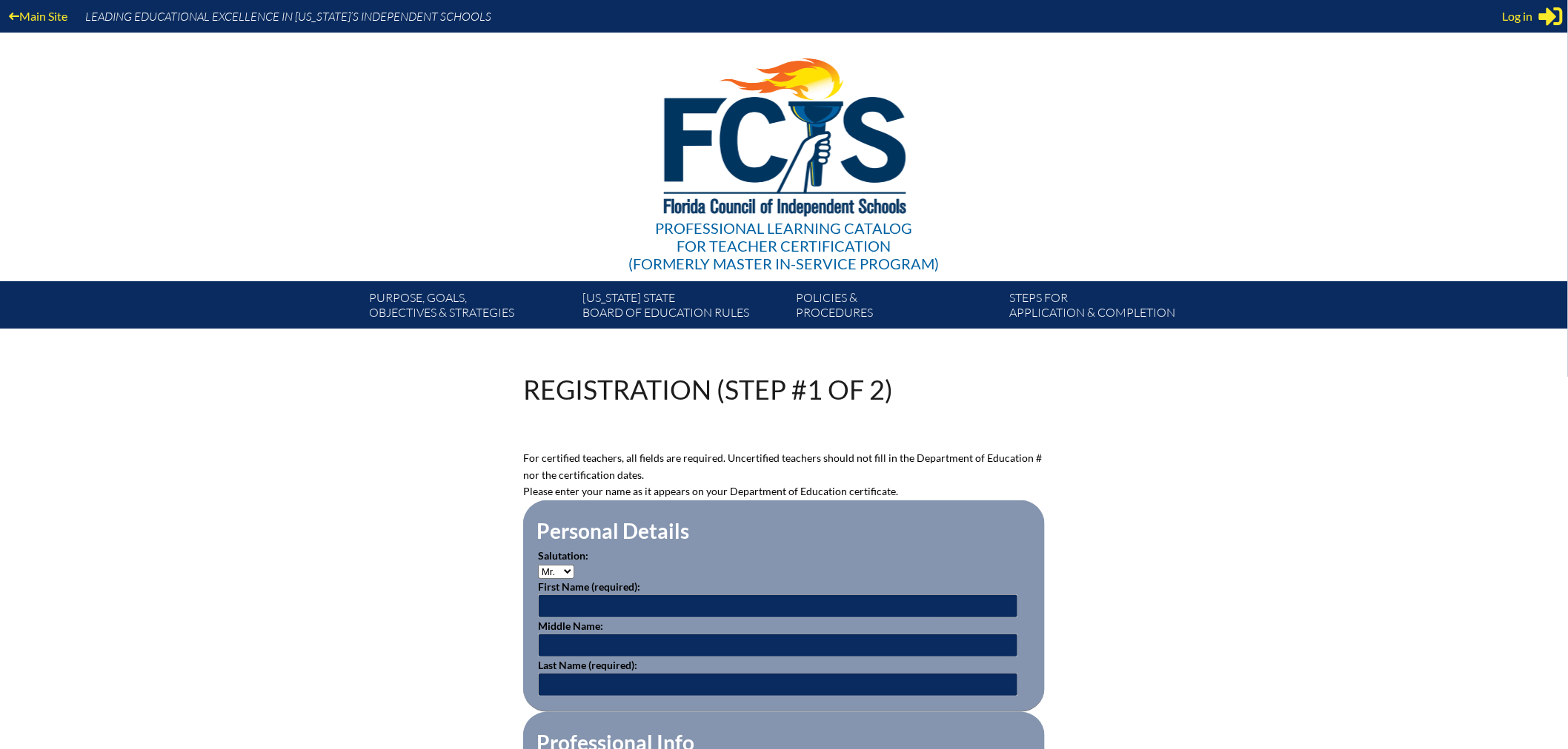
type input "[EMAIL_ADDRESS][DOMAIN_NAME]"
click at [566, 570] on select "Mr. Mrs. Ms. Dr. Rev." at bounding box center [556, 572] width 36 height 14
select select "Ms."
click at [538, 565] on select "Mr. Mrs. Ms. Dr. Rev." at bounding box center [556, 572] width 36 height 14
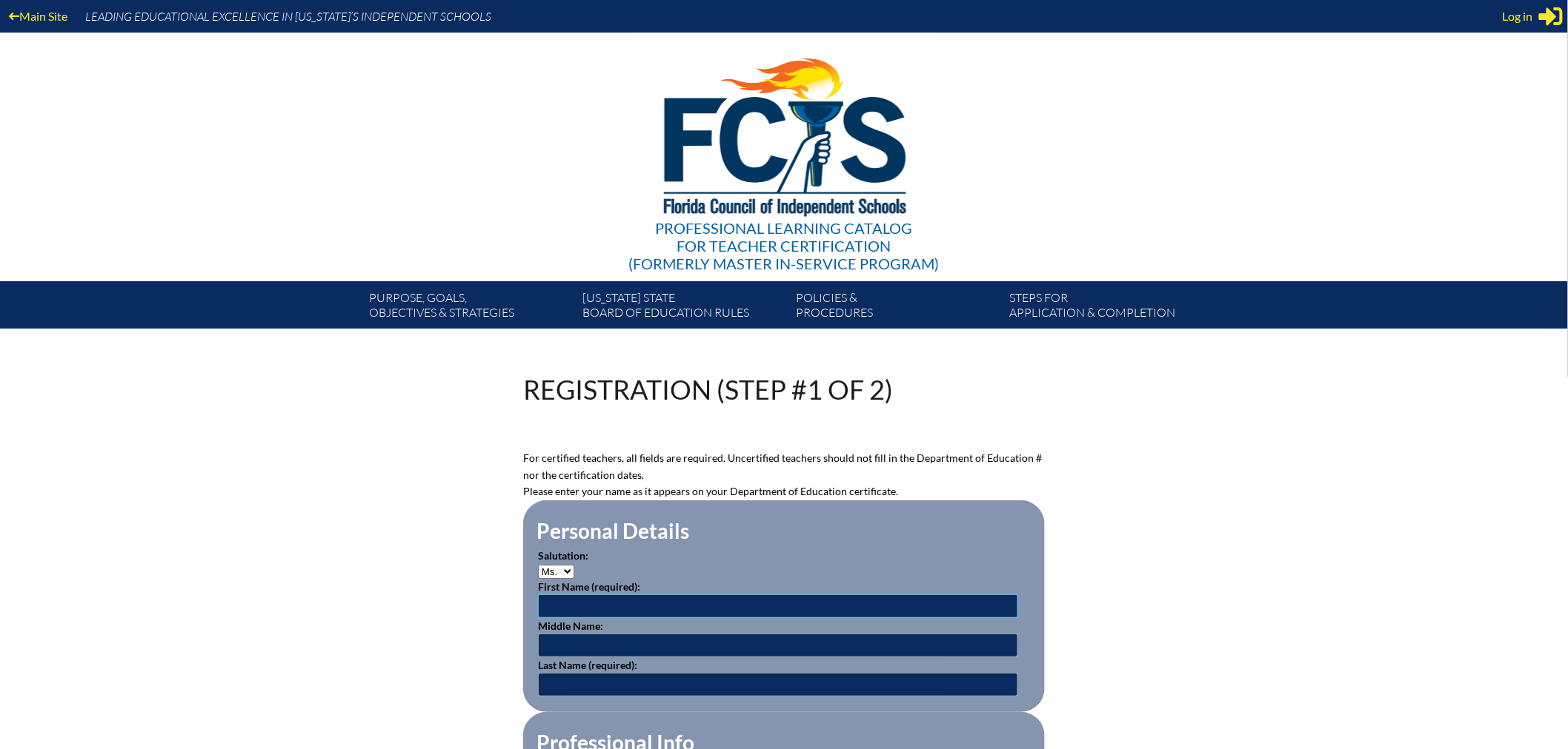
click at [566, 598] on input "text" at bounding box center [778, 606] width 480 height 24
type input "Julie"
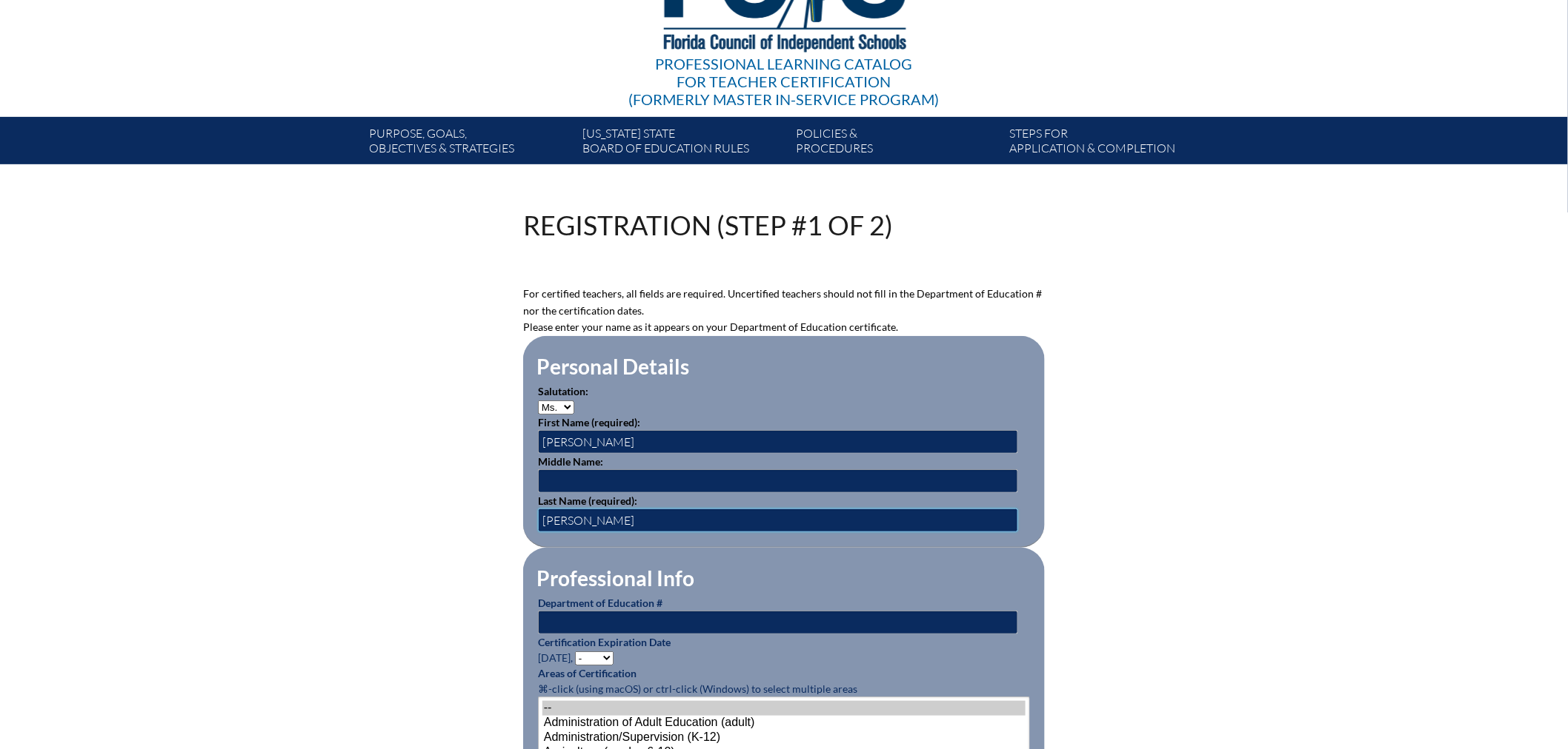
type input "Bernstein"
click at [586, 616] on input "text" at bounding box center [778, 623] width 480 height 24
type input "1449246"
click at [593, 652] on select "- 2031 2030 2029 2028 2027 2026 2025 2024 2023 2022 2021 2020 2019 2018 2017 20…" at bounding box center [594, 658] width 38 height 14
select select "2028"
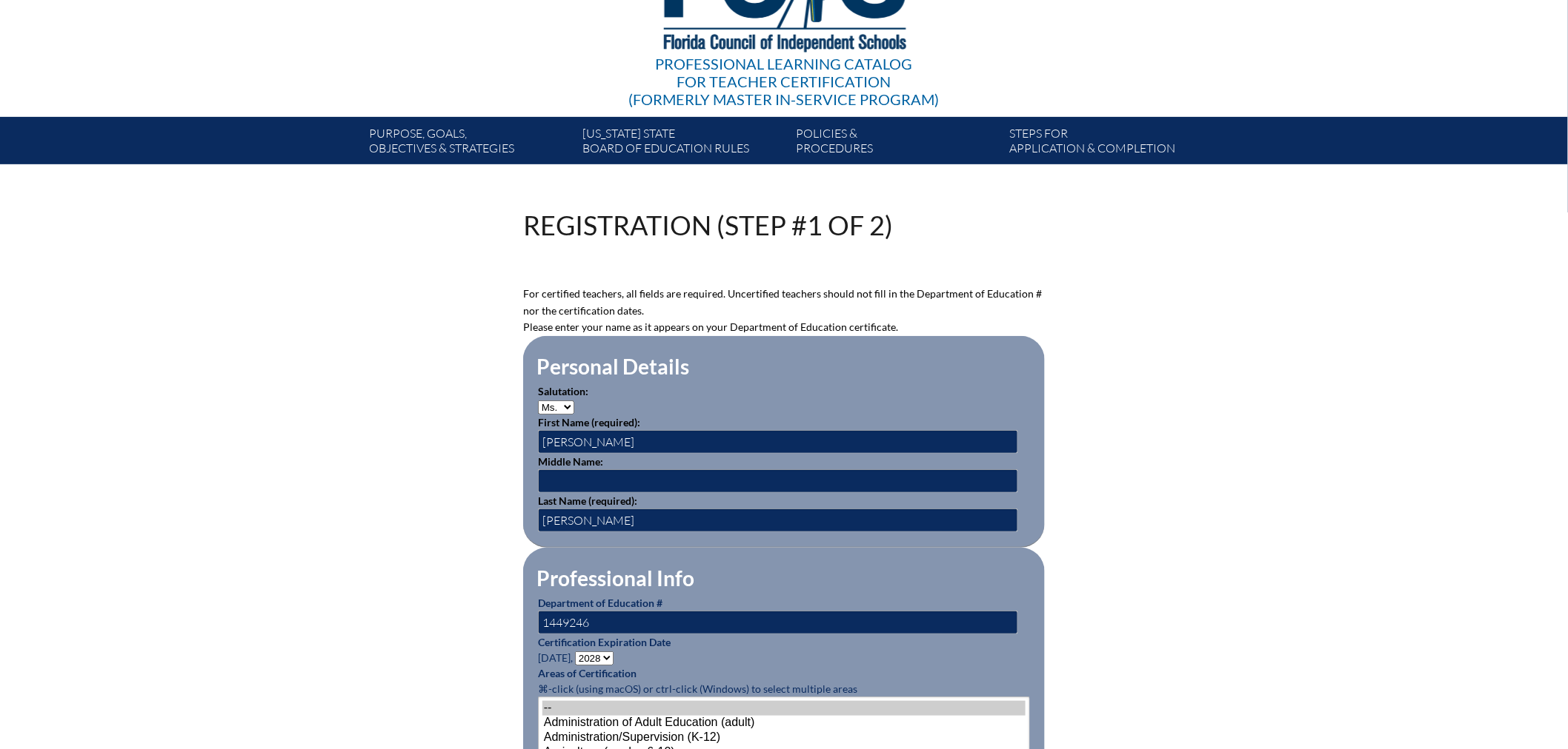
click at [578, 652] on select "- 2031 2030 2029 2028 2027 2026 2025 2024 2023 2022 2021 2020 2019 2018 2017 20…" at bounding box center [594, 658] width 38 height 14
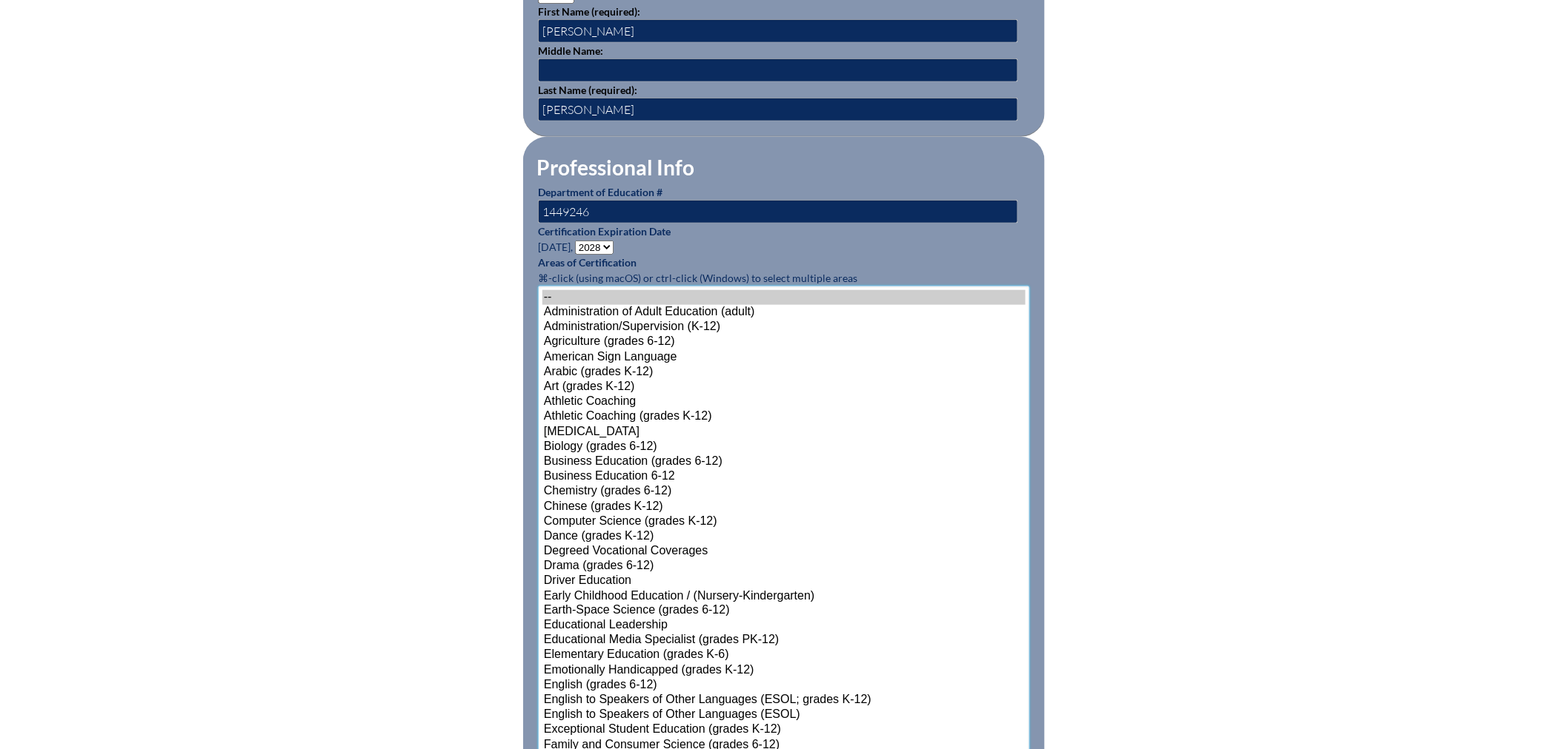
scroll to position [856, 0]
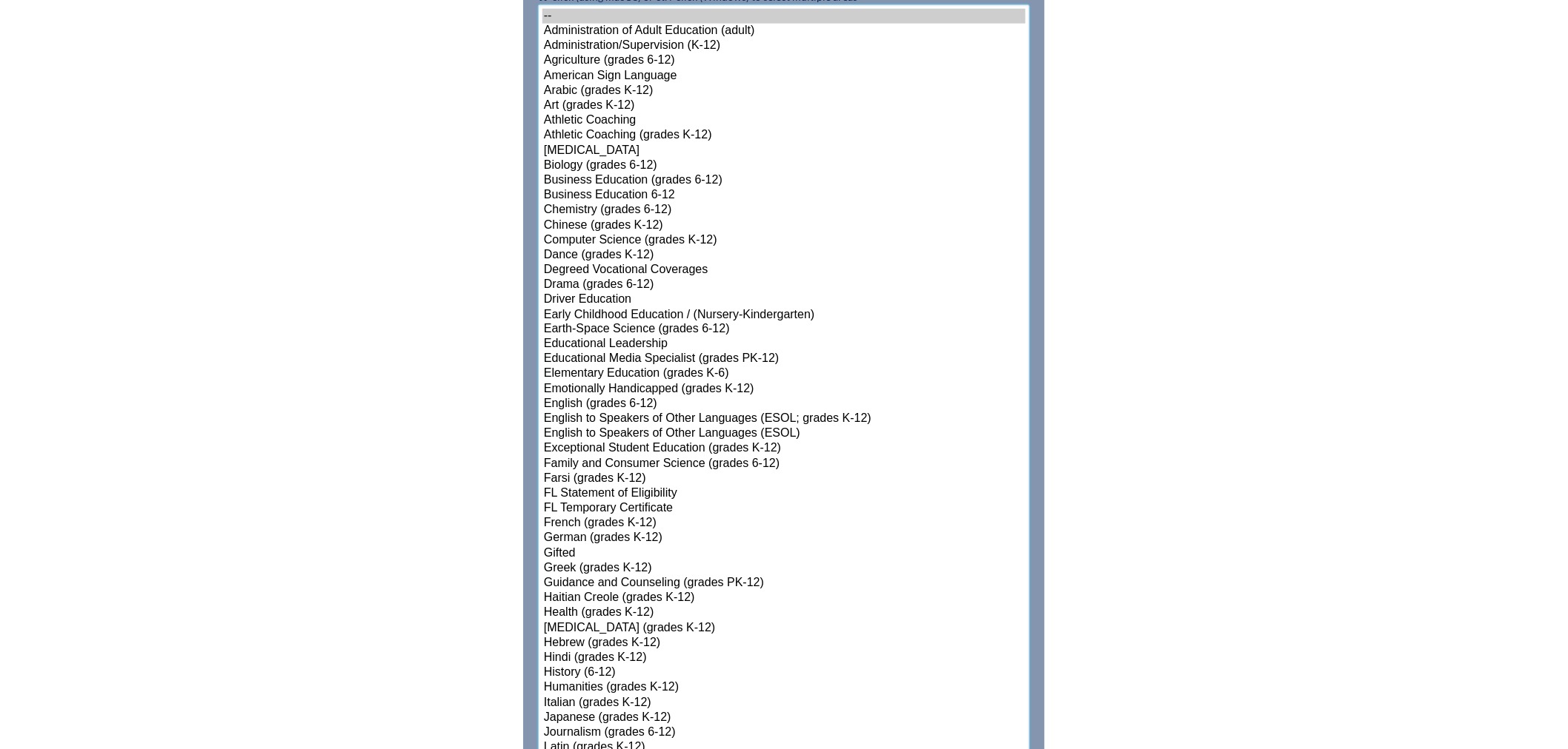
select select"]"] "15131"
click at [588, 647] on select"]"] "-- Administration of Adult Education (adult) Administration/Supervision (K-12) …" at bounding box center [783, 629] width 492 height 1250
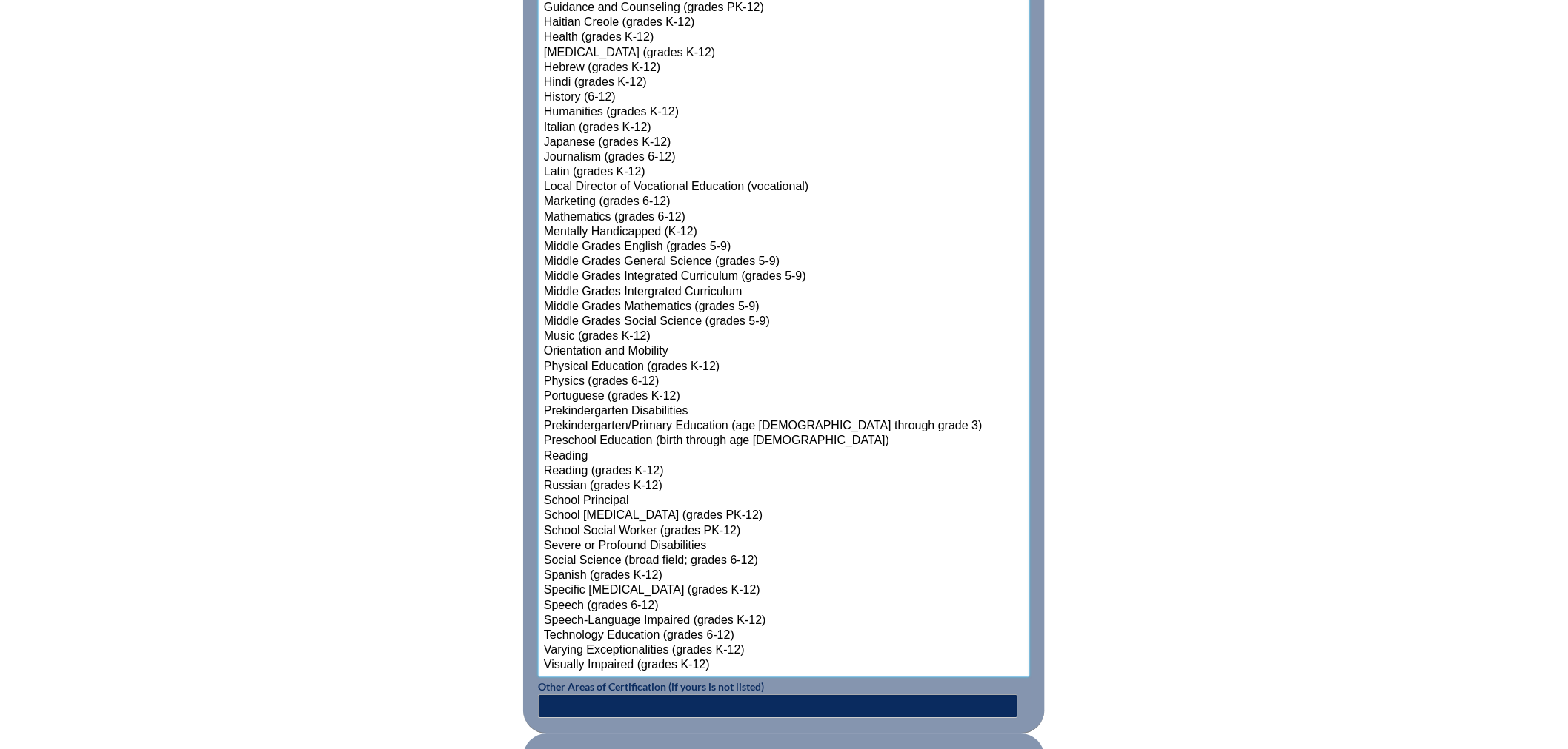
scroll to position [1597, 0]
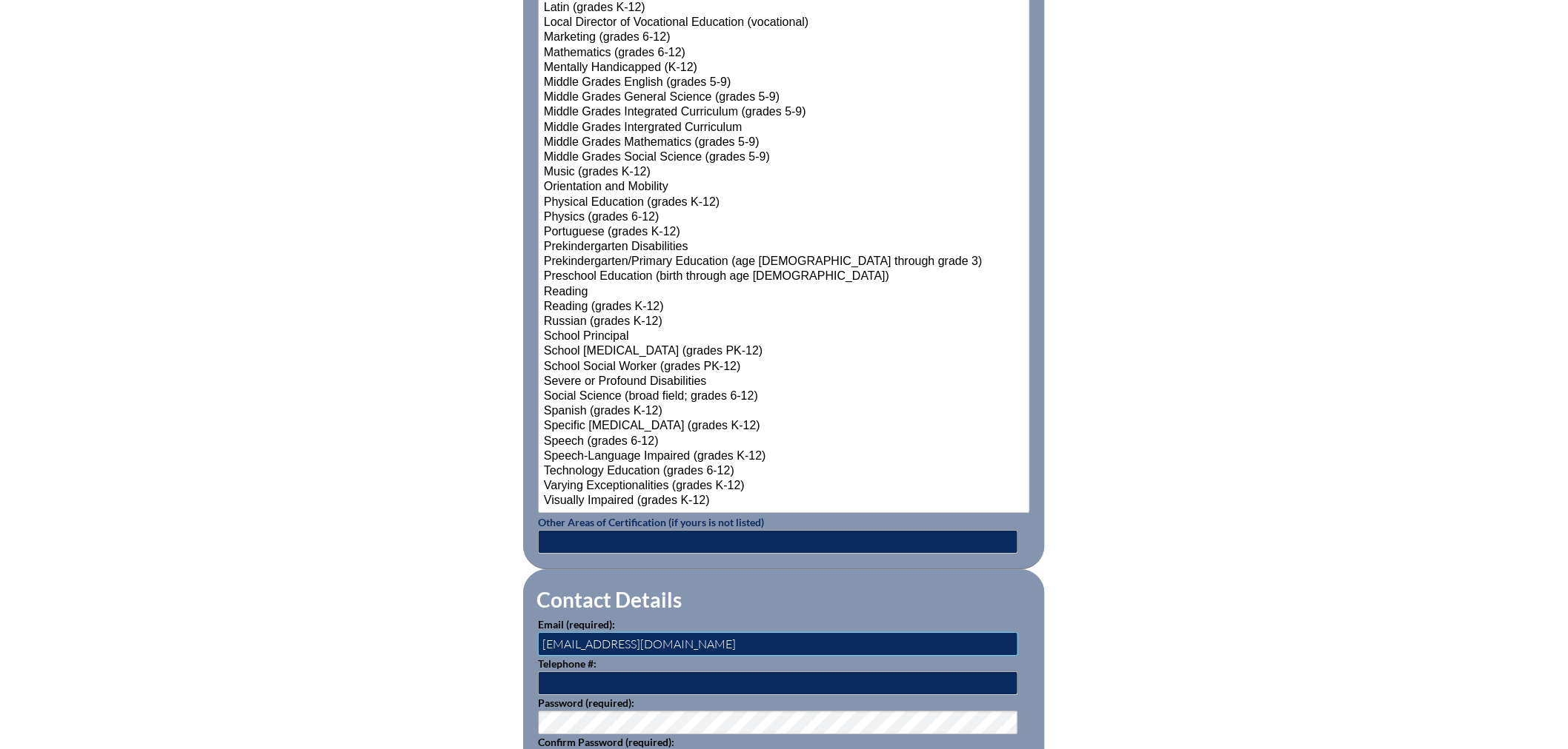
click at [548, 638] on input "brittany.bonea@thebenjaminschool.org" at bounding box center [778, 644] width 480 height 24
drag, startPoint x: 753, startPoint y: 641, endPoint x: 128, endPoint y: 607, distance: 625.9
type input "julie.bernstein@thebenjaminschool.org"
type input "561-472-3405"
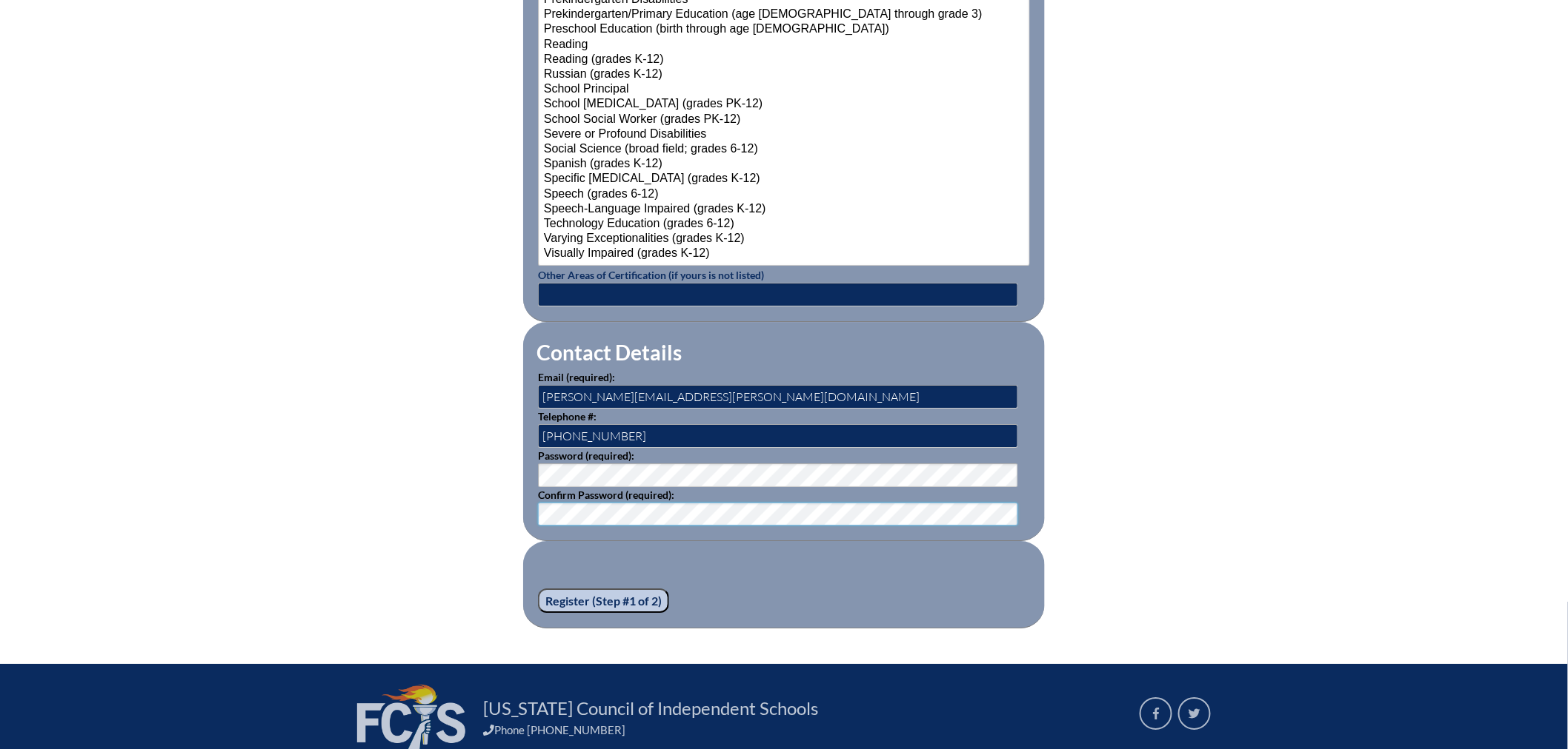
scroll to position [1927, 0]
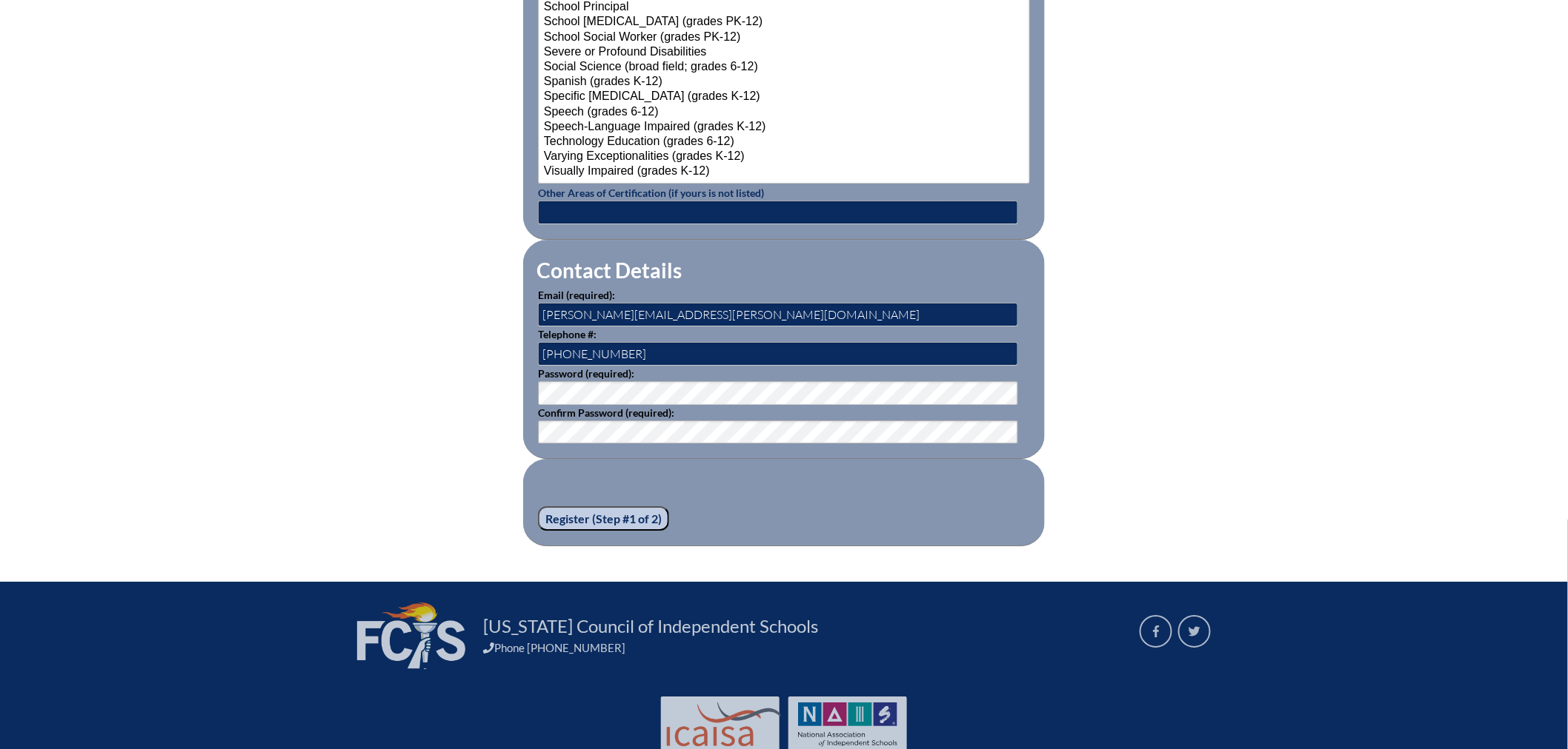
click at [618, 507] on input "Register (Step #1 of 2)" at bounding box center [603, 519] width 131 height 25
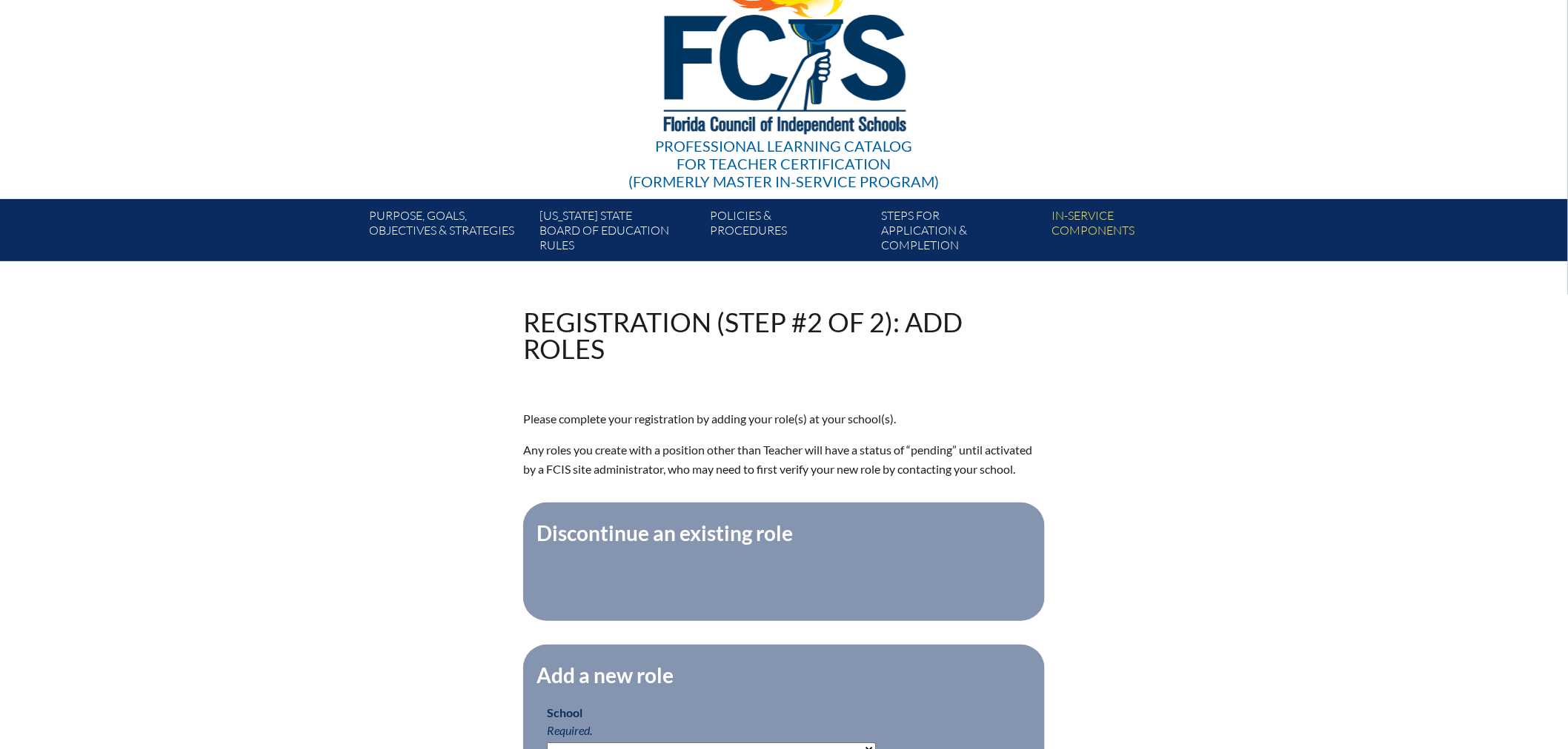
scroll to position [246, 0]
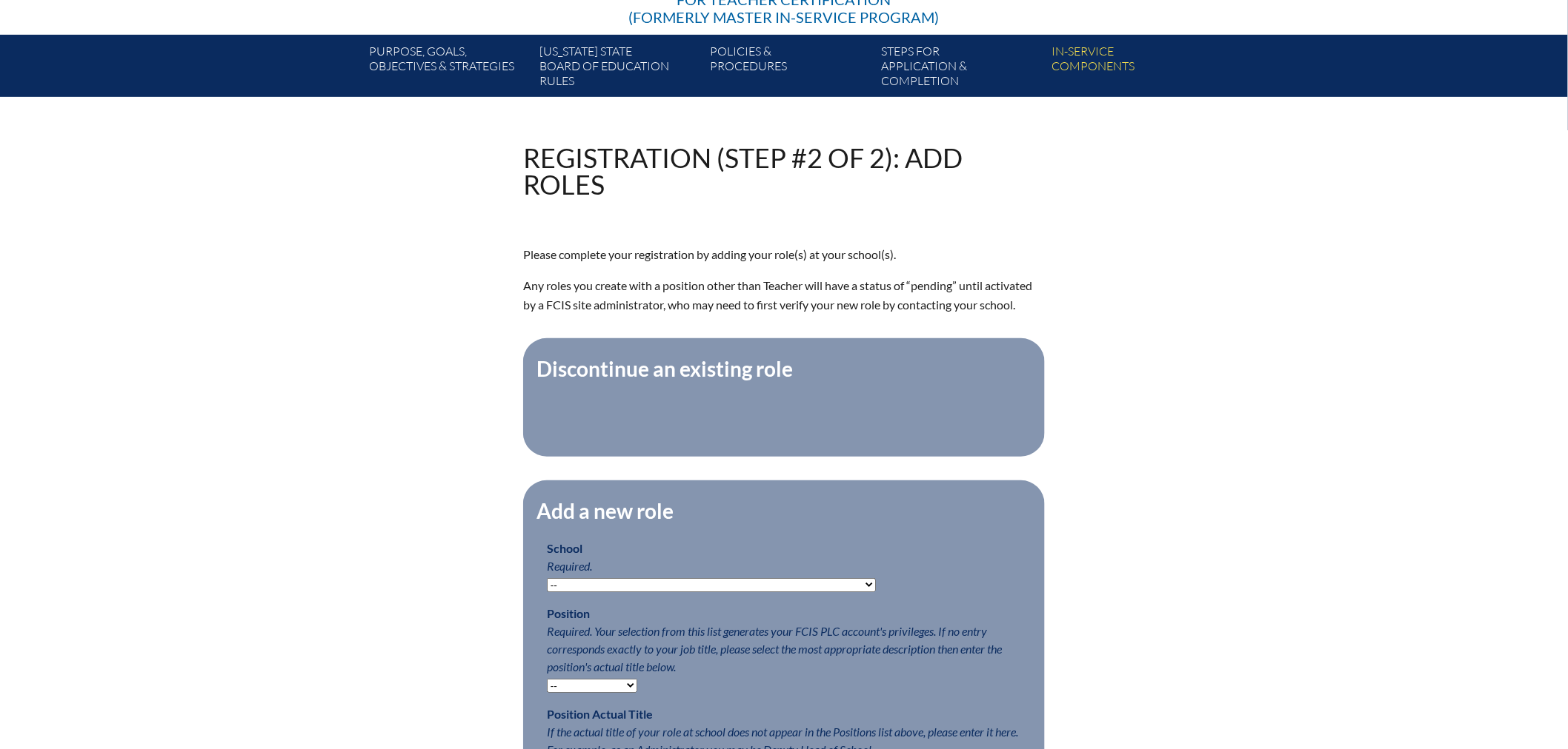
click at [618, 590] on select "-- Autism Inspired Academy Academy at Ocean Reef Academy at the Lakes Academy P…" at bounding box center [711, 584] width 329 height 14
select select "20261"
click at [547, 587] on select "-- Autism Inspired Academy Academy at Ocean Reef Academy at the Lakes Academy P…" at bounding box center [711, 584] width 329 height 14
click at [588, 692] on select "-- Teacher PLC Coordinator Head of School Administrator" at bounding box center [591, 685] width 90 height 14
select select "15563"
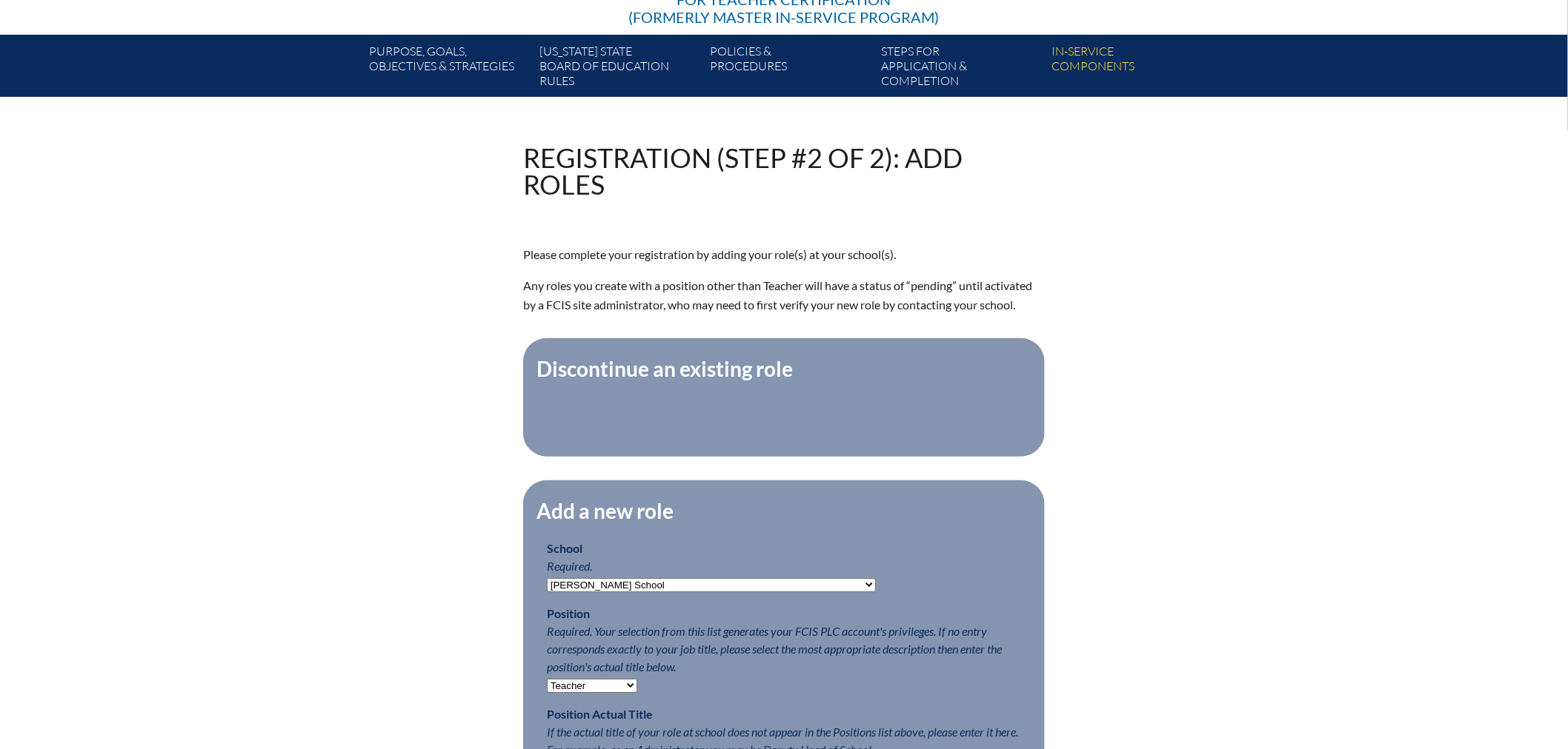
click at [547, 688] on select "-- Teacher PLC Coordinator Head of School Administrator" at bounding box center [591, 685] width 90 height 14
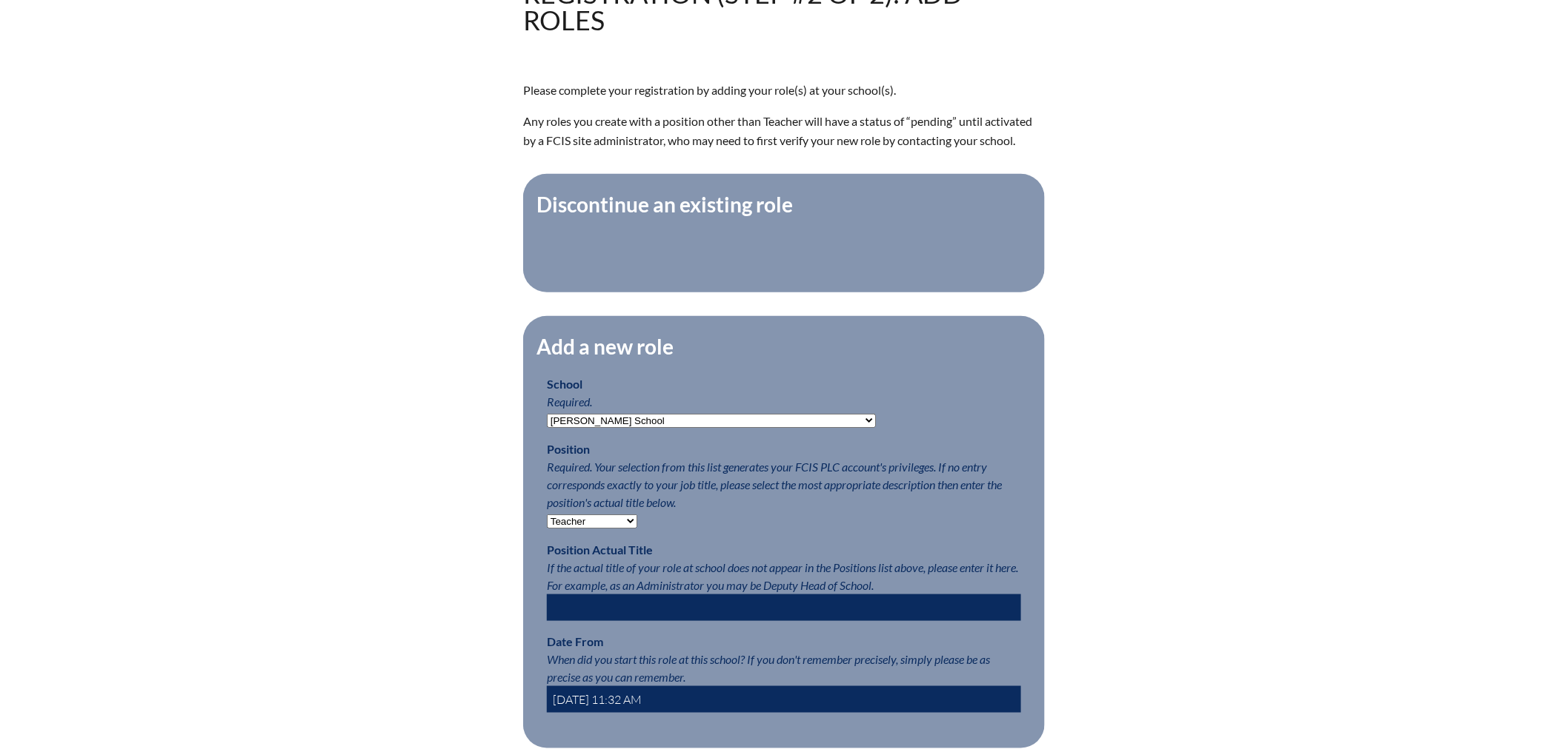
drag, startPoint x: 605, startPoint y: 709, endPoint x: 615, endPoint y: 708, distance: 10.0
click at [615, 708] on input "2025-08-27 11:32 AM" at bounding box center [783, 699] width 474 height 26
drag, startPoint x: 618, startPoint y: 712, endPoint x: 629, endPoint y: 711, distance: 11.0
click at [629, 711] on input "2025-08-01 11:32 AM" at bounding box center [783, 699] width 474 height 26
drag, startPoint x: 629, startPoint y: 709, endPoint x: 638, endPoint y: 708, distance: 9.1
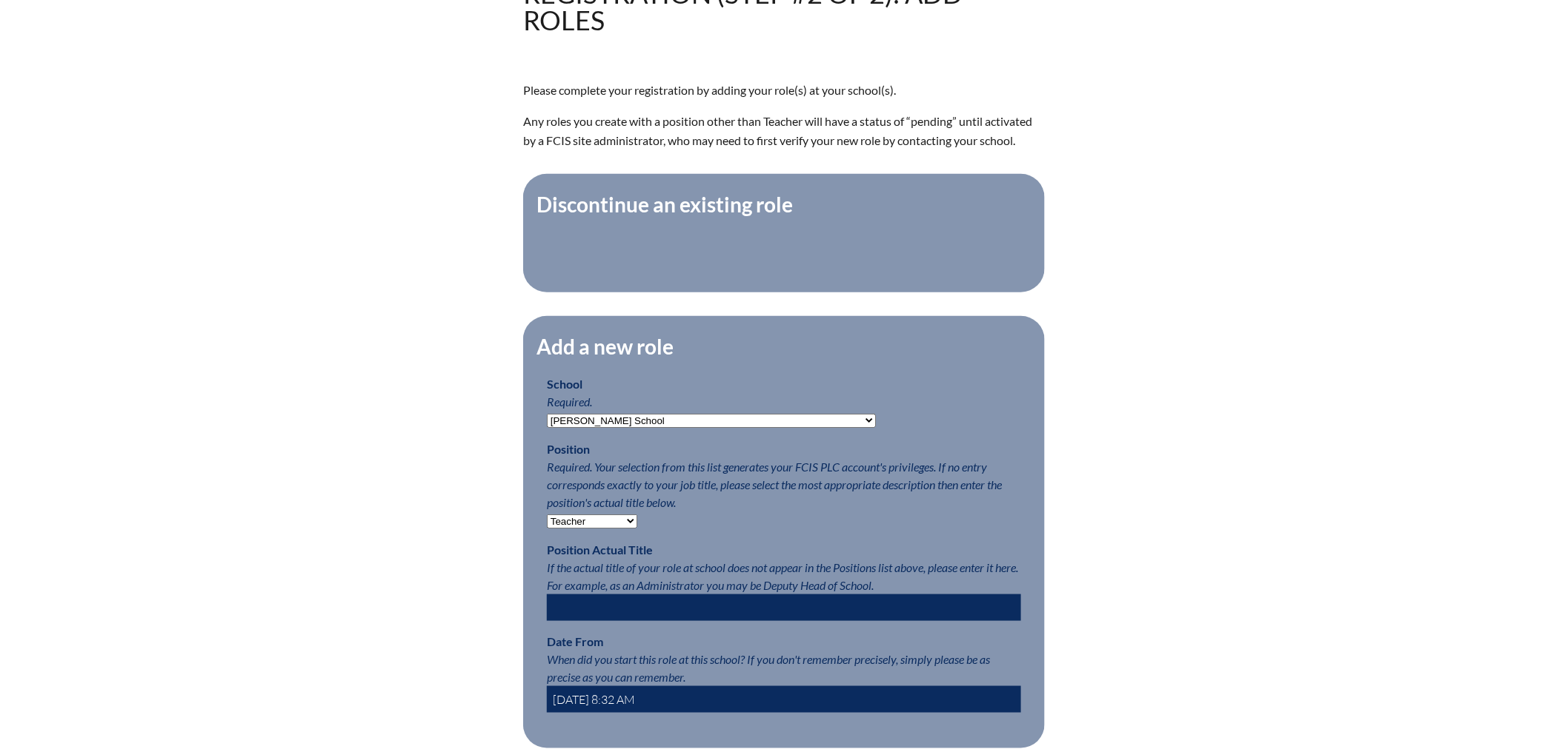
click at [638, 708] on input "2025-08-01 8:32 AM" at bounding box center [783, 699] width 474 height 26
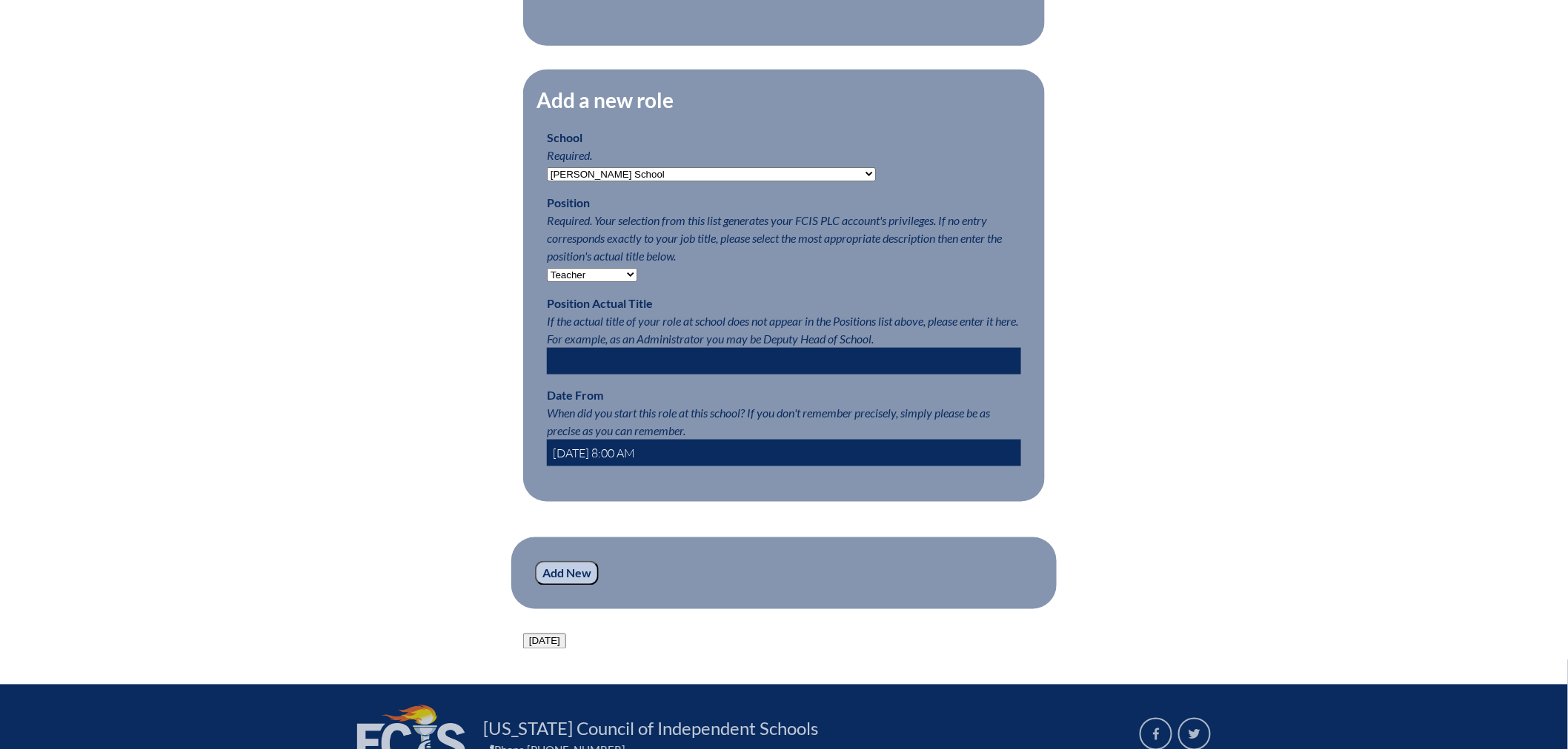
type input "2025-08-01 8:00 AM"
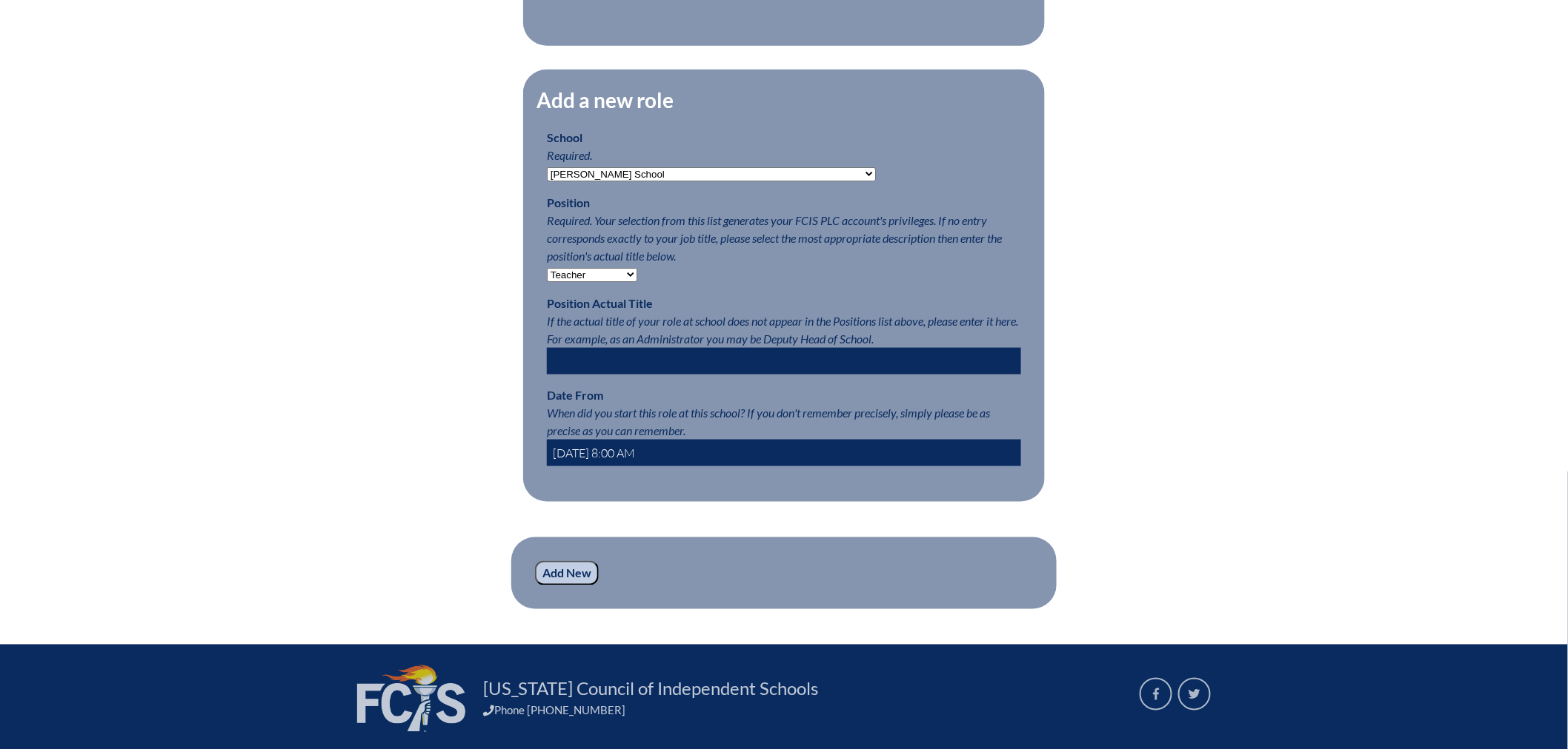
click at [558, 586] on input "Add New" at bounding box center [567, 574] width 64 height 25
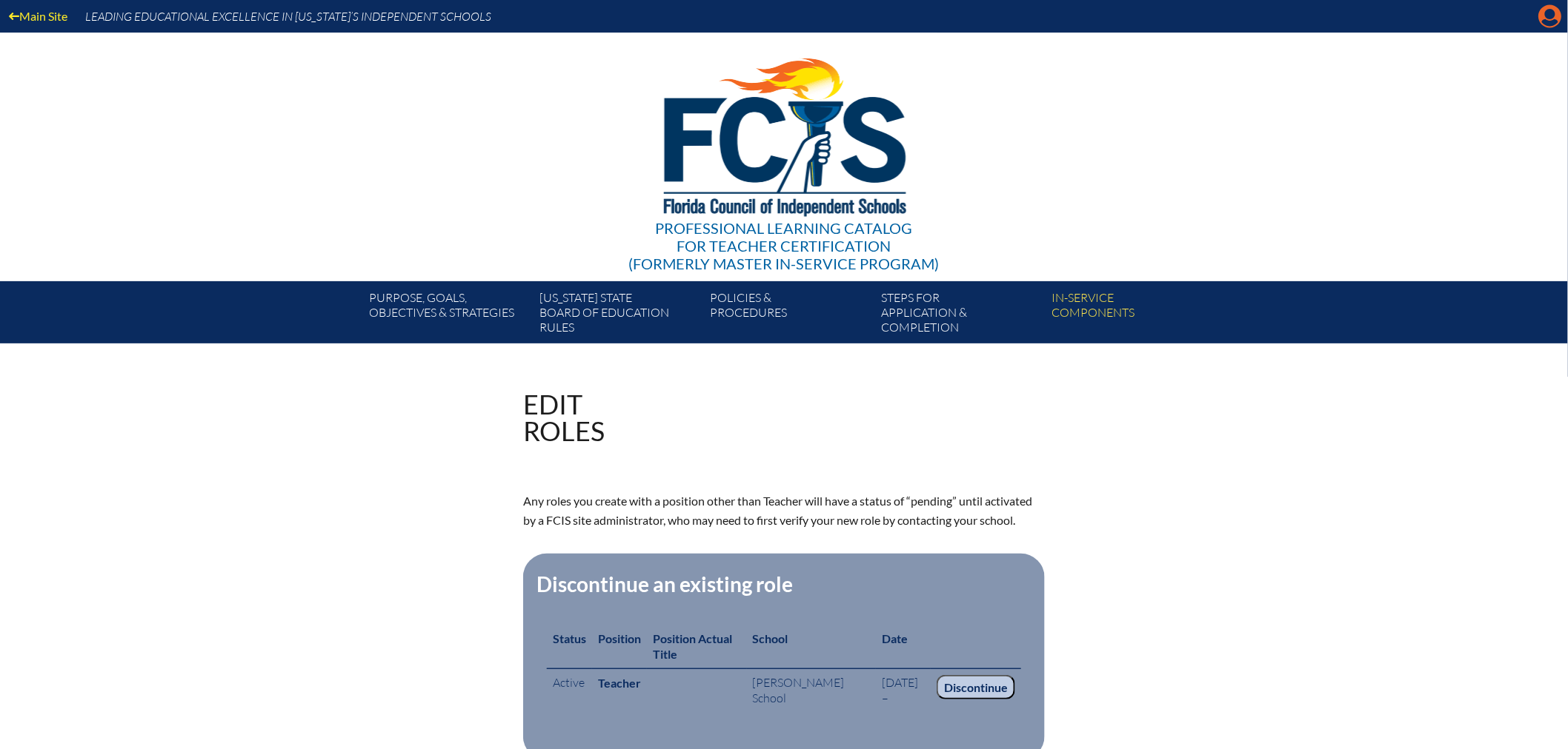
click at [1548, 16] on icon "Manage account" at bounding box center [1550, 16] width 24 height 24
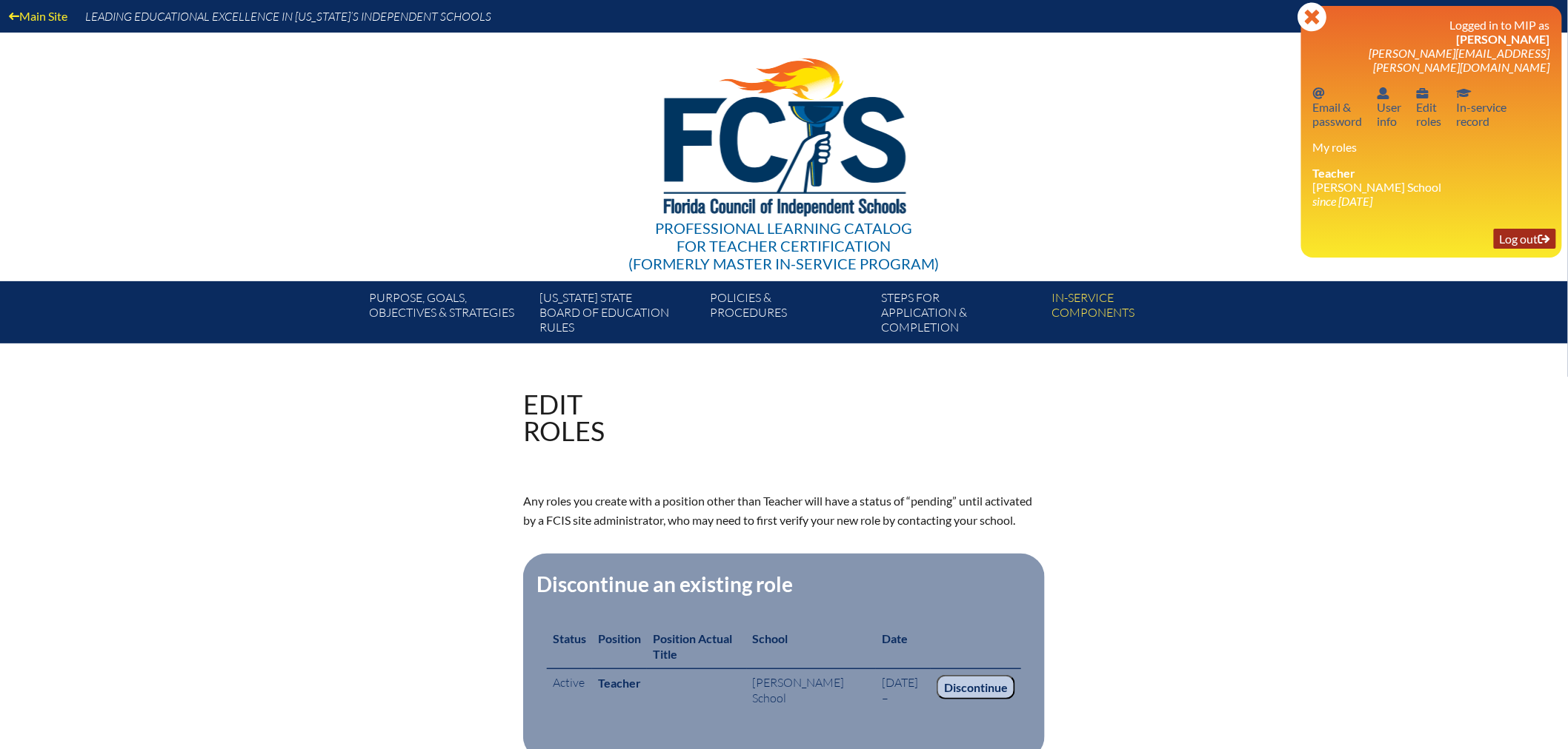
click at [1508, 229] on link "Log out Log out" at bounding box center [1524, 239] width 62 height 20
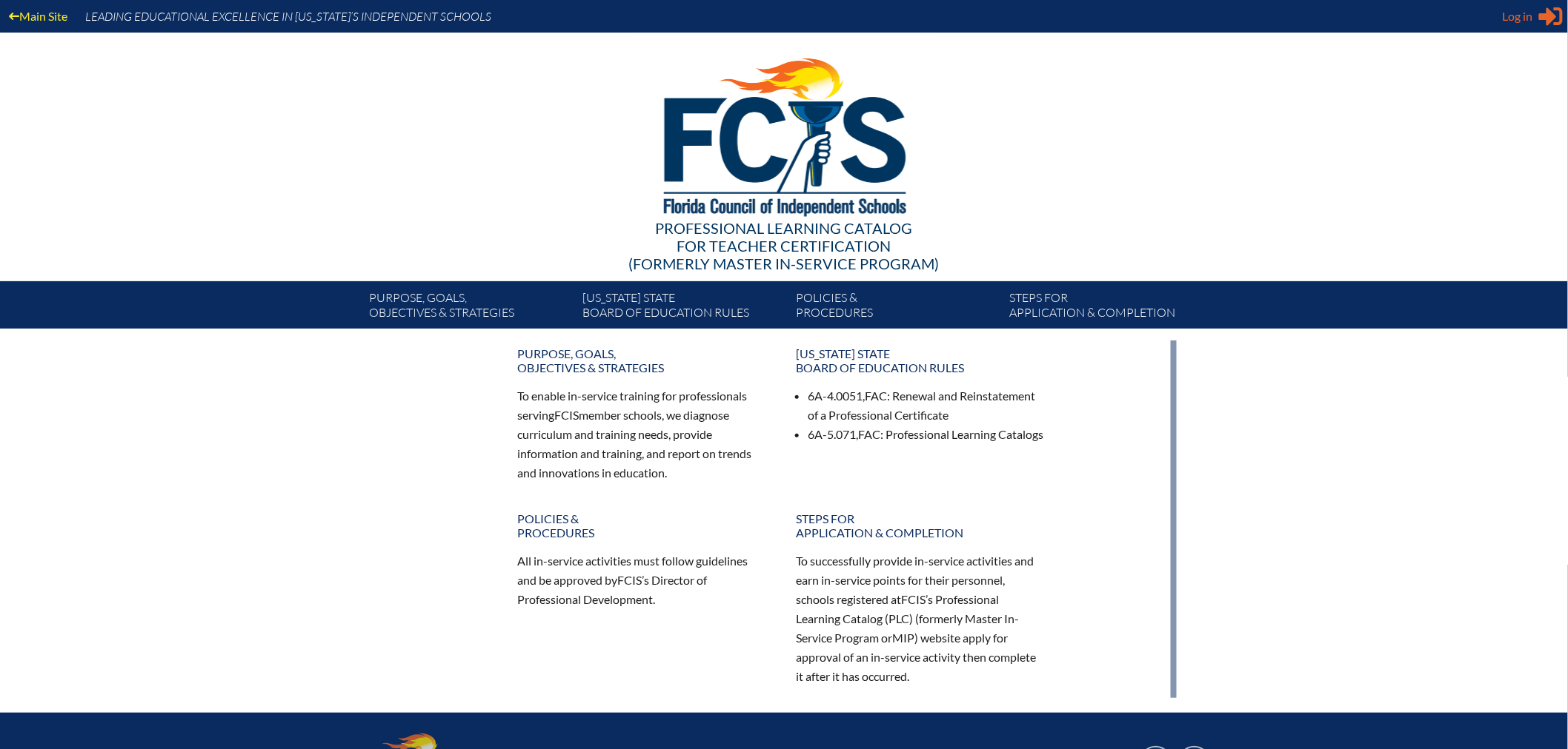
type input "[PERSON_NAME][EMAIL_ADDRESS][PERSON_NAME][DOMAIN_NAME]"
click at [1513, 14] on span "Log in" at bounding box center [1517, 16] width 30 height 18
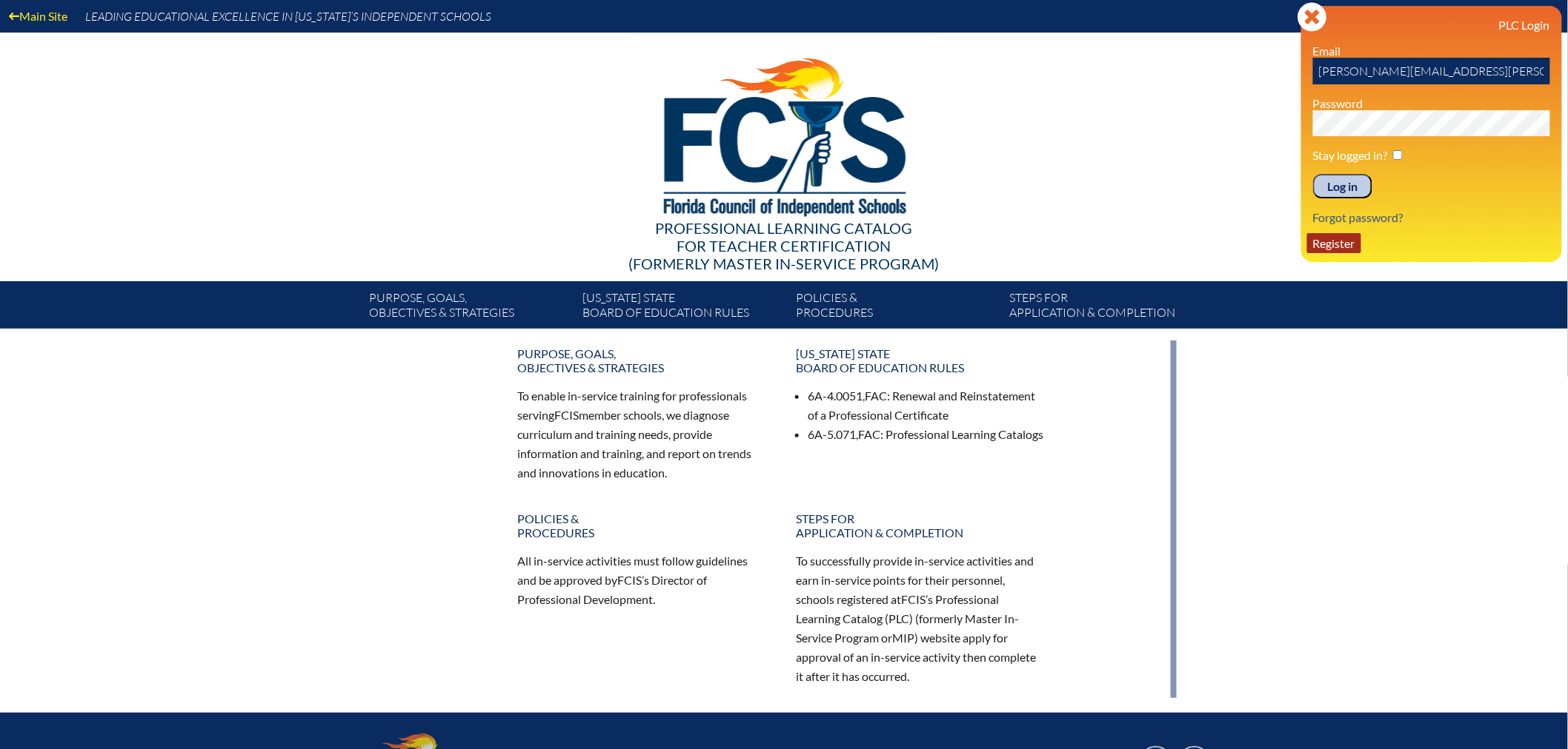
click at [1326, 245] on link "Register" at bounding box center [1333, 244] width 54 height 20
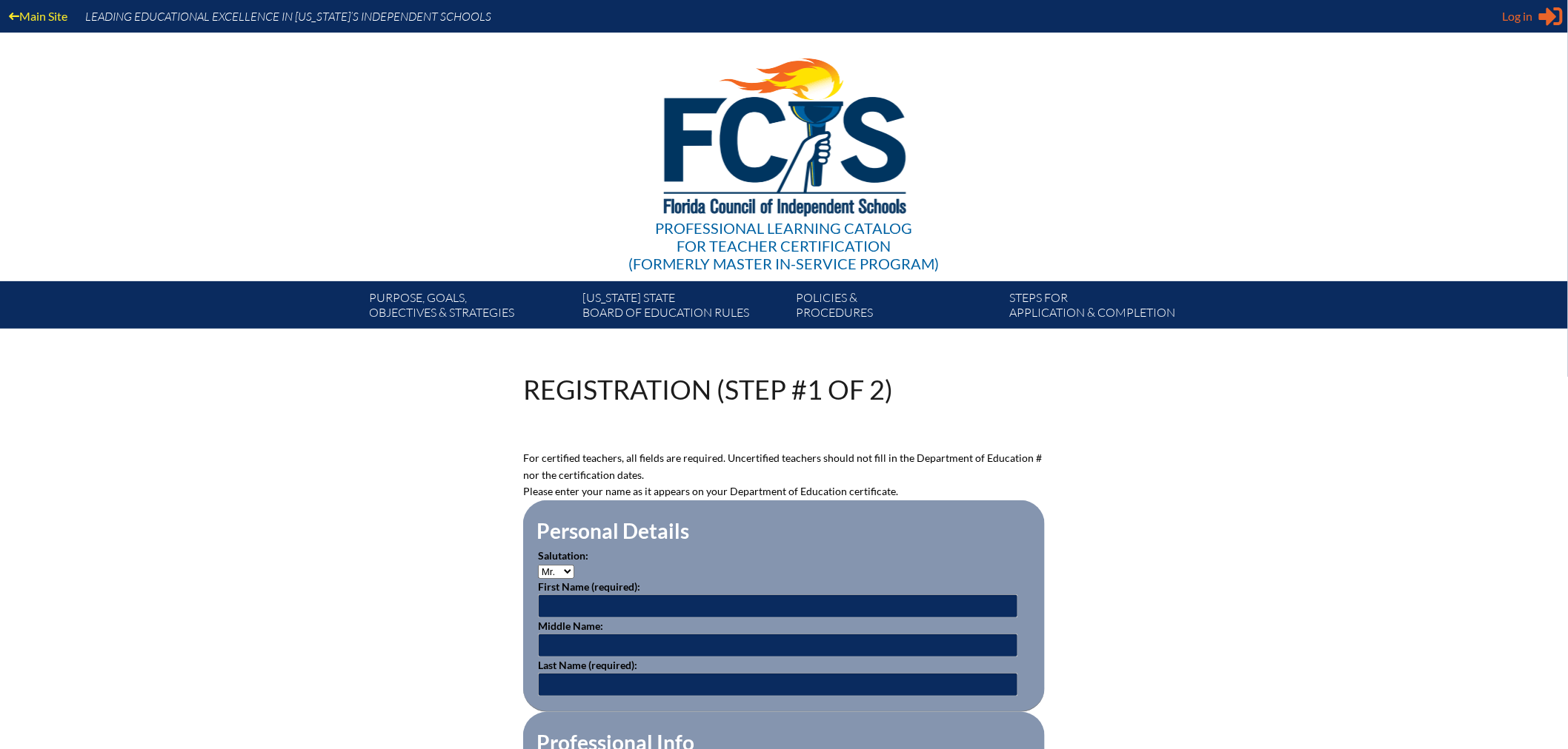
type input "[PERSON_NAME][EMAIL_ADDRESS][PERSON_NAME][DOMAIN_NAME]"
click at [1527, 20] on span "Log in" at bounding box center [1517, 16] width 30 height 18
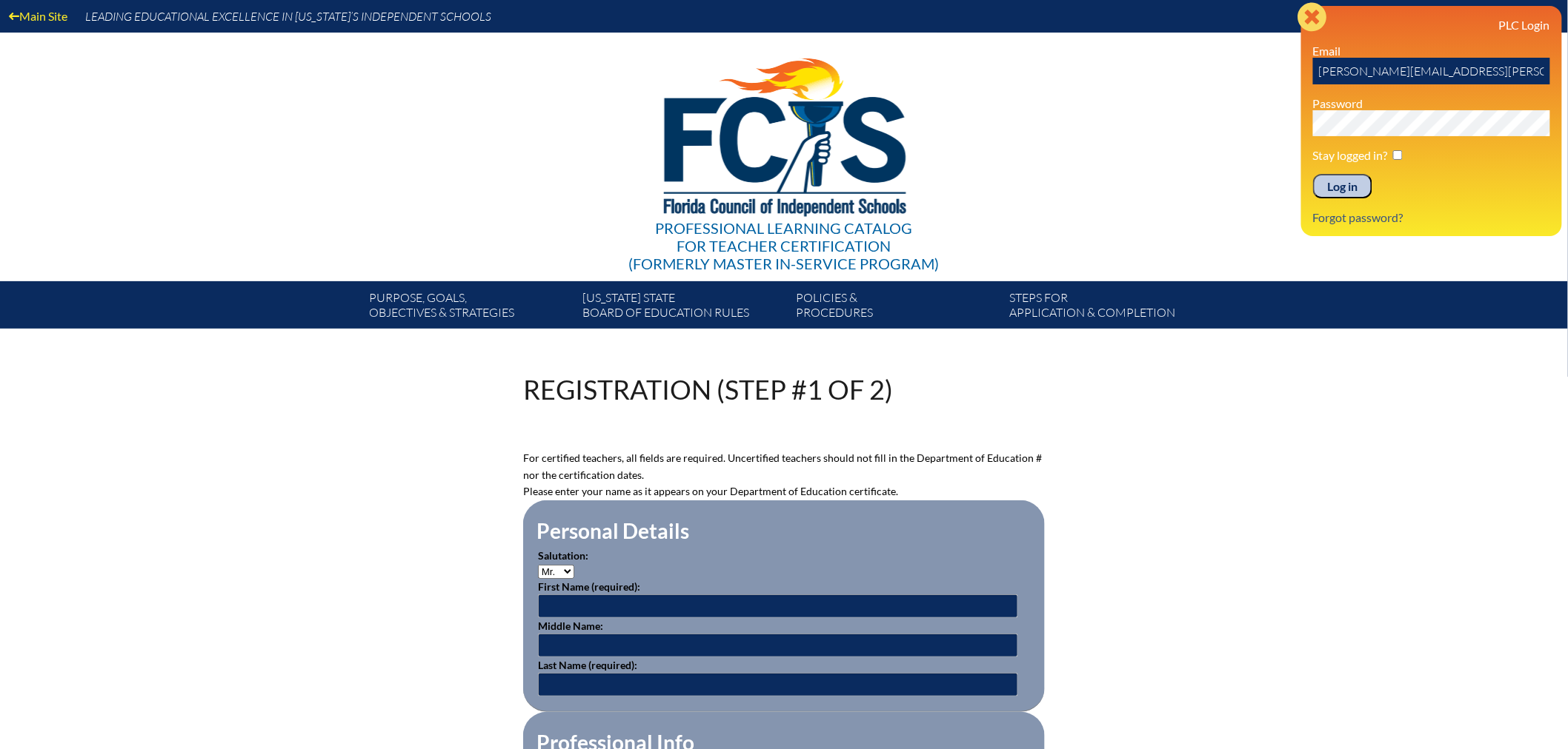
click at [1316, 13] on icon "Close" at bounding box center [1312, 16] width 30 height 30
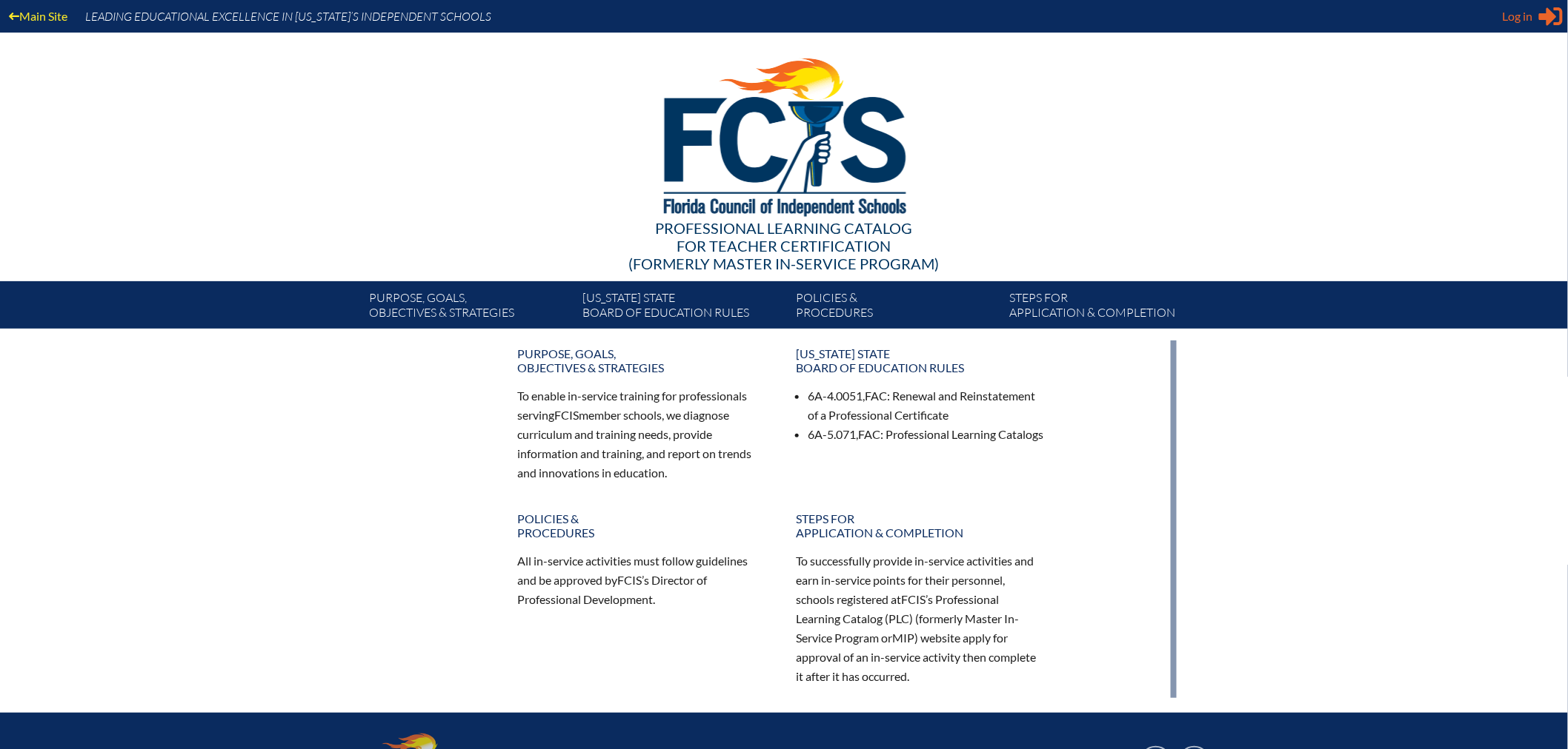
click at [1515, 11] on span "Log in" at bounding box center [1517, 16] width 30 height 18
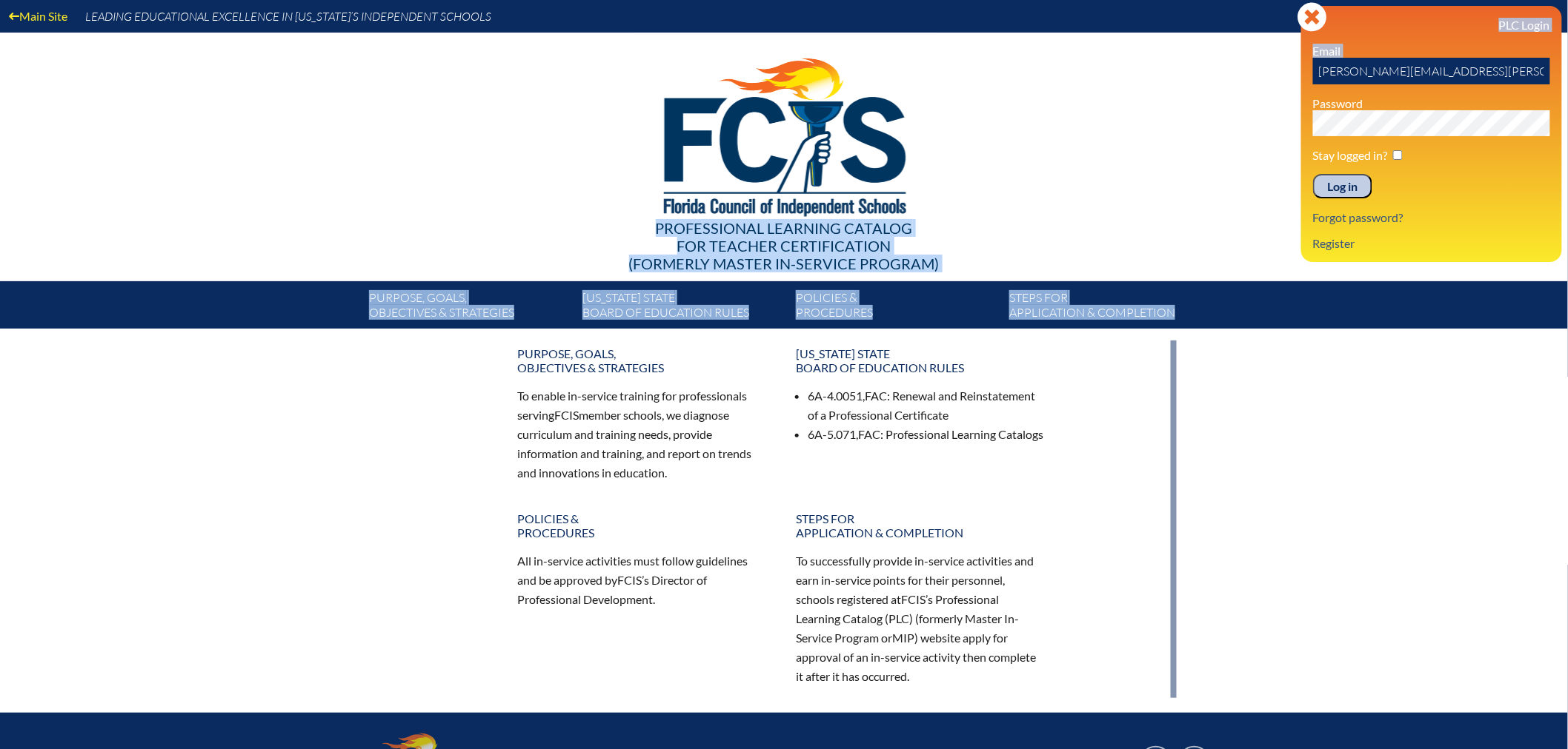
drag, startPoint x: 1551, startPoint y: 71, endPoint x: 1095, endPoint y: 67, distance: 456.0
click at [1105, 68] on div "Main Site Leading Educational Excellence in Florida’s Independent Schools Profe…" at bounding box center [784, 165] width 1568 height 329
click at [1530, 67] on input "julie.bernstein@thebenjaminschool.org" at bounding box center [1431, 71] width 237 height 26
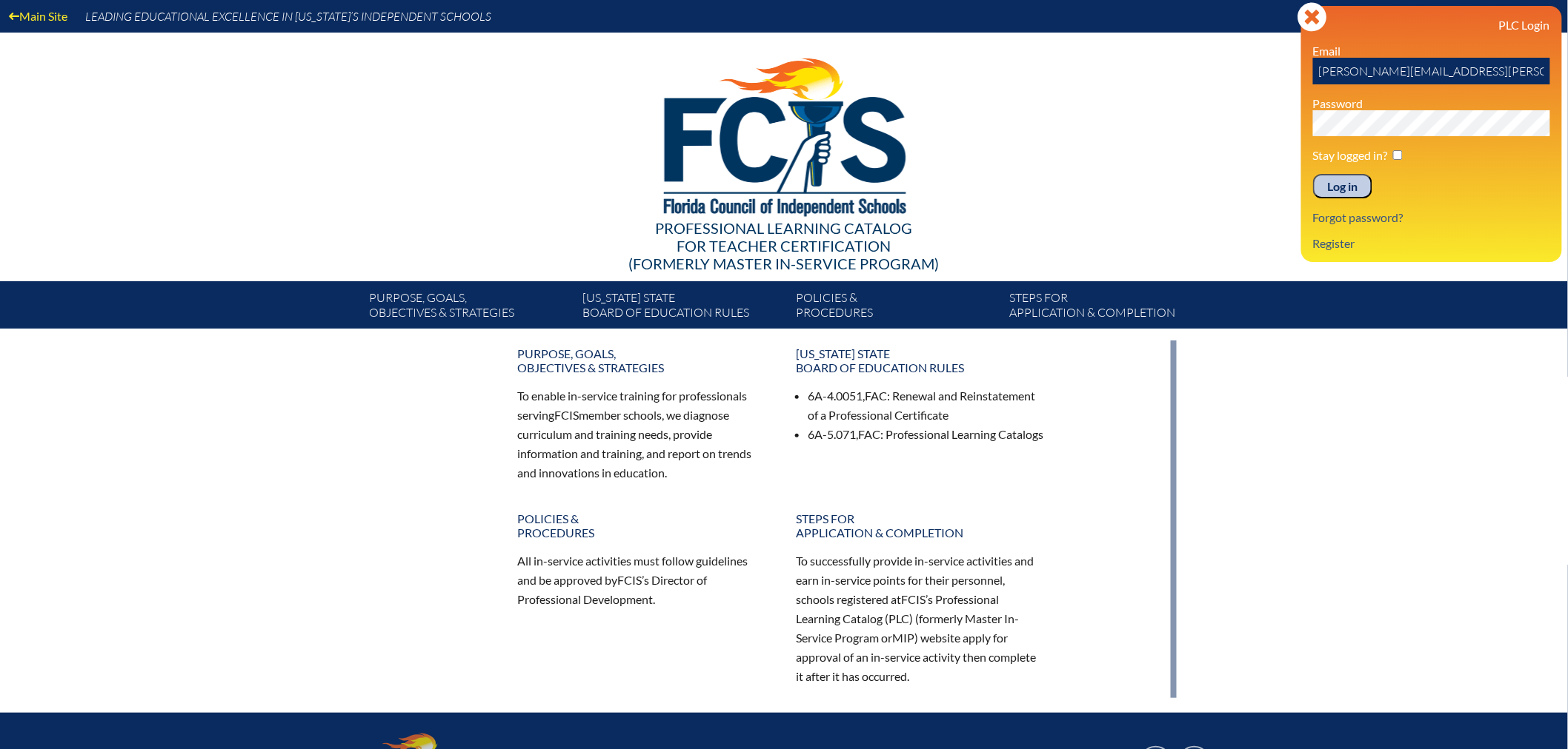
drag, startPoint x: 1539, startPoint y: 69, endPoint x: 861, endPoint y: 1, distance: 681.4
click at [869, 1] on div "Main Site Leading Educational Excellence in Florida’s Independent Schools Profe…" at bounding box center [784, 165] width 1568 height 329
type input "Lola.arbuzow@thebenjaminschool.org"
click at [1333, 185] on input "Log in" at bounding box center [1342, 186] width 59 height 25
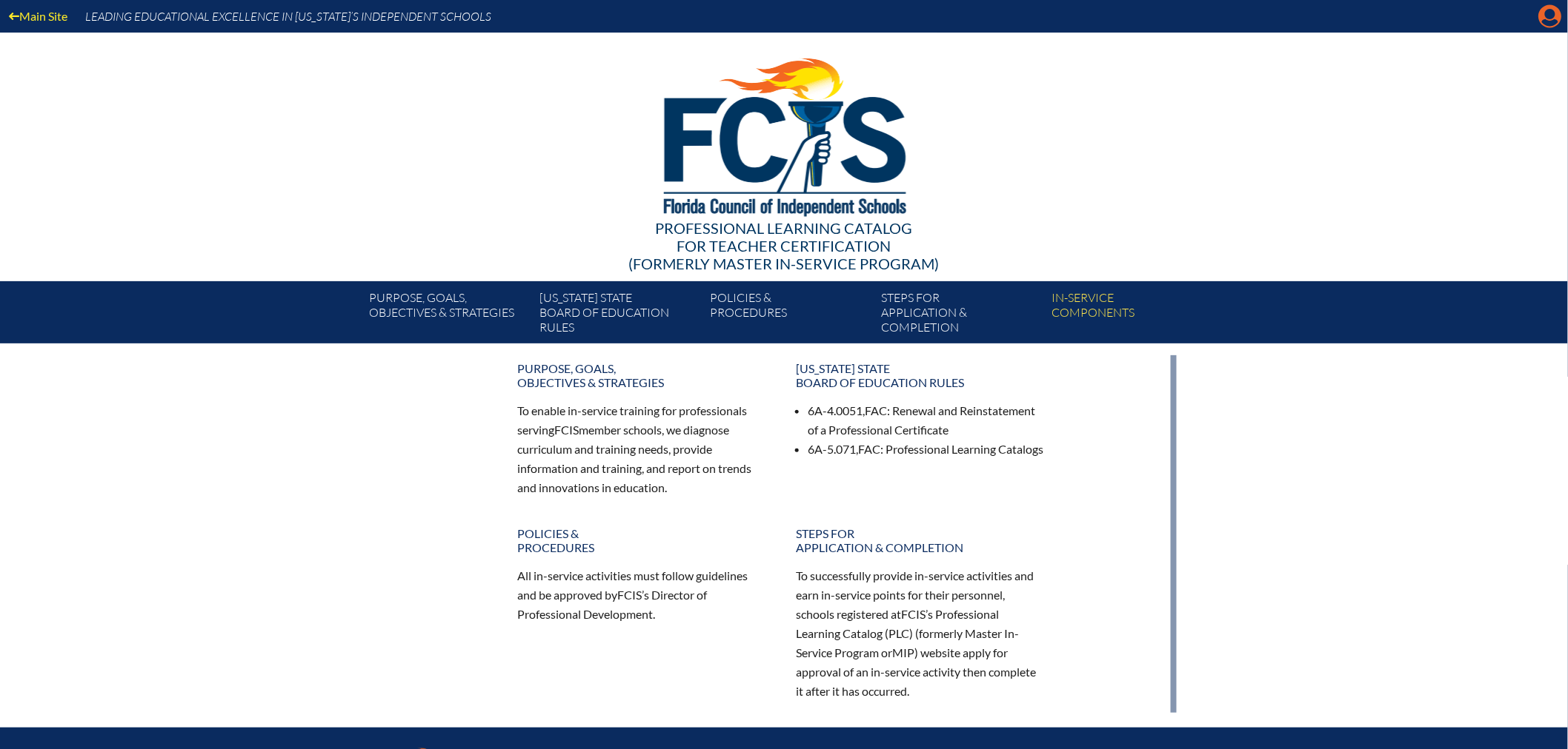
click at [1543, 15] on icon at bounding box center [1550, 16] width 23 height 23
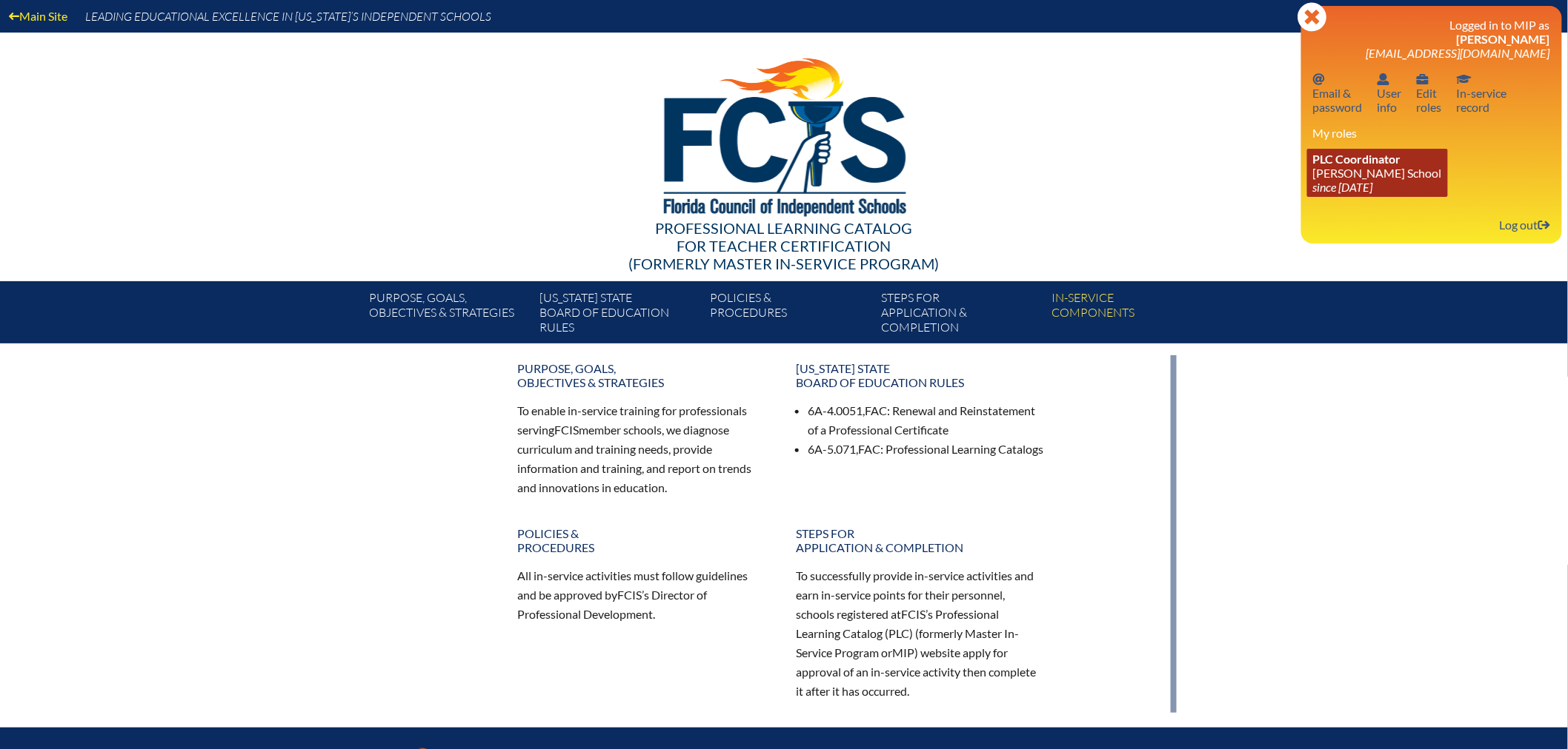
click at [1372, 165] on link "PLC Coordinator Benjamin School since 2006 Aug 1" at bounding box center [1377, 173] width 141 height 48
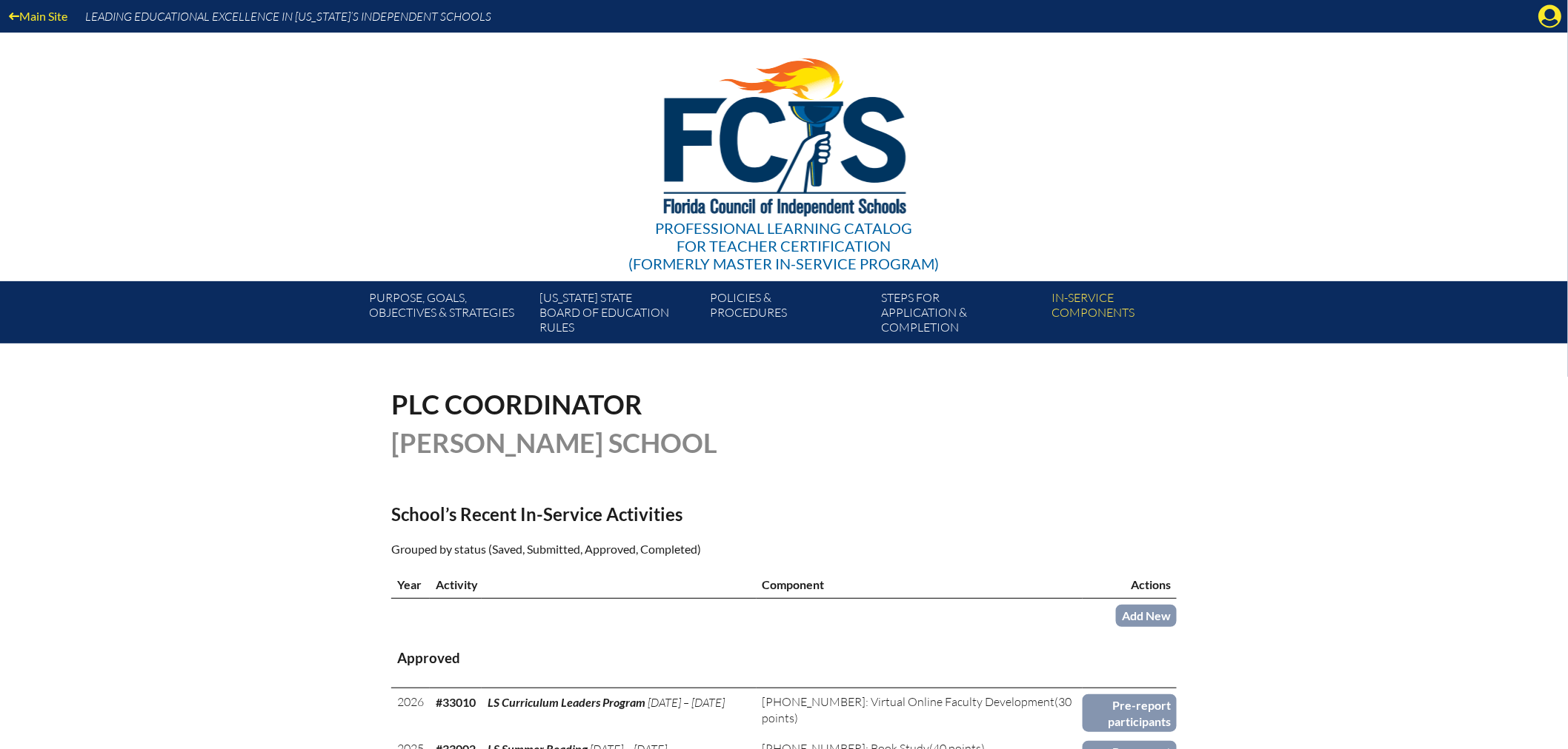
scroll to position [165, 0]
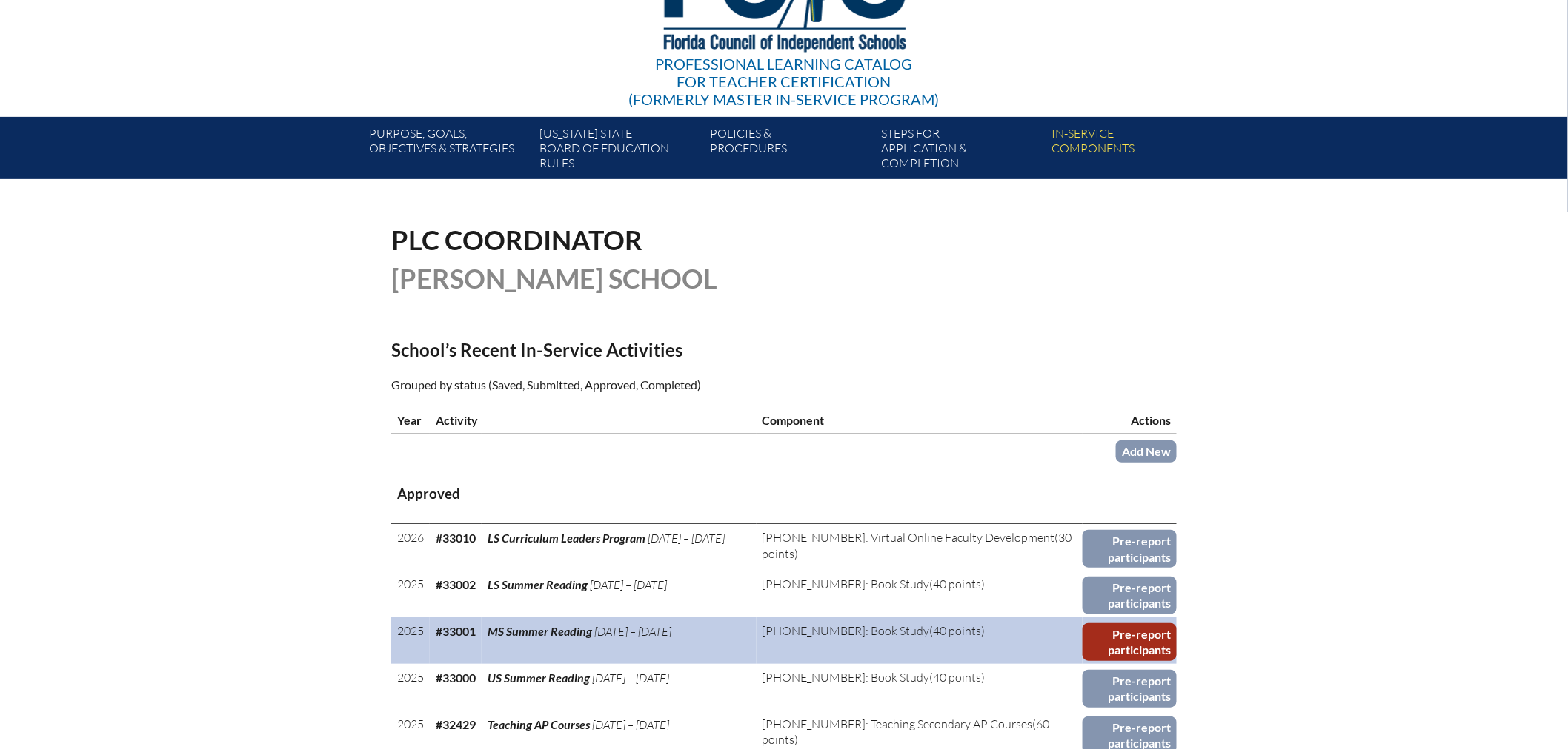
click at [1112, 629] on link "Pre-report participants" at bounding box center [1129, 643] width 94 height 38
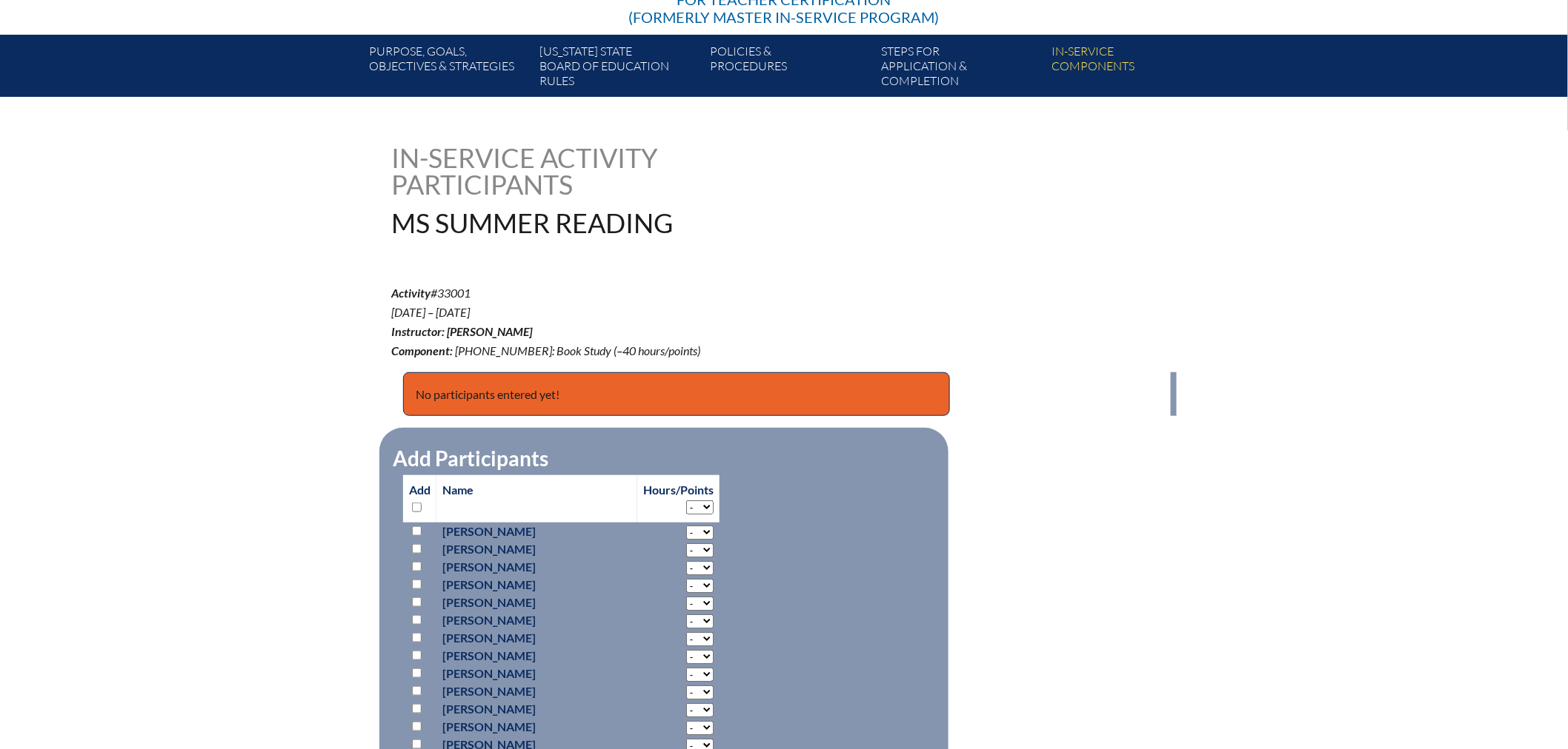
scroll to position [329, 0]
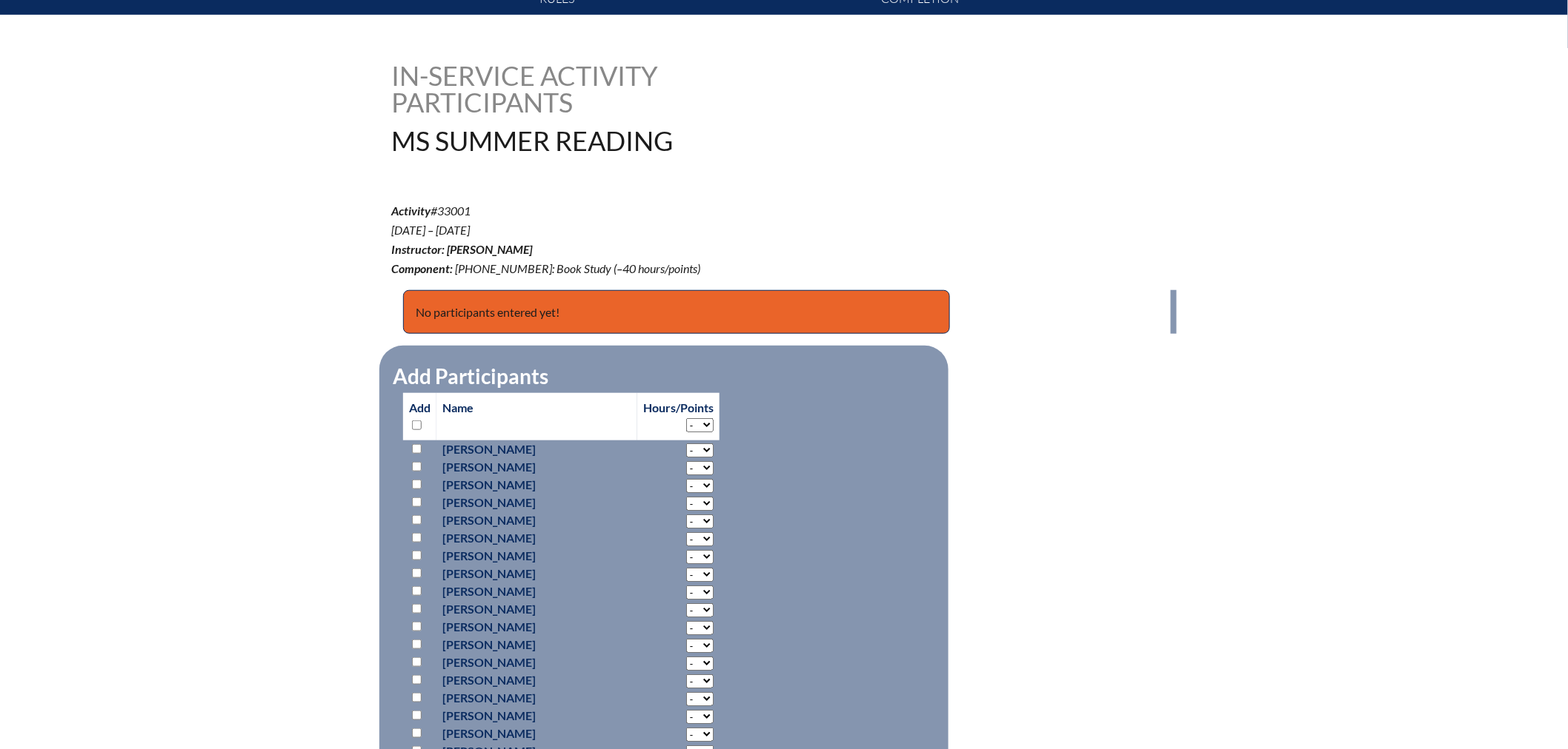
click at [417, 675] on input "checkbox" at bounding box center [417, 680] width 10 height 10
checkbox input "true"
click at [686, 457] on select "- 2 3 4 5 6 7 8 9 10 11 12 13 14 15 16 17 18 19 20 21 22 23 24 25 26 27 28 29 3…" at bounding box center [699, 450] width 27 height 14
select select "10"
click at [686, 457] on select "- 2 3 4 5 6 7 8 9 10 11 12 13 14 15 16 17 18 19 20 21 22 23 24 25 26 27 28 29 3…" at bounding box center [699, 450] width 27 height 14
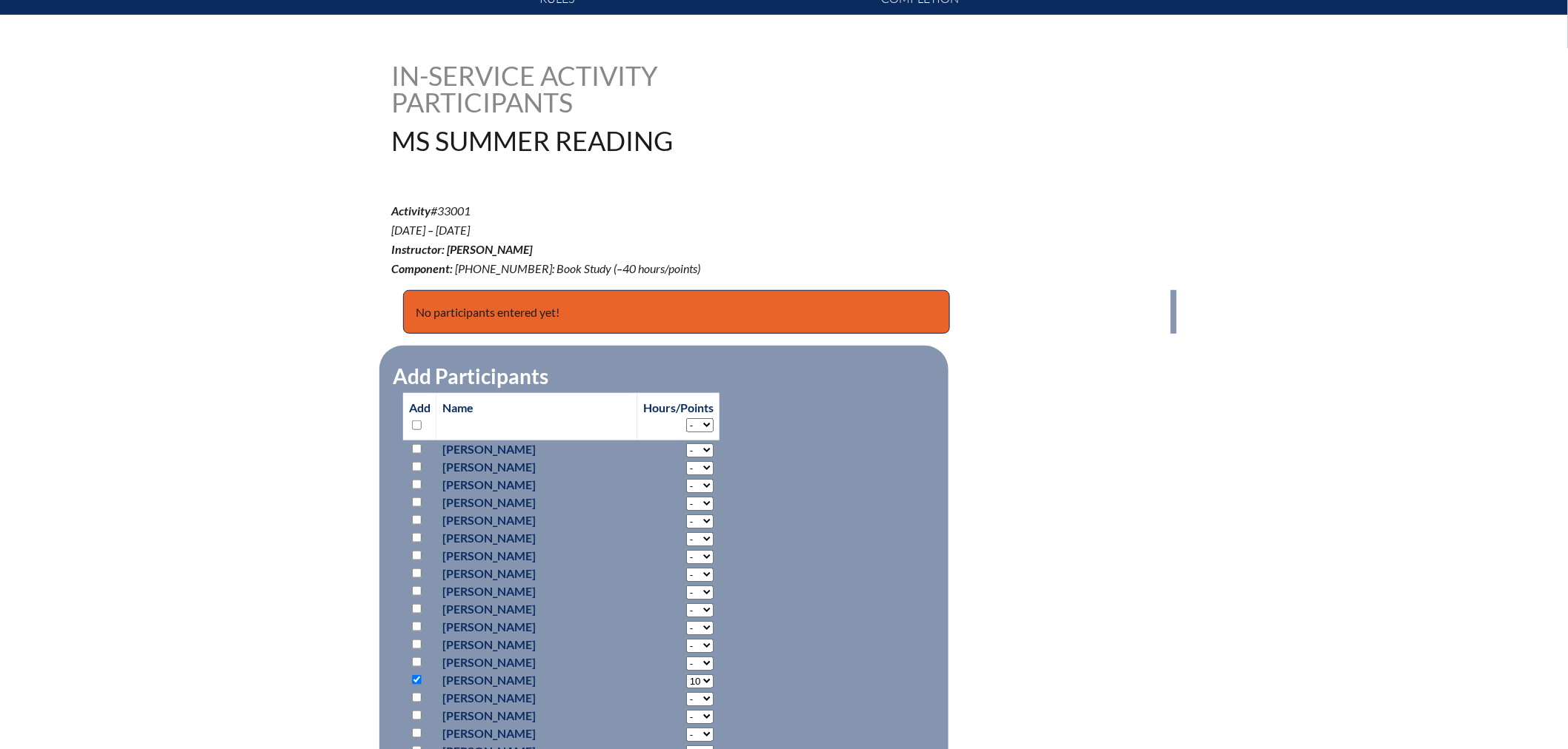
scroll to position [575, 0]
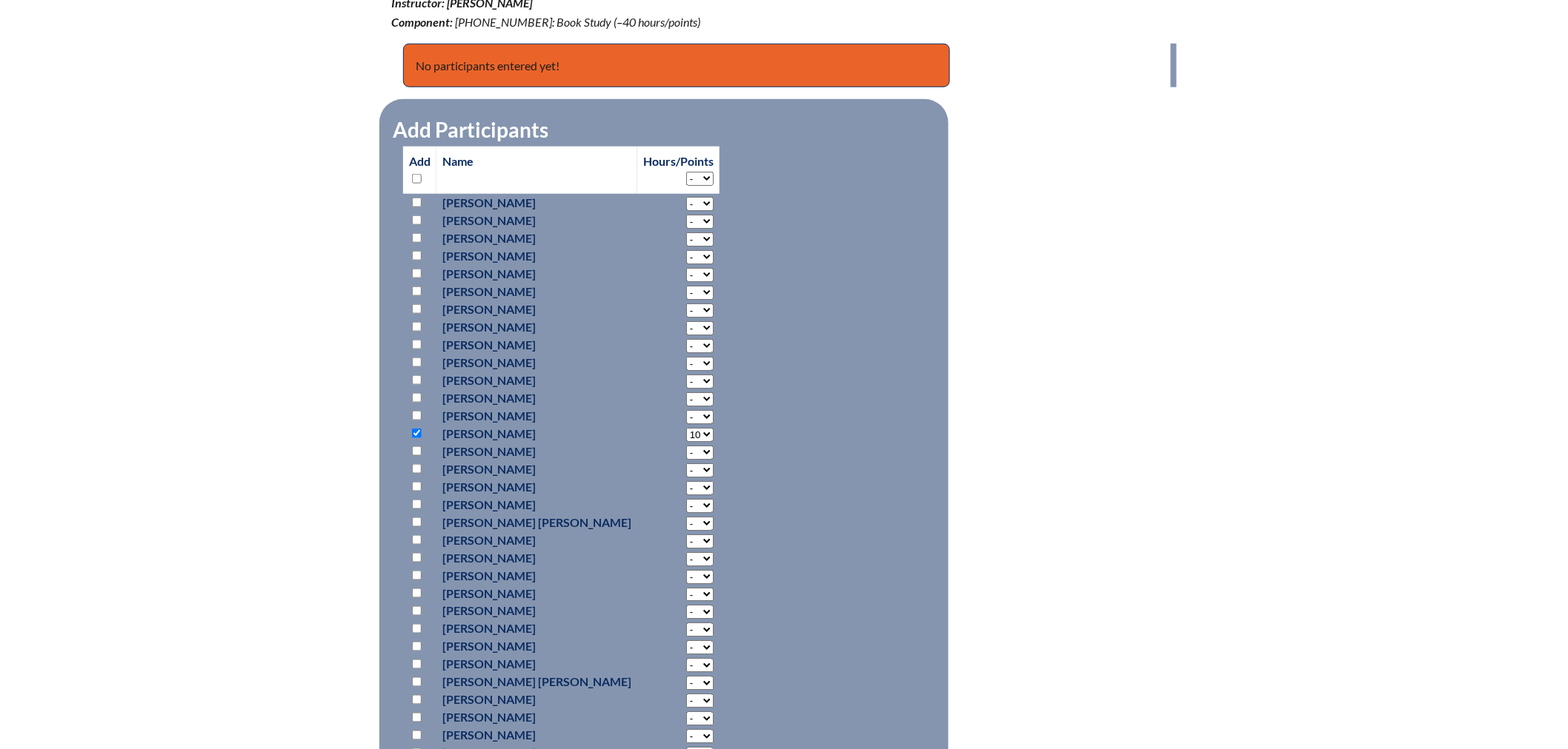
click at [417, 644] on input "checkbox" at bounding box center [417, 646] width 10 height 10
checkbox input "true"
click at [686, 211] on select "- 2 3 4 5 6 7 8 9 10 11 12 13 14 15 16 17 18 19 20 21 22 23 24 25 26 27 28 29 3…" at bounding box center [699, 204] width 27 height 14
select select "4"
click at [686, 211] on select "- 2 3 4 5 6 7 8 9 10 11 12 13 14 15 16 17 18 19 20 21 22 23 24 25 26 27 28 29 3…" at bounding box center [699, 204] width 27 height 14
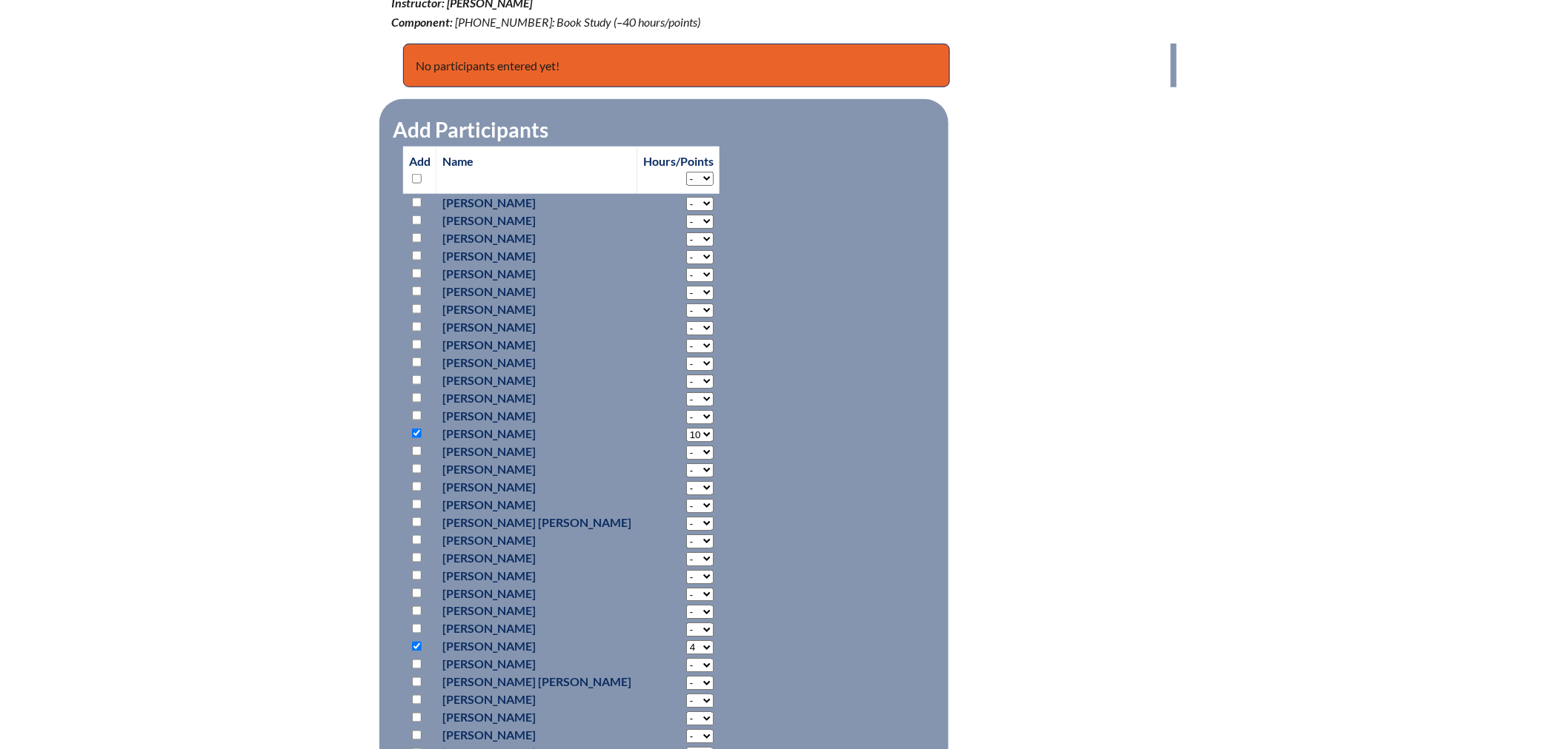
scroll to position [741, 0]
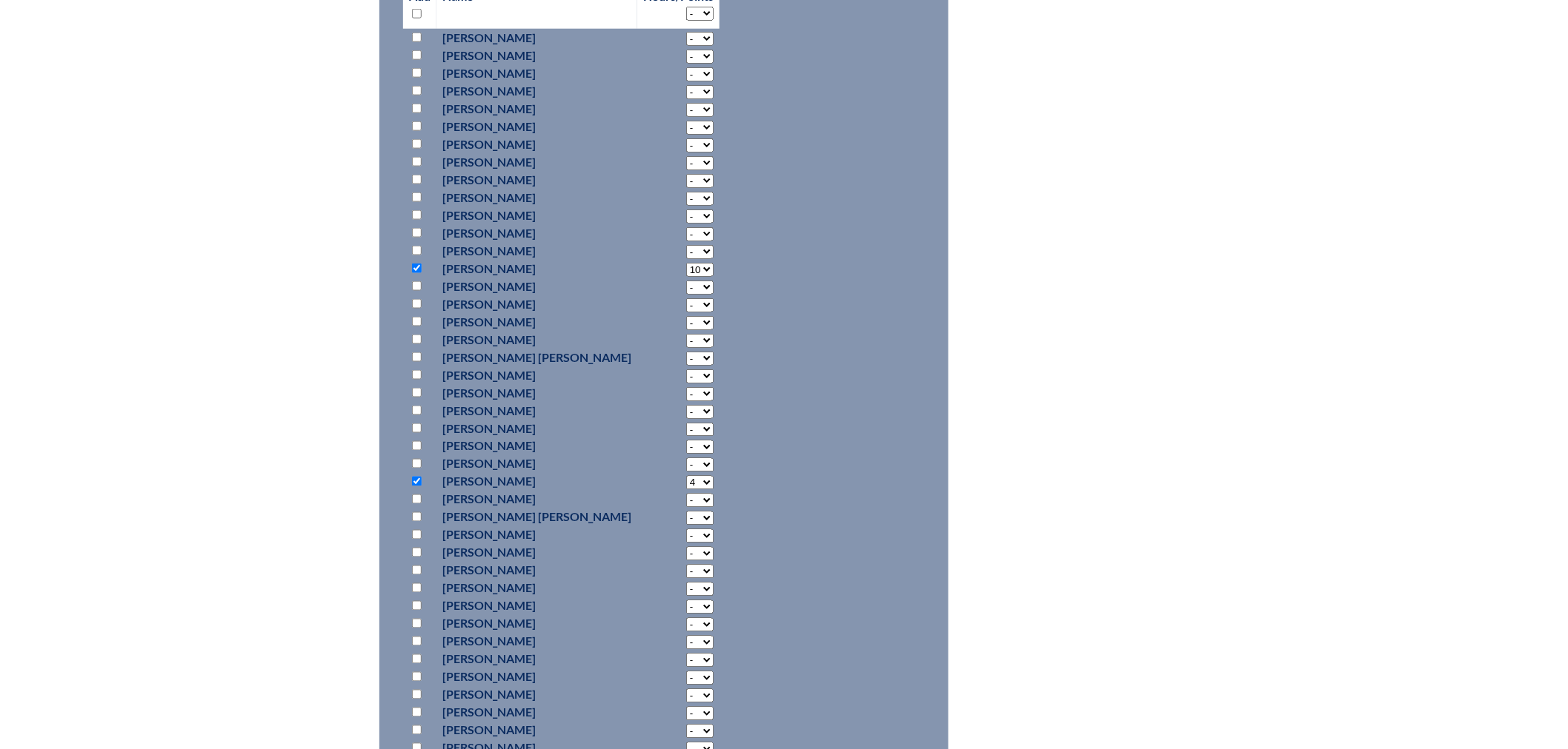
click at [417, 660] on input "checkbox" at bounding box center [417, 659] width 10 height 10
checkbox input "true"
click at [686, 46] on select "- 2 3 4 5 6 7 8 9 10 11 12 13 14 15 16 17 18 19 20 21 22 23 24 25 26 27 28 29 3…" at bounding box center [699, 38] width 27 height 14
select select "10"
click at [686, 46] on select "- 2 3 4 5 6 7 8 9 10 11 12 13 14 15 16 17 18 19 20 21 22 23 24 25 26 27 28 29 3…" at bounding box center [699, 38] width 27 height 14
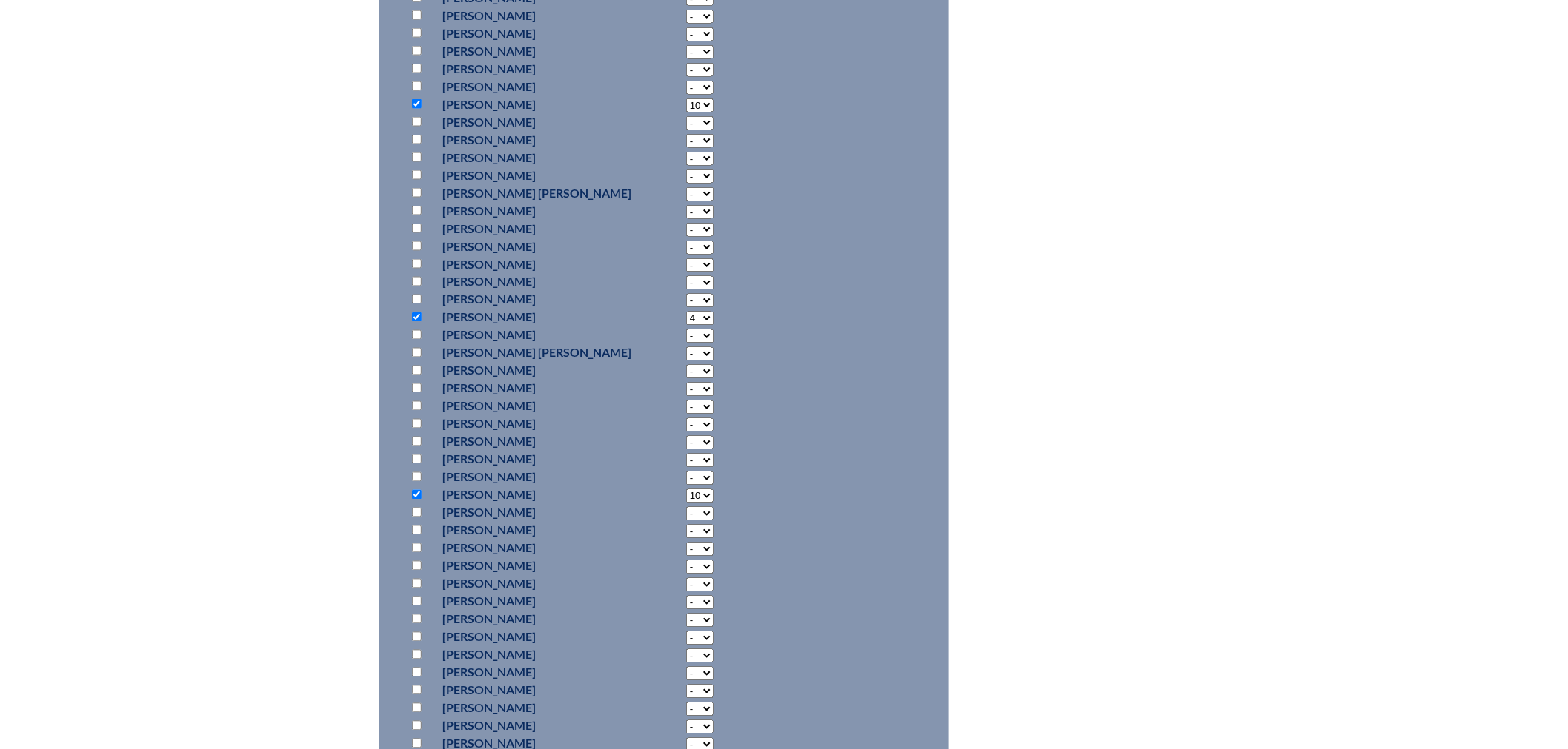
scroll to position [1069, 0]
drag, startPoint x: 417, startPoint y: 594, endPoint x: 521, endPoint y: 594, distance: 104.0
click at [417, 594] on input "checkbox" at bounding box center [417, 597] width 10 height 10
checkbox input "true"
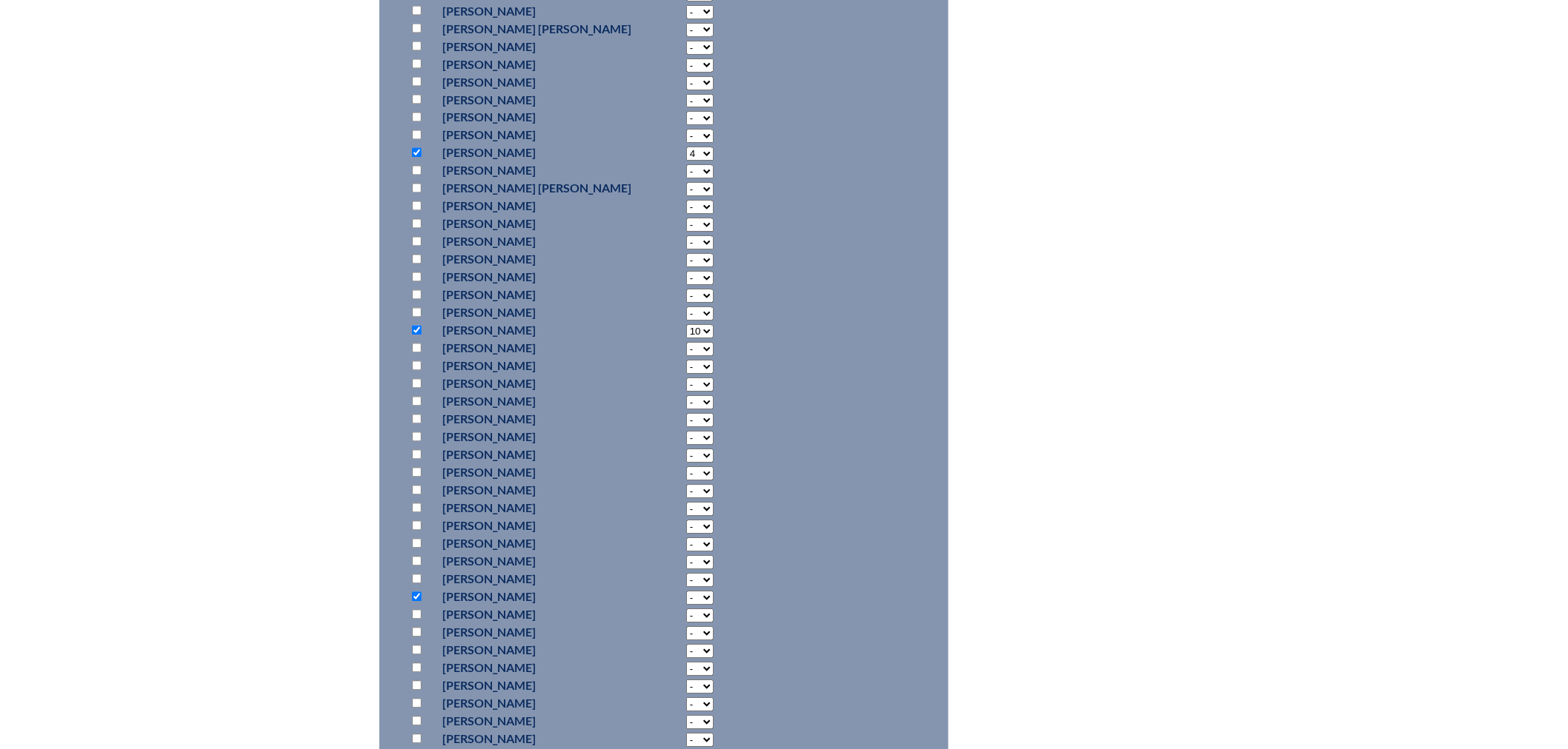
select select "18"
click at [418, 408] on input "checkbox" at bounding box center [417, 410] width 10 height 10
checkbox input "true"
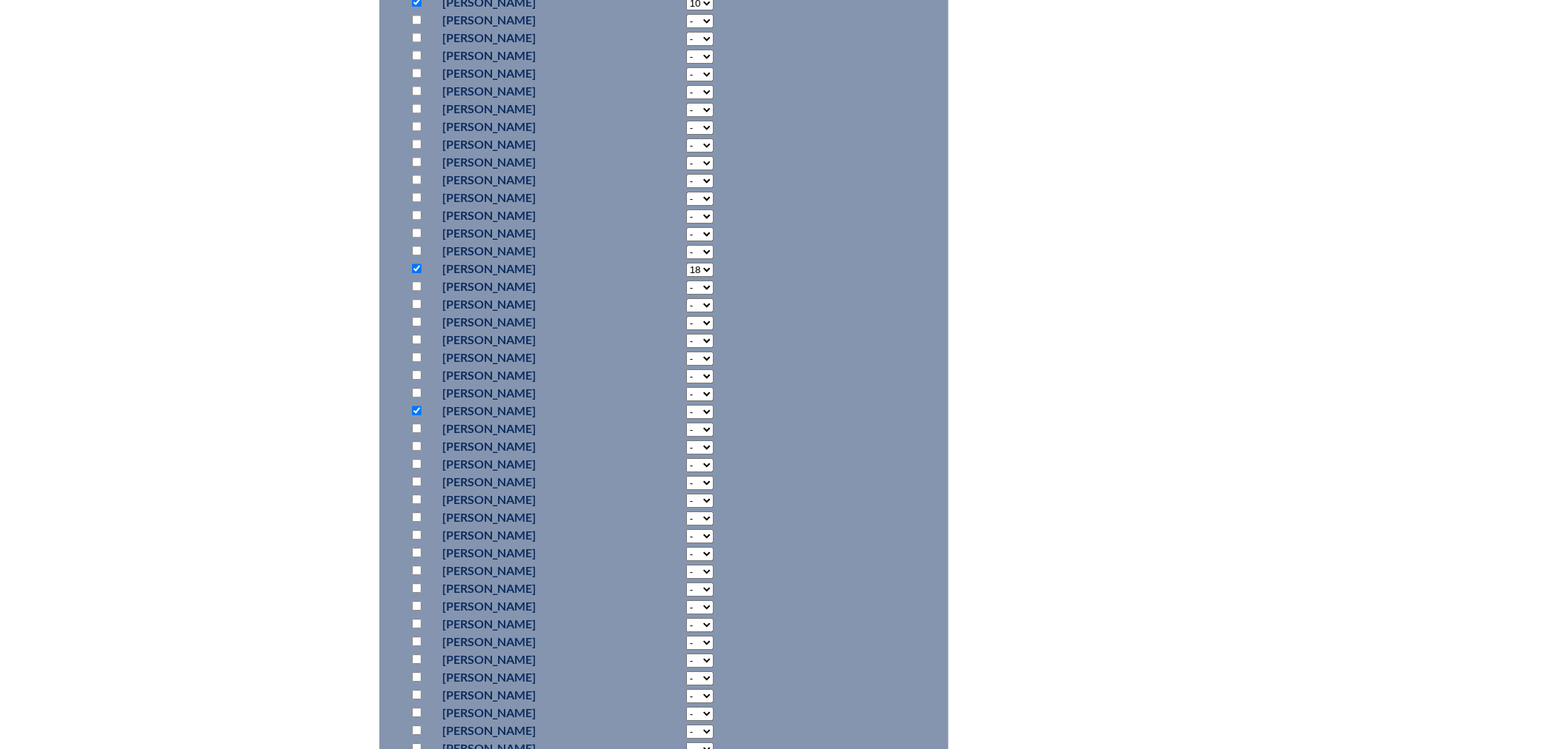
select select "4"
click at [417, 643] on input "checkbox" at bounding box center [417, 647] width 10 height 10
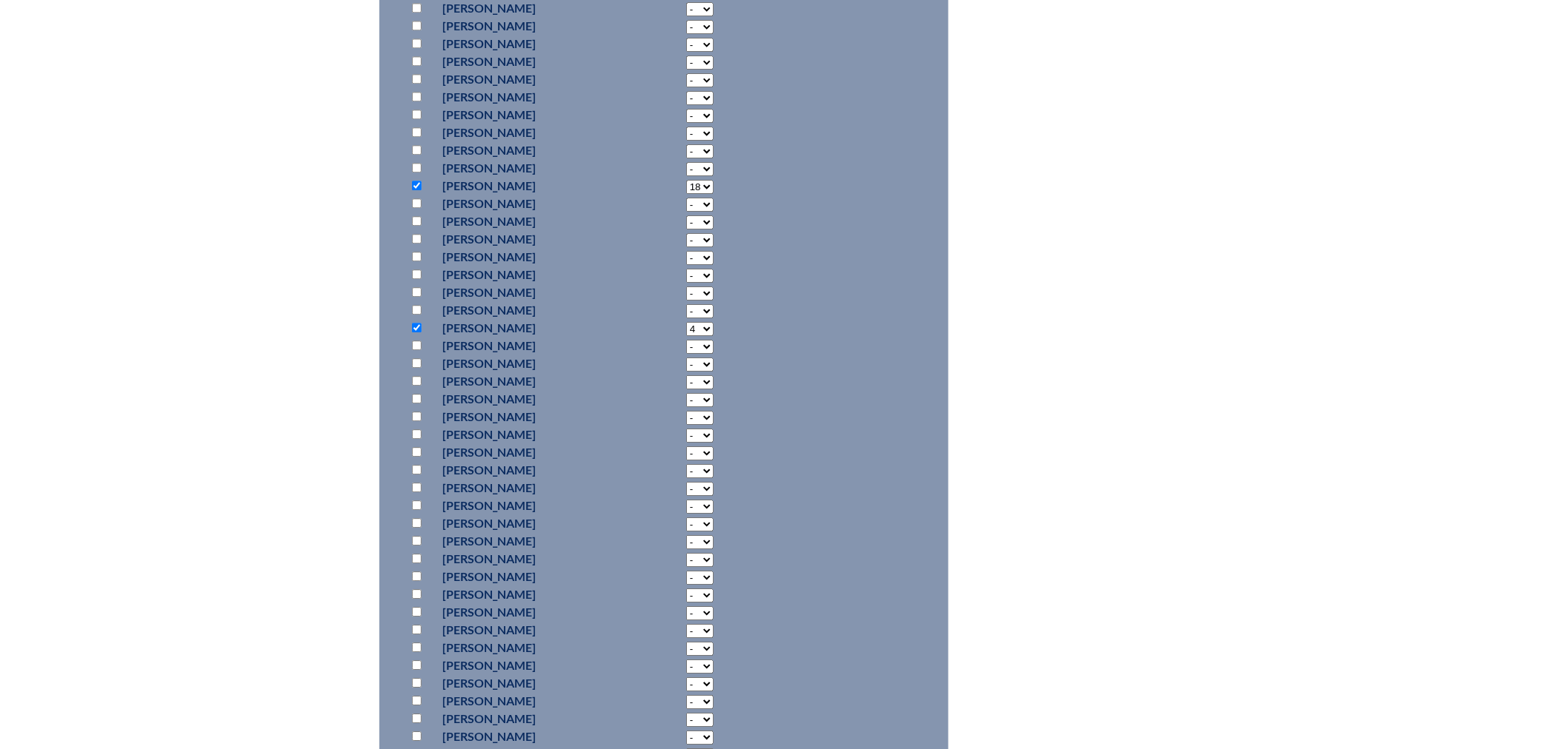
checkbox input "true"
select select "4"
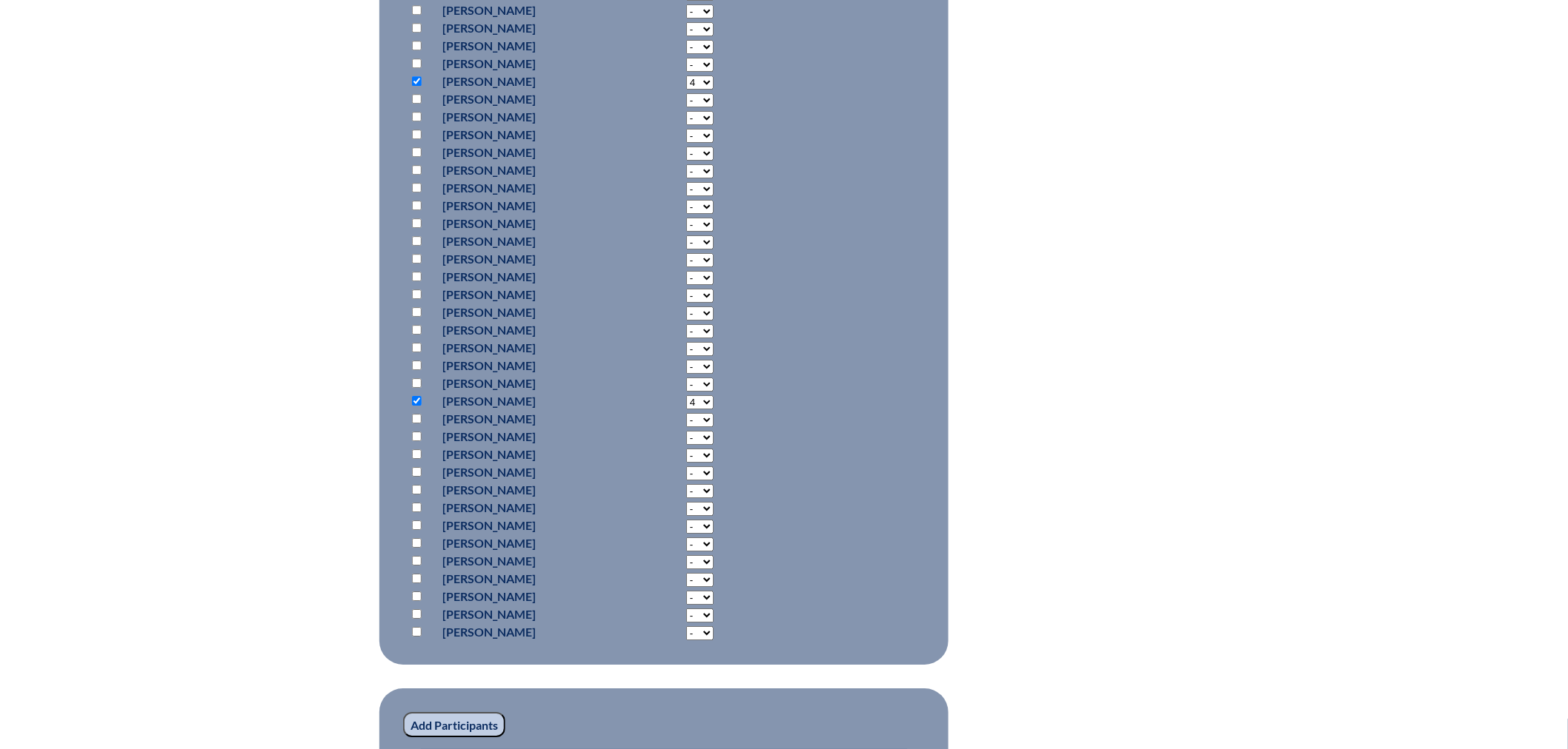
click at [417, 467] on input "checkbox" at bounding box center [417, 472] width 10 height 10
checkbox input "true"
select select "10"
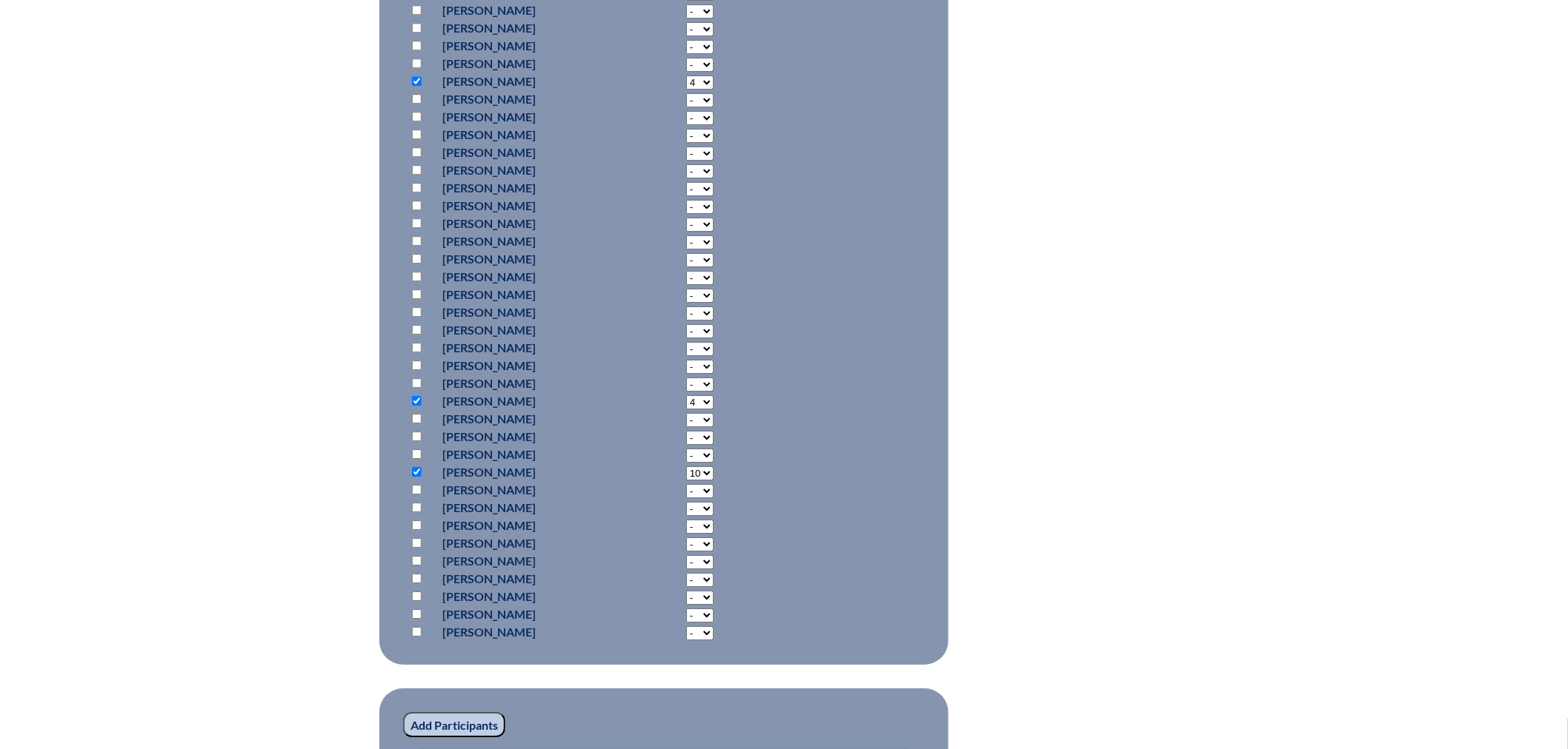
drag, startPoint x: 414, startPoint y: 594, endPoint x: 422, endPoint y: 594, distance: 8.0
click at [415, 594] on input "checkbox" at bounding box center [417, 596] width 10 height 10
checkbox input "true"
select select "10"
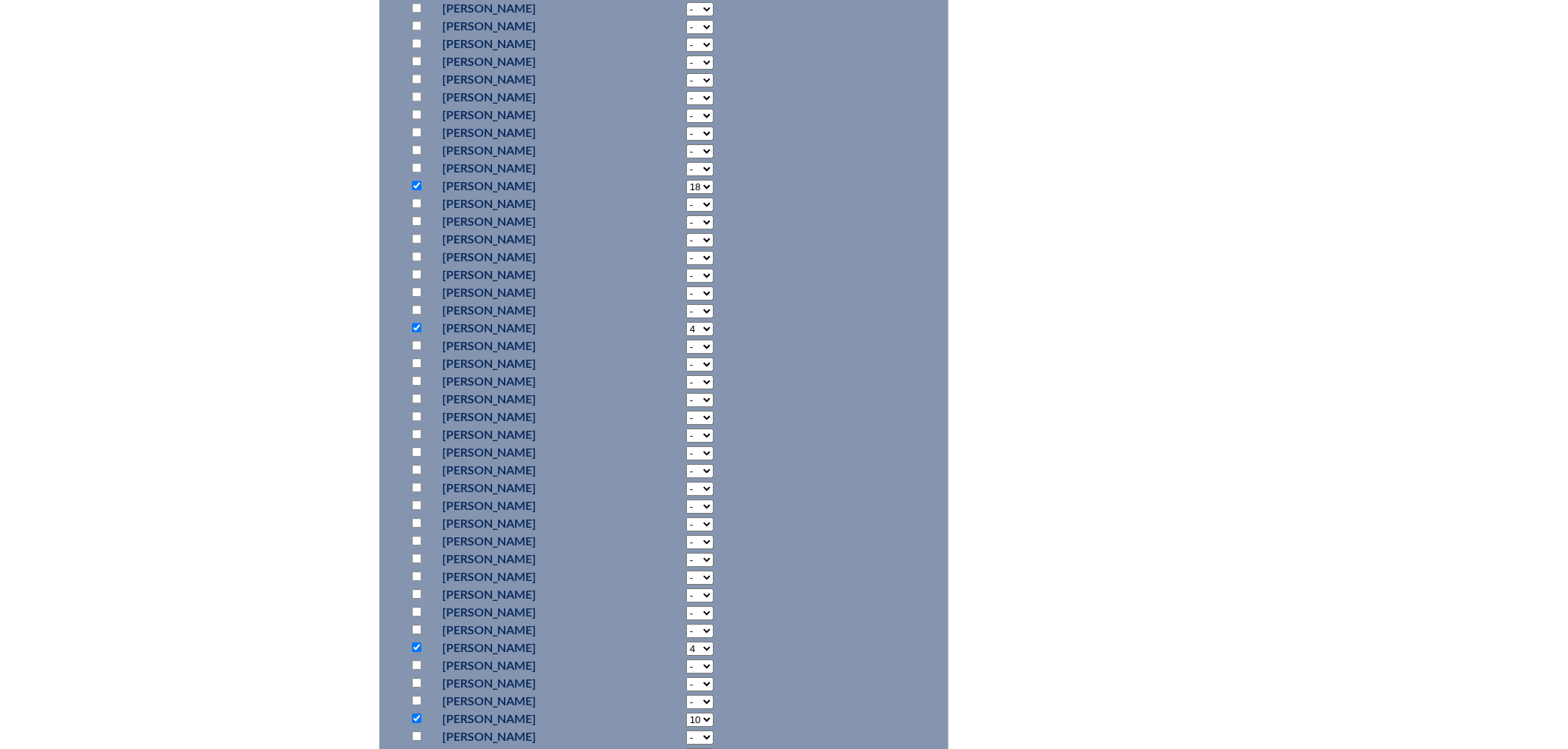
scroll to position [1398, 0]
click at [414, 53] on input "checkbox" at bounding box center [417, 55] width 10 height 10
checkbox input "true"
select select "20"
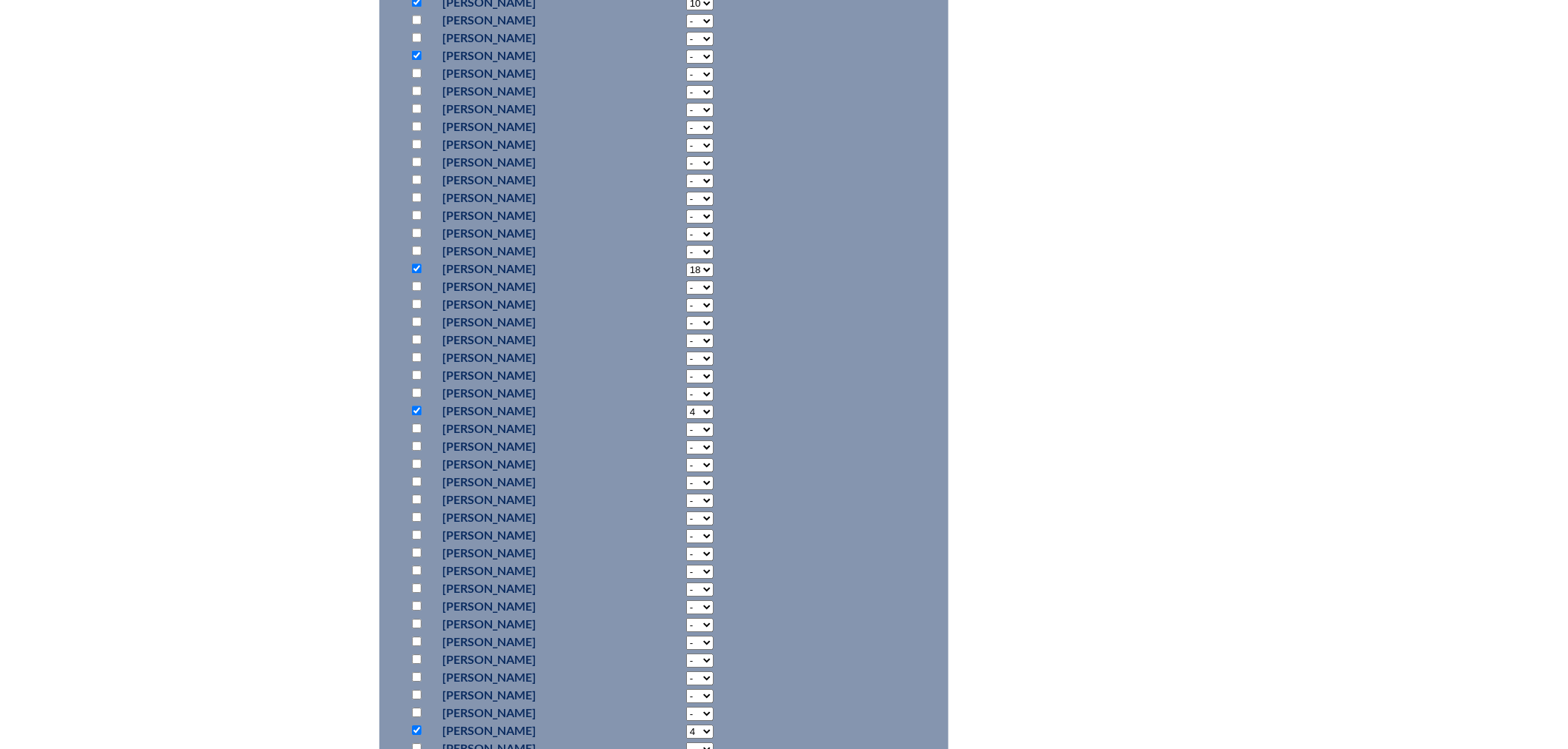
click at [417, 676] on input "checkbox" at bounding box center [417, 677] width 10 height 10
checkbox input "true"
select select "4"
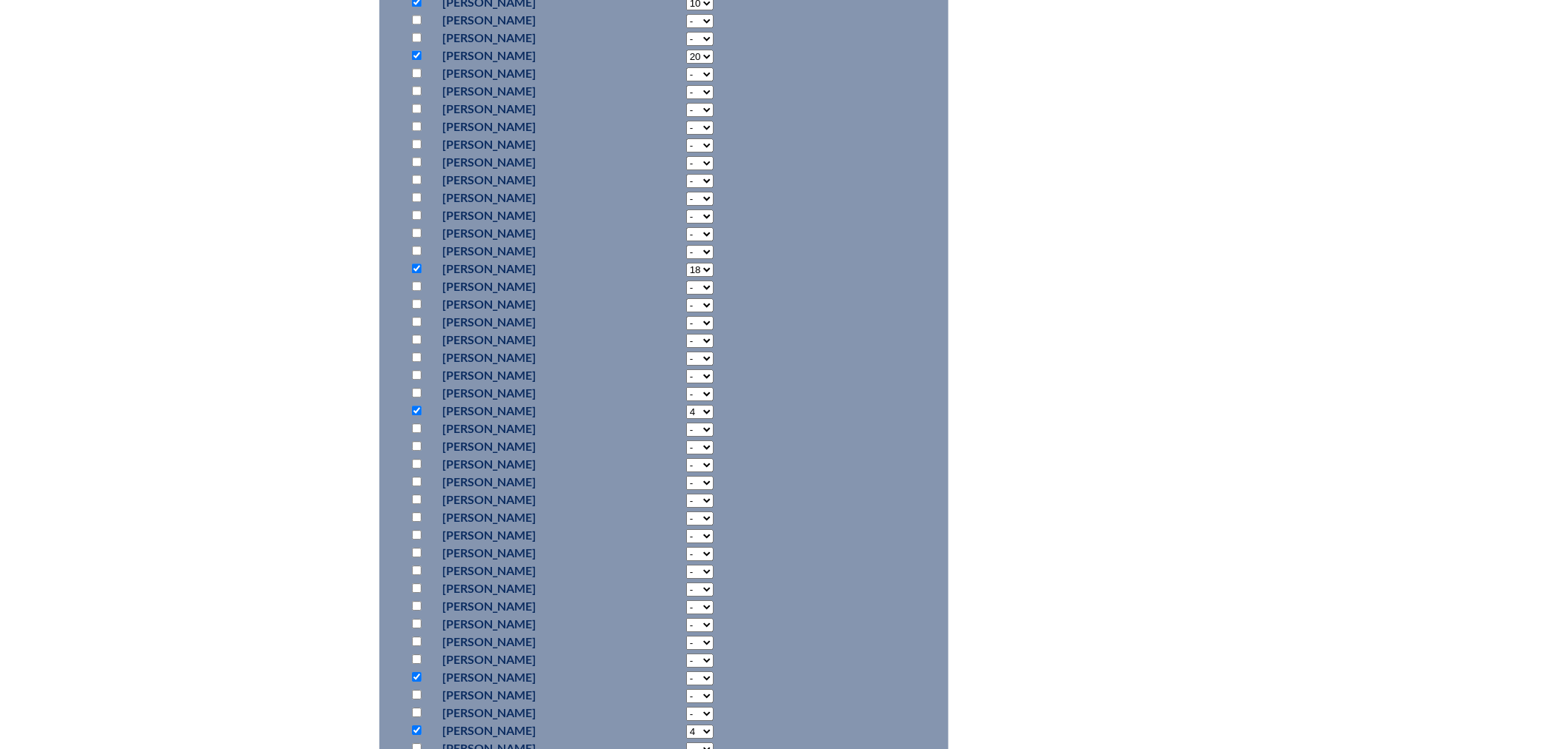
click at [888, 357] on fieldset "Add Participants" at bounding box center [664, 135] width 569 height 1718
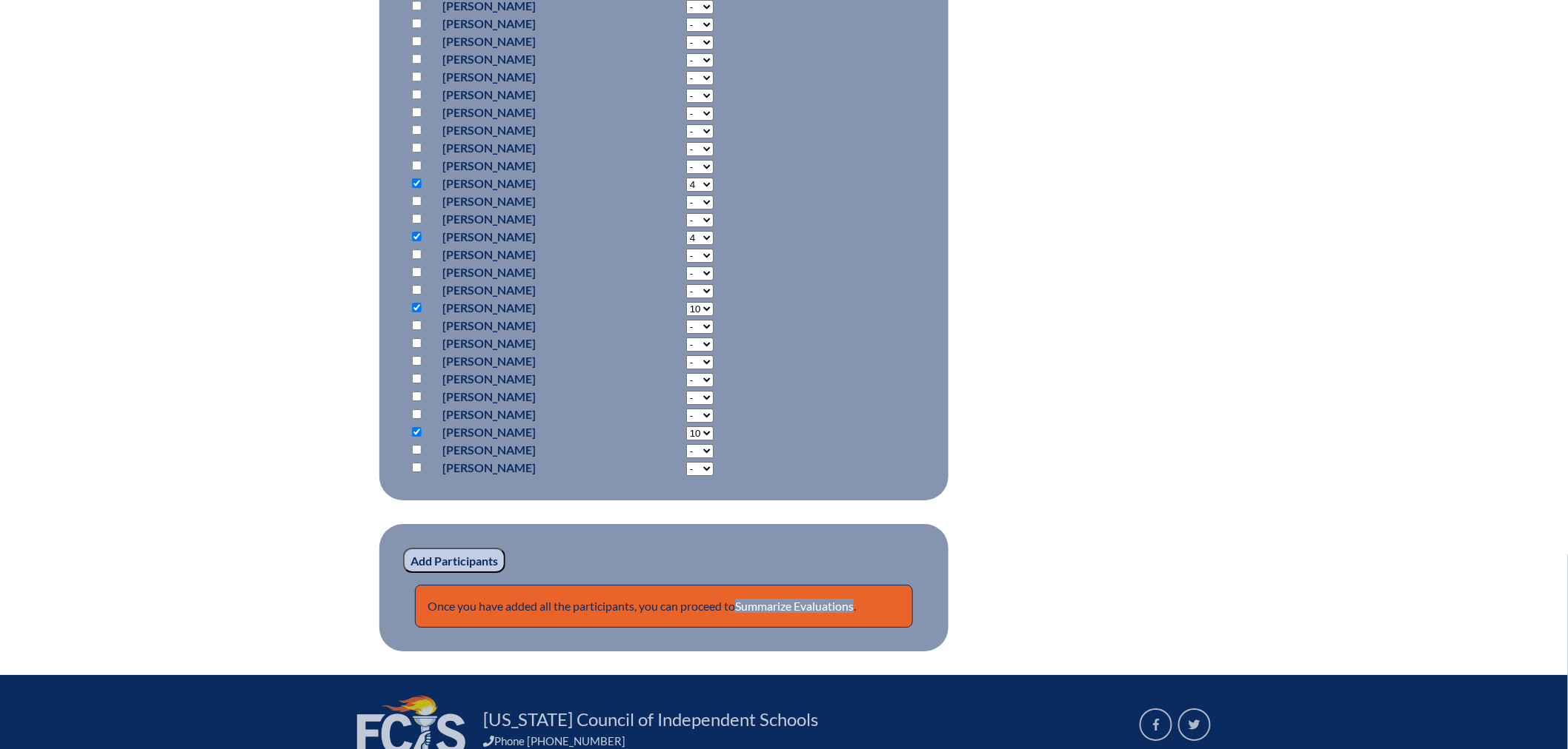
scroll to position [1974, 0]
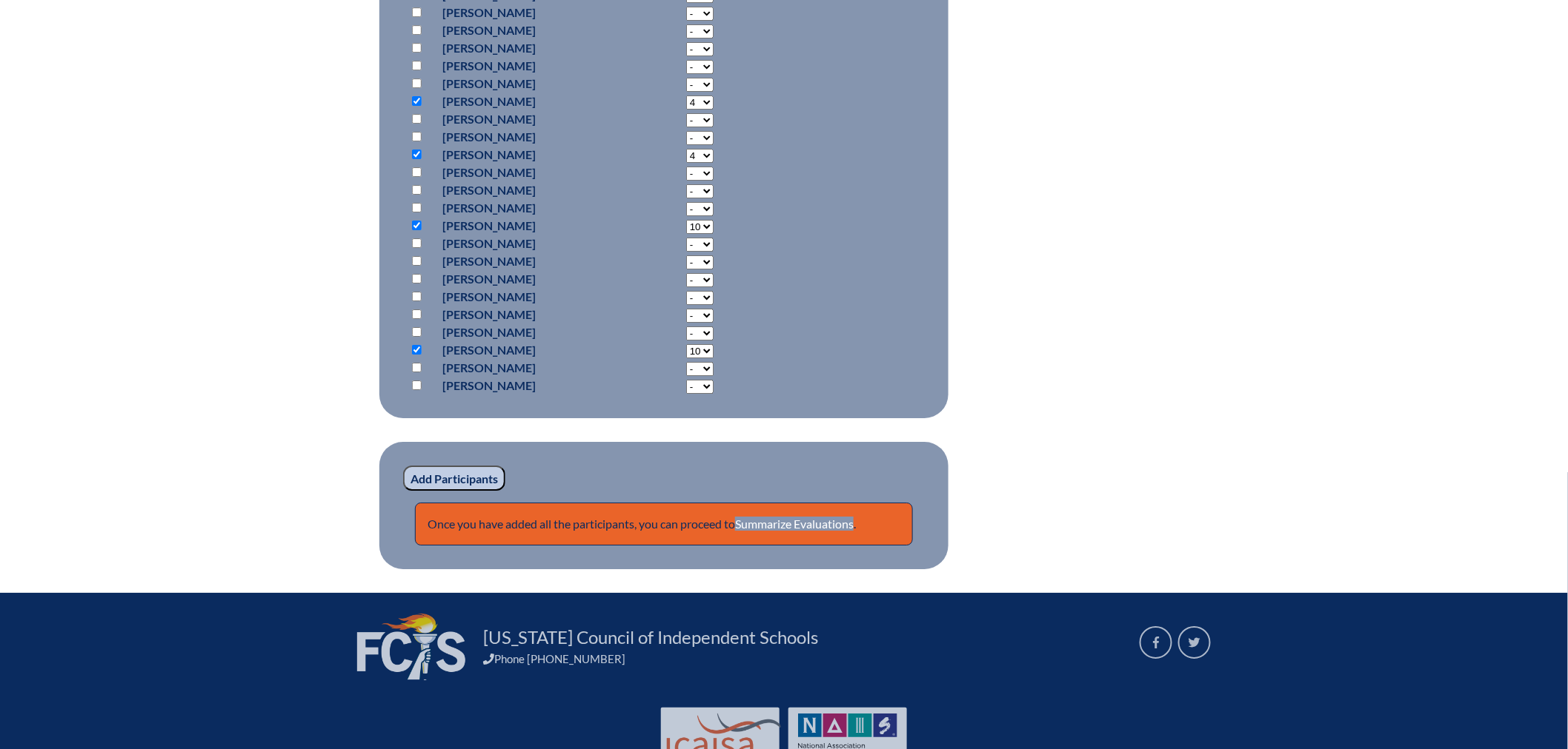
click at [469, 474] on input "Add Participants" at bounding box center [454, 478] width 102 height 25
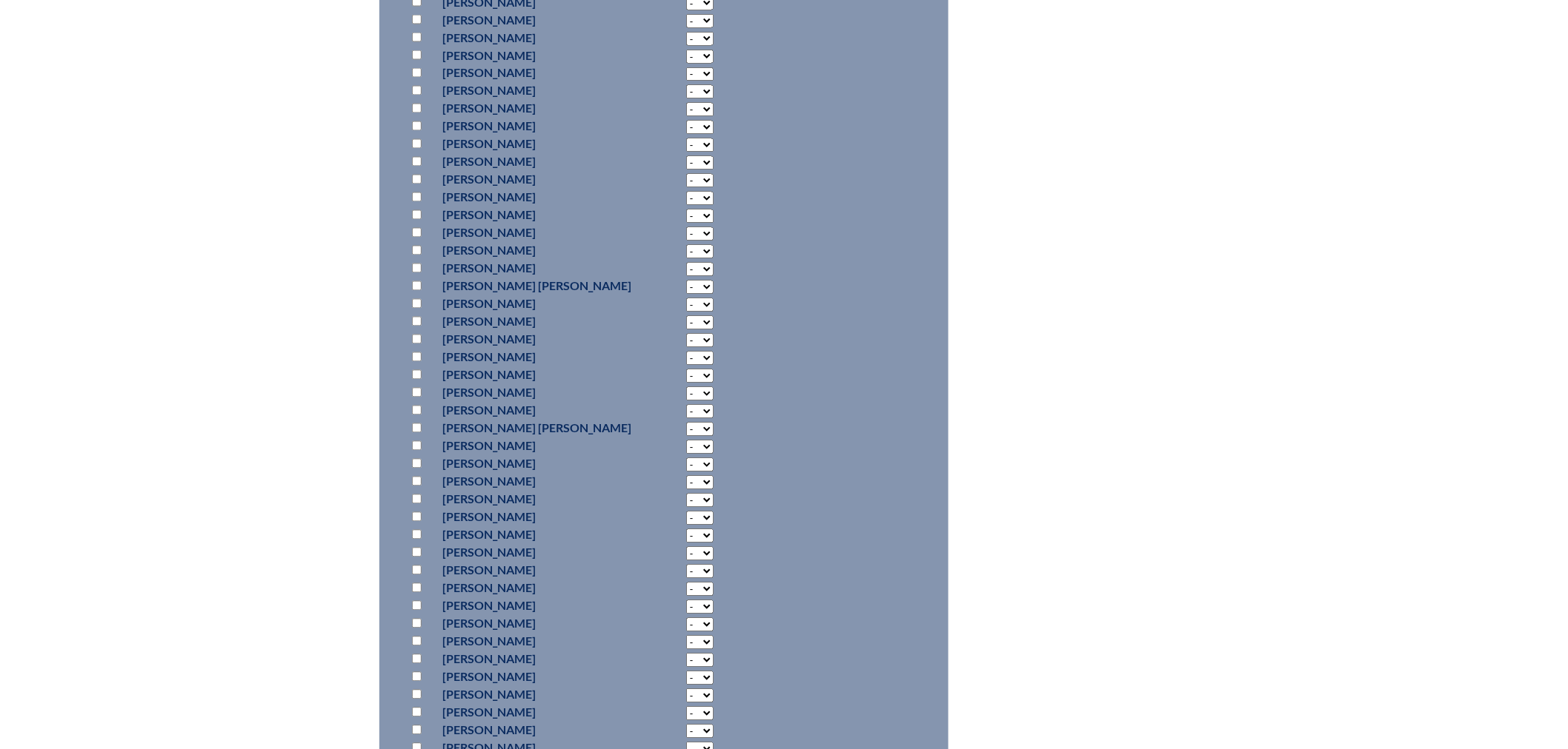
scroll to position [1016, 0]
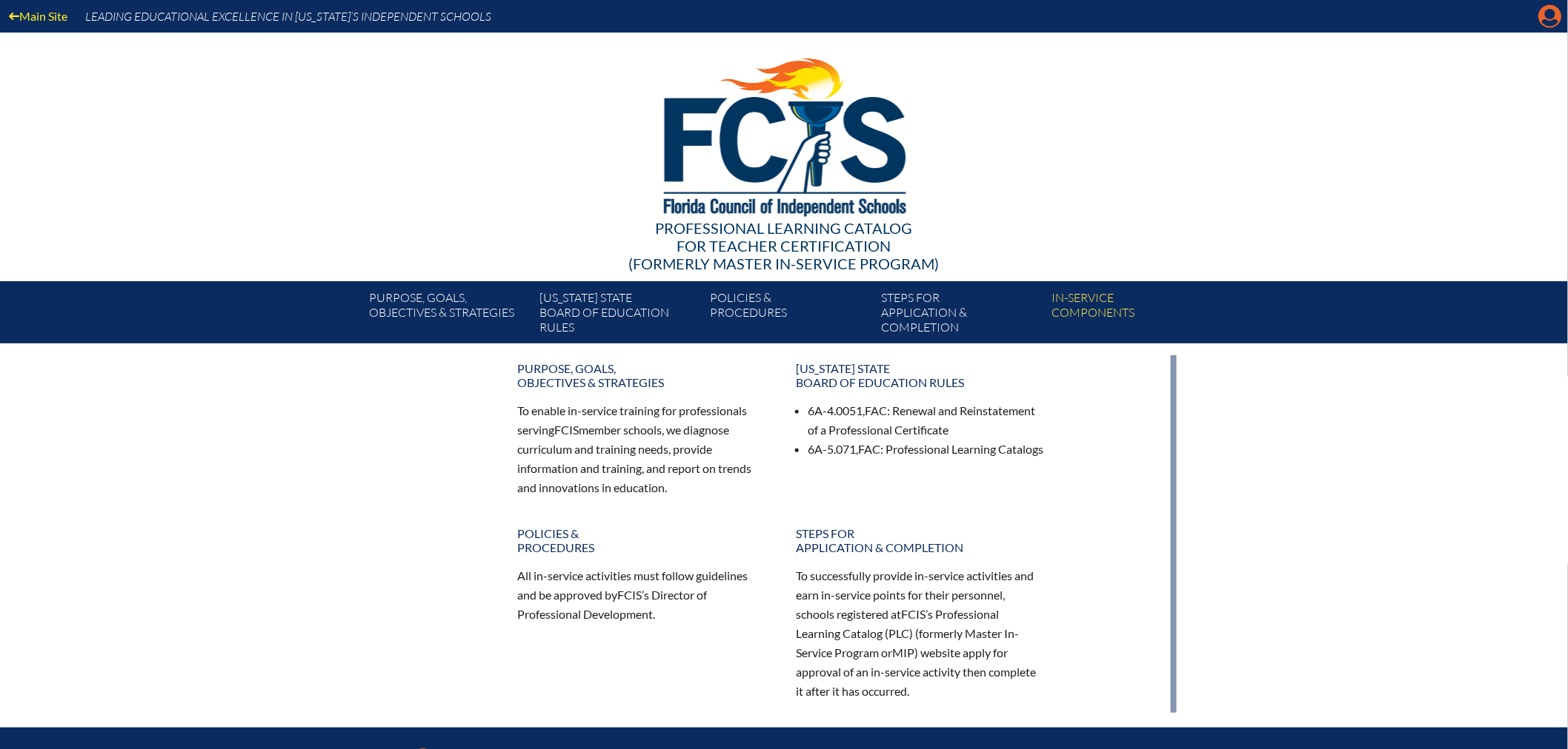
click at [1554, 13] on icon "Manage account" at bounding box center [1550, 16] width 24 height 24
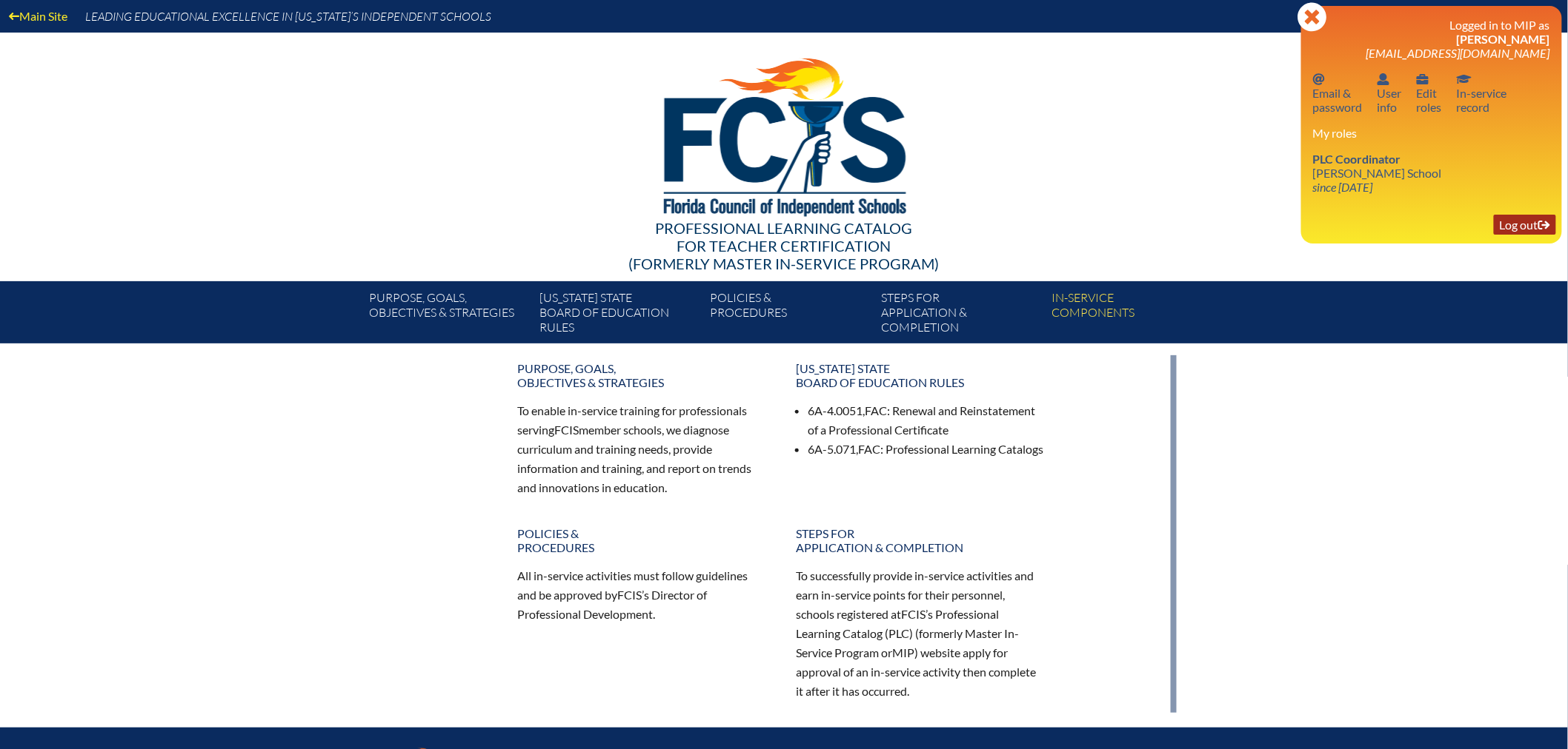
click at [1513, 225] on link "Log out Log out" at bounding box center [1524, 225] width 62 height 20
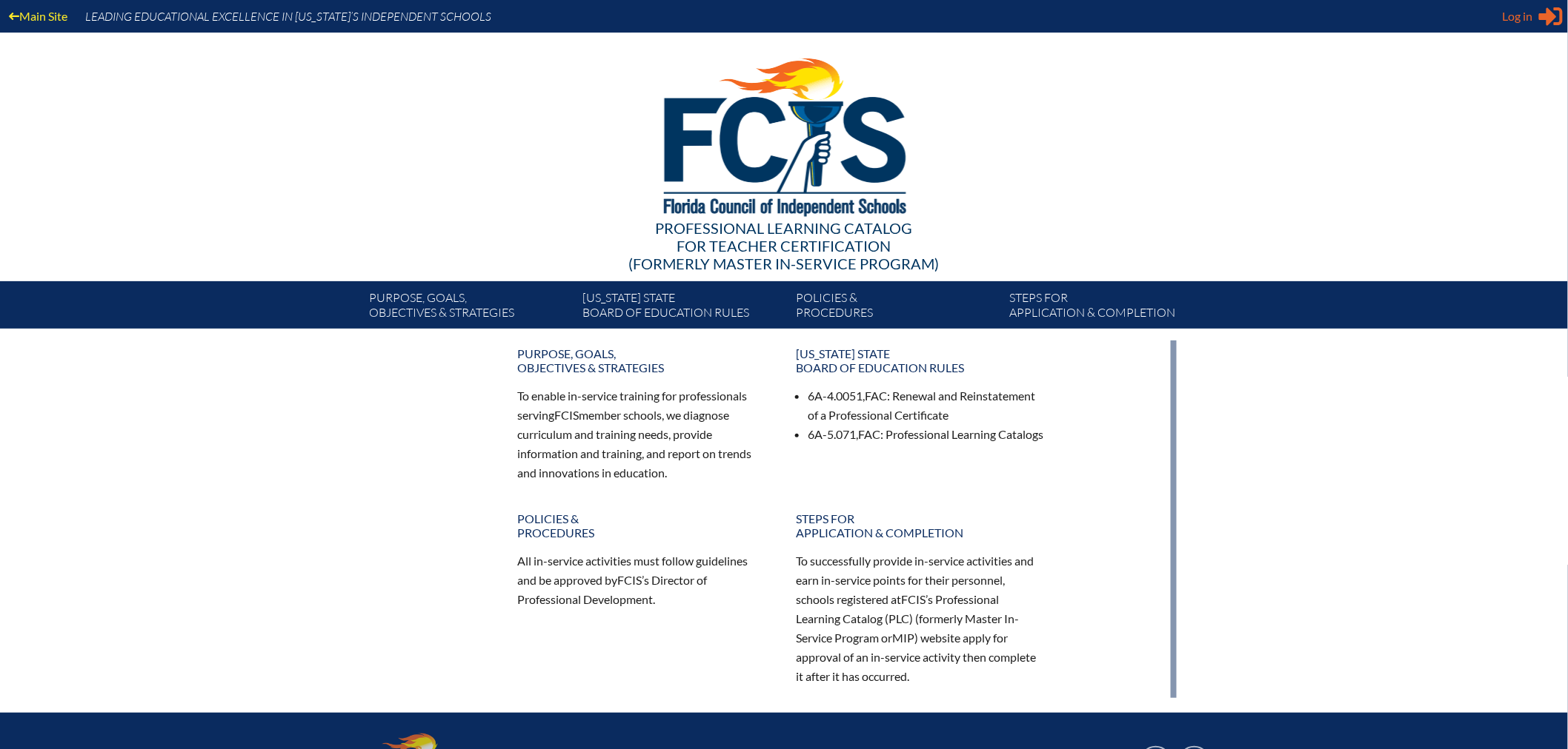
type input "[EMAIL_ADDRESS][DOMAIN_NAME]"
click at [1508, 22] on span "Log in" at bounding box center [1517, 16] width 30 height 18
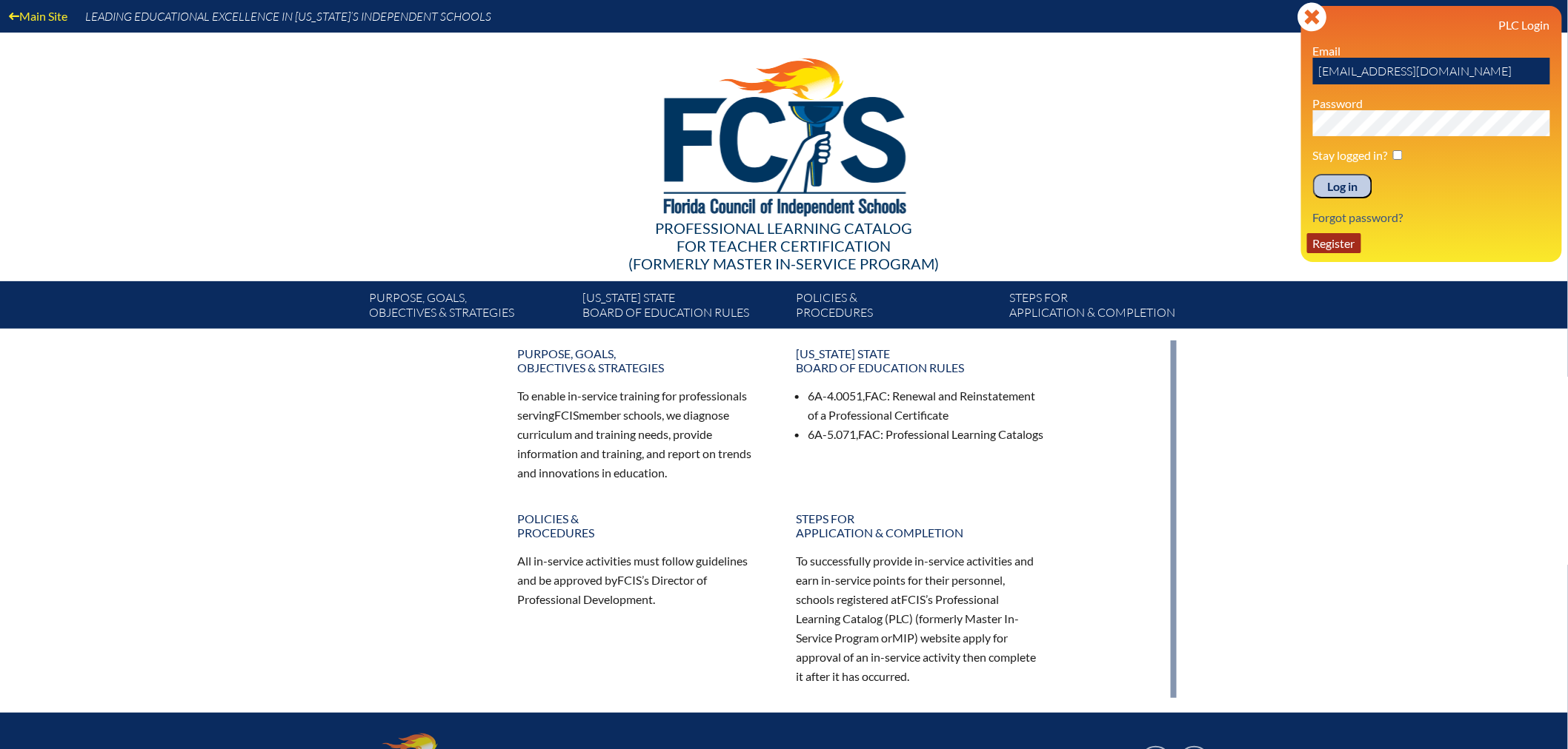
click at [1334, 241] on link "Register" at bounding box center [1333, 244] width 54 height 20
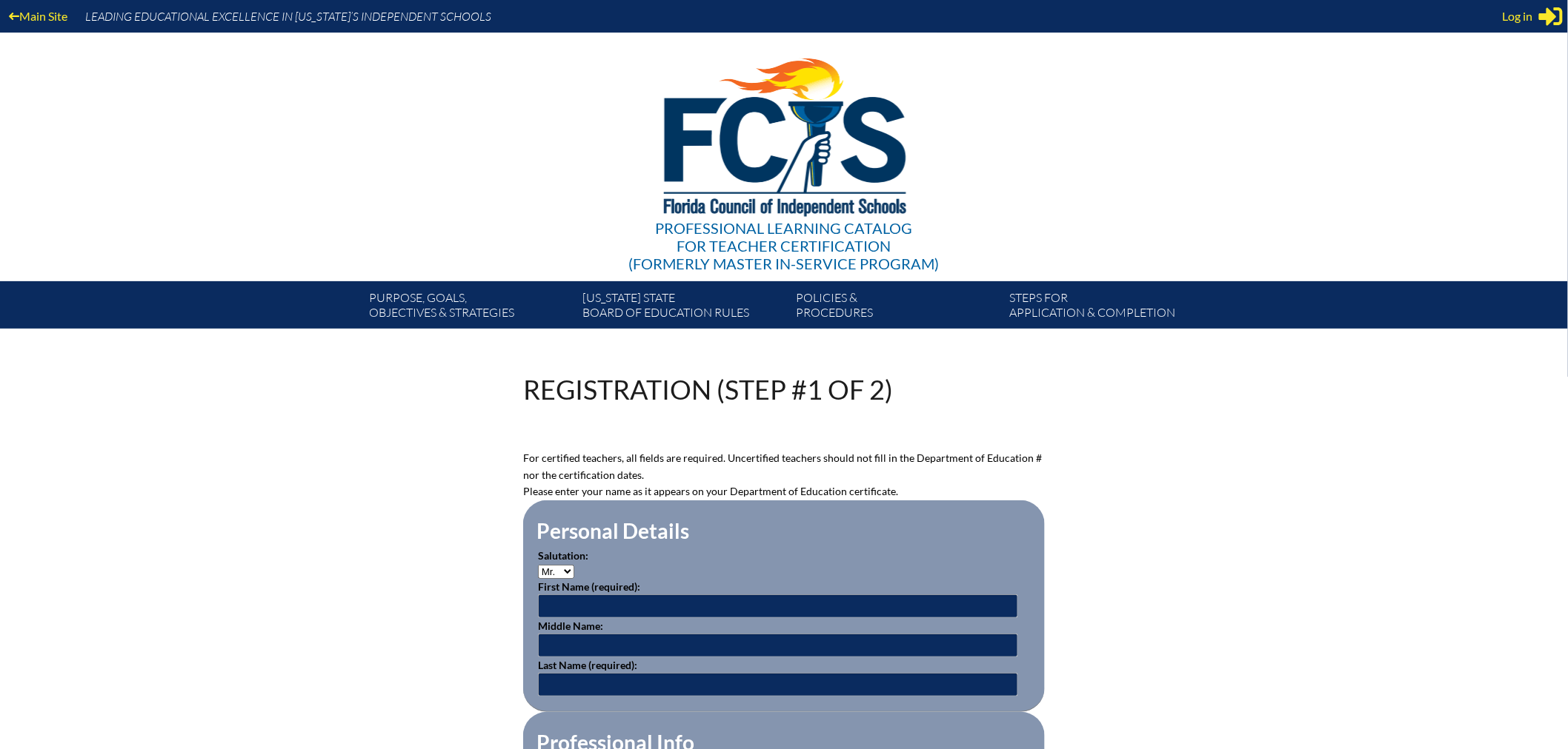
type input "[EMAIL_ADDRESS][DOMAIN_NAME]"
click at [713, 597] on input "text" at bounding box center [778, 606] width 480 height 24
type input "[PERSON_NAME]"
type input "y"
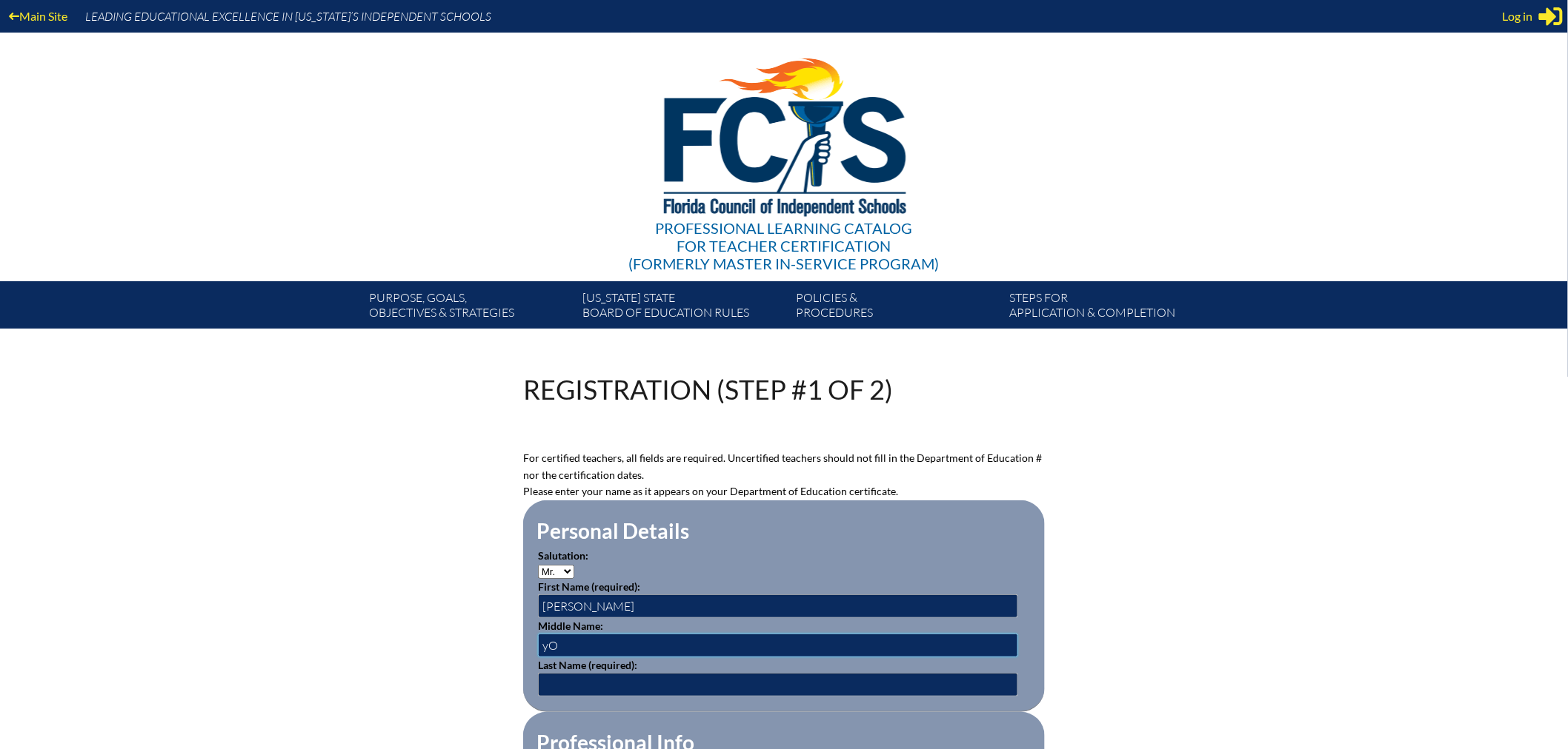
type input "y"
type input "Young"
drag, startPoint x: 581, startPoint y: 640, endPoint x: 344, endPoint y: 584, distance: 243.5
click at [553, 684] on input "text" at bounding box center [778, 684] width 480 height 24
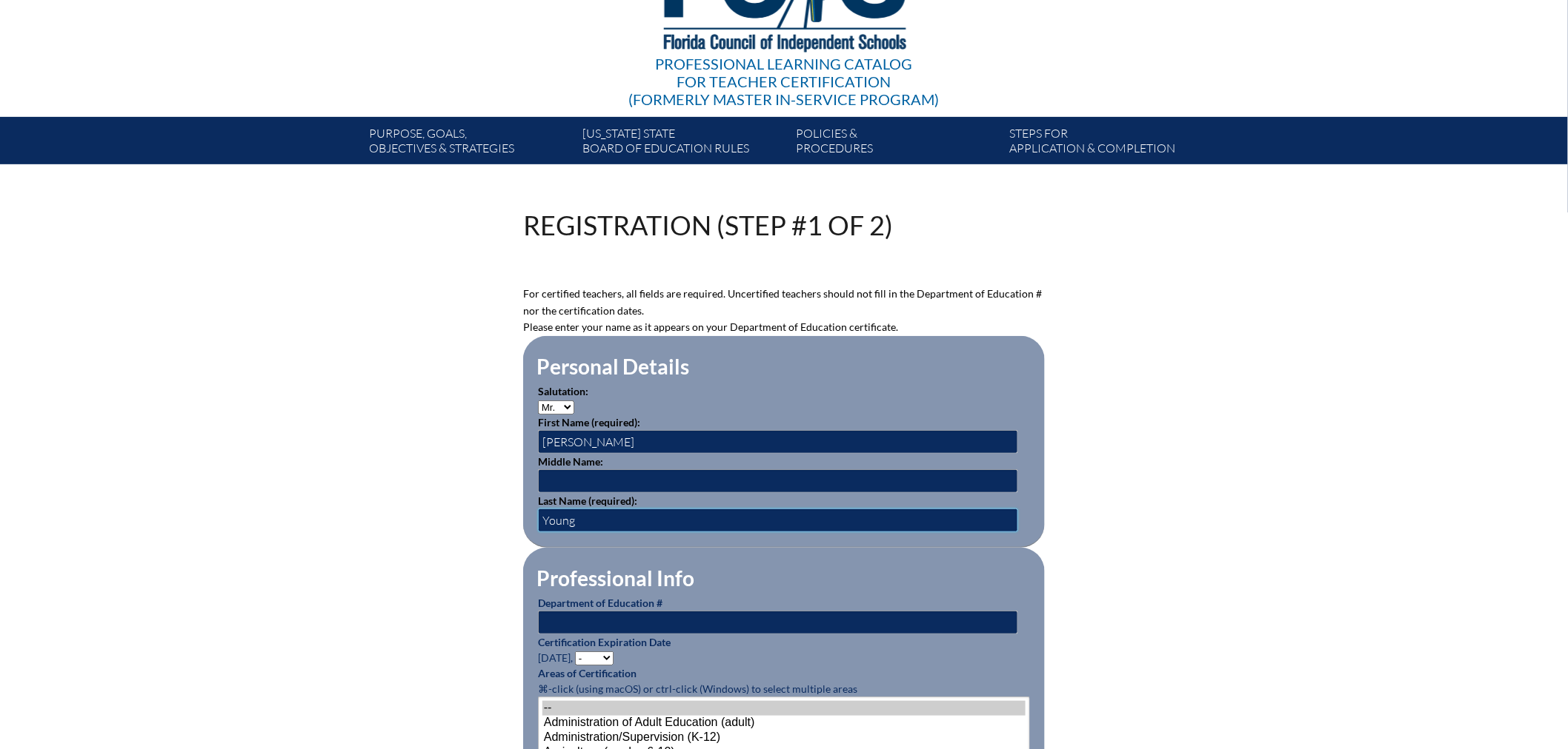
scroll to position [246, 0]
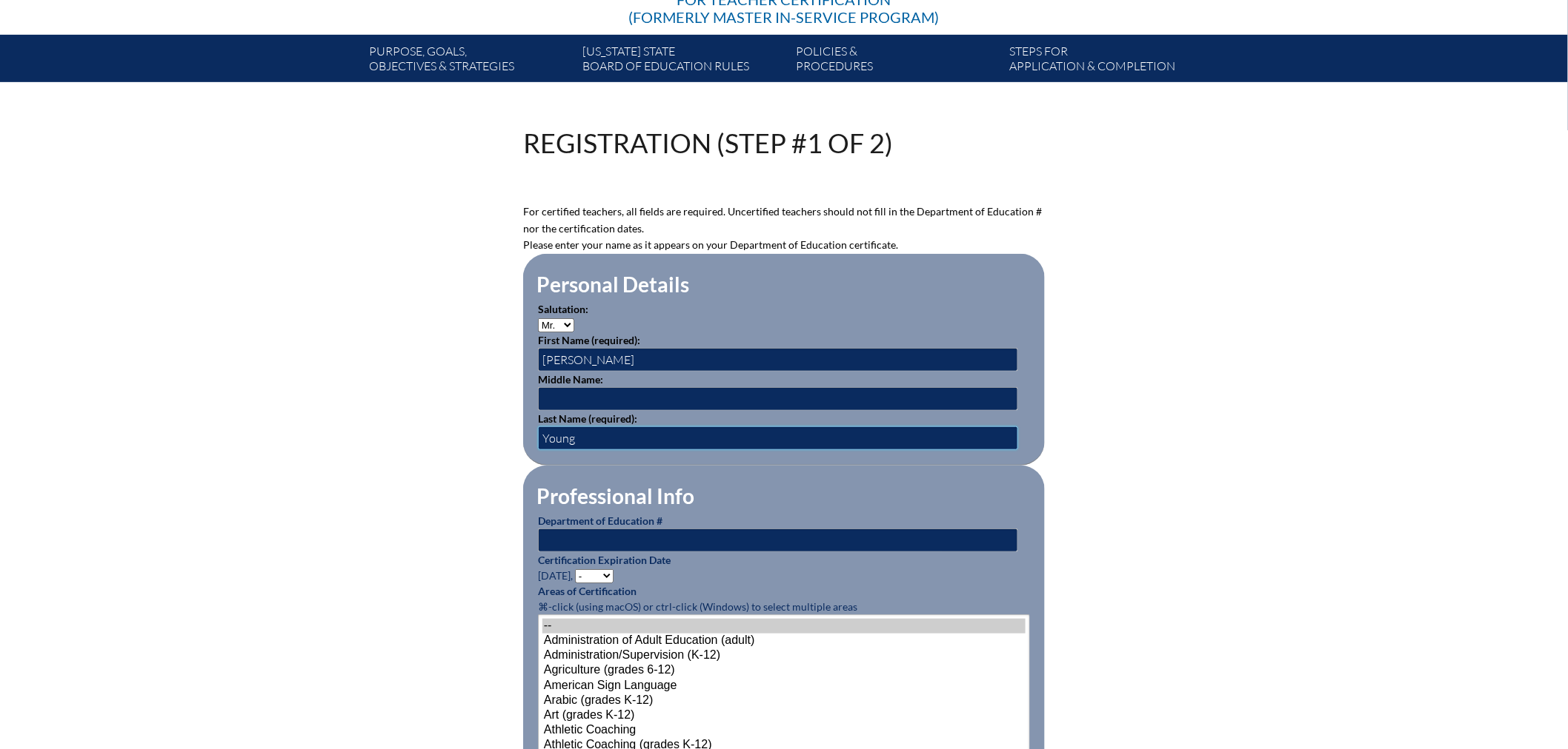
type input "Young"
click at [583, 534] on input "text" at bounding box center [778, 541] width 480 height 24
type input "1499890"
